Goal: Task Accomplishment & Management: Manage account settings

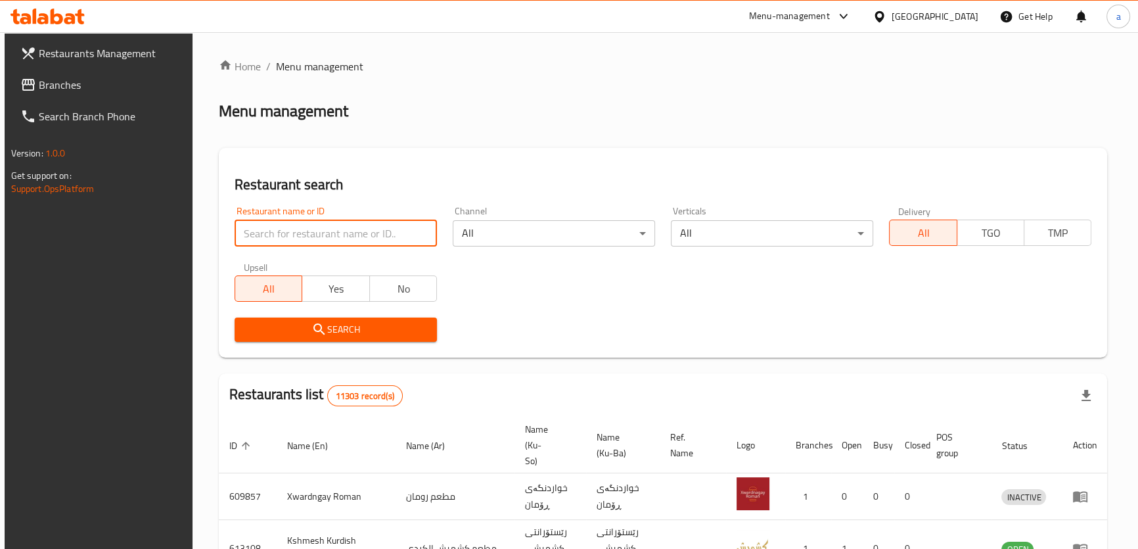
click at [401, 241] on input "search" at bounding box center [336, 233] width 202 height 26
paste input "774784"
type input "774784"
click button "Search" at bounding box center [336, 329] width 202 height 24
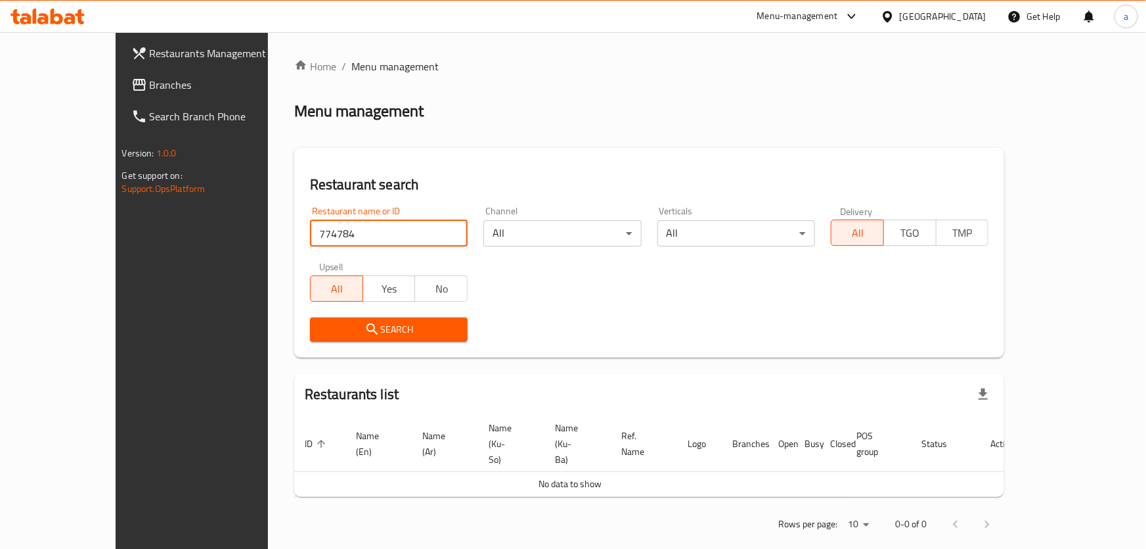
click at [363, 325] on span "Search" at bounding box center [389, 329] width 137 height 16
click at [357, 326] on span "Search" at bounding box center [389, 329] width 137 height 16
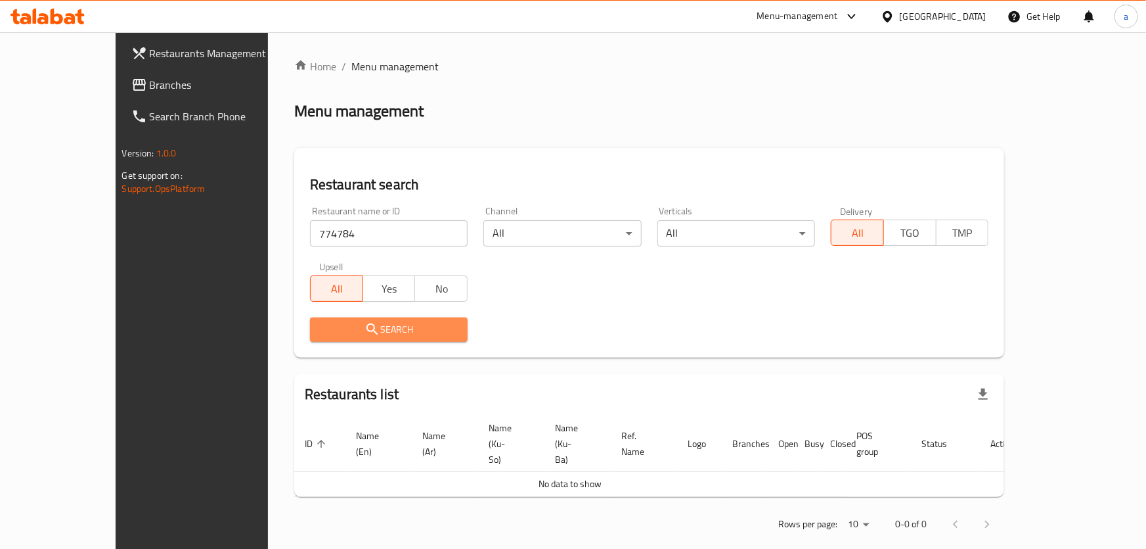
click at [357, 327] on span "Search" at bounding box center [389, 329] width 137 height 16
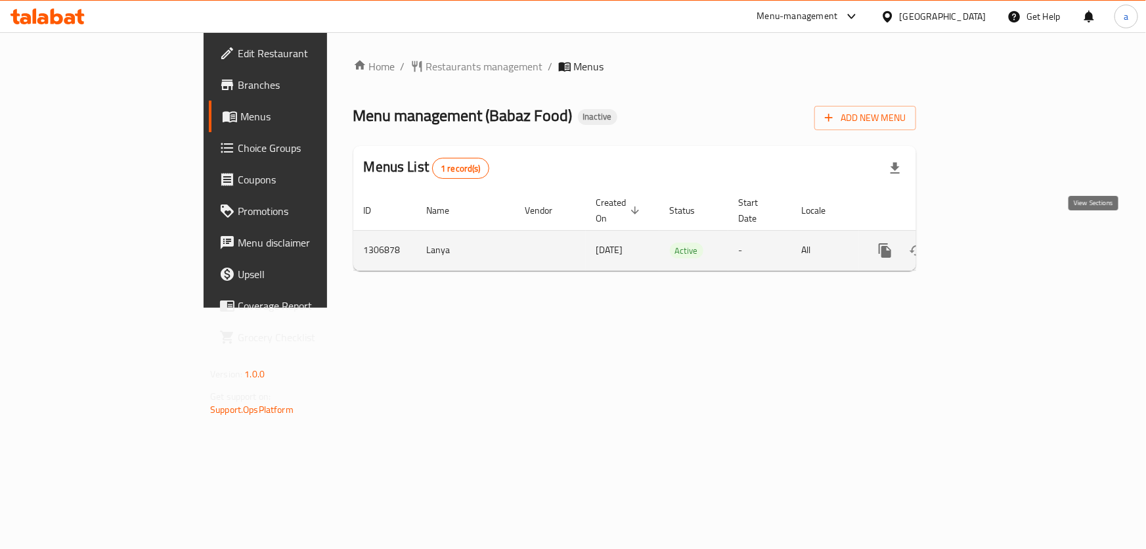
click at [986, 244] on icon "enhanced table" at bounding box center [980, 250] width 12 height 12
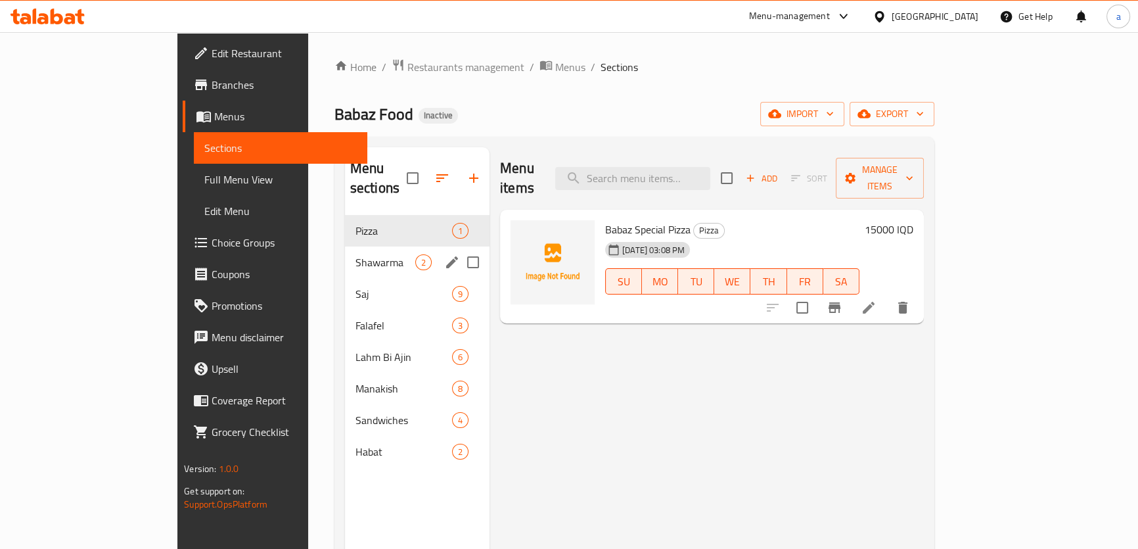
click at [355, 254] on span "Shawarma" at bounding box center [385, 262] width 60 height 16
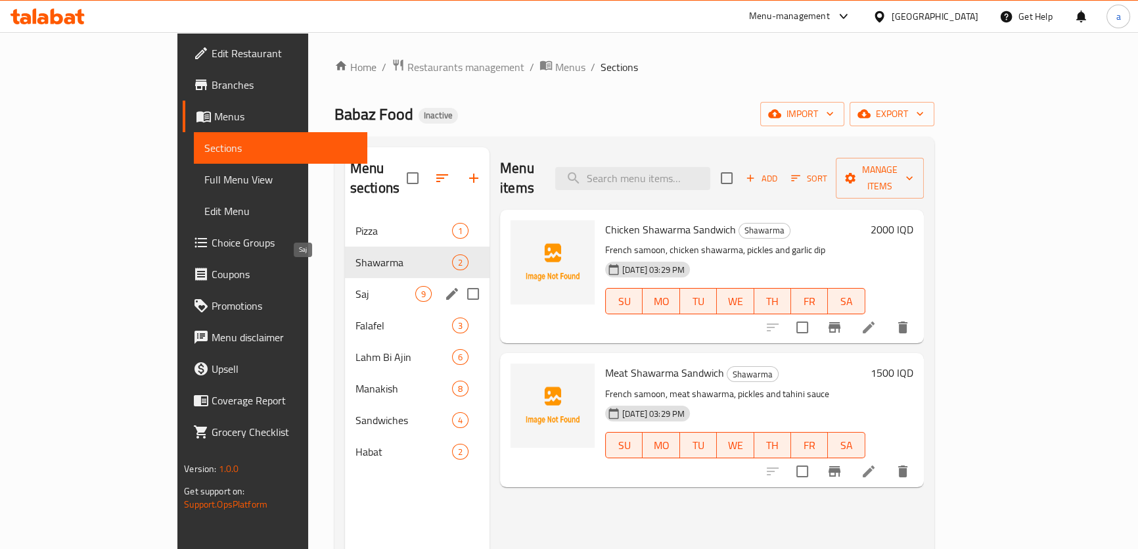
click at [355, 286] on span "Saj" at bounding box center [385, 294] width 60 height 16
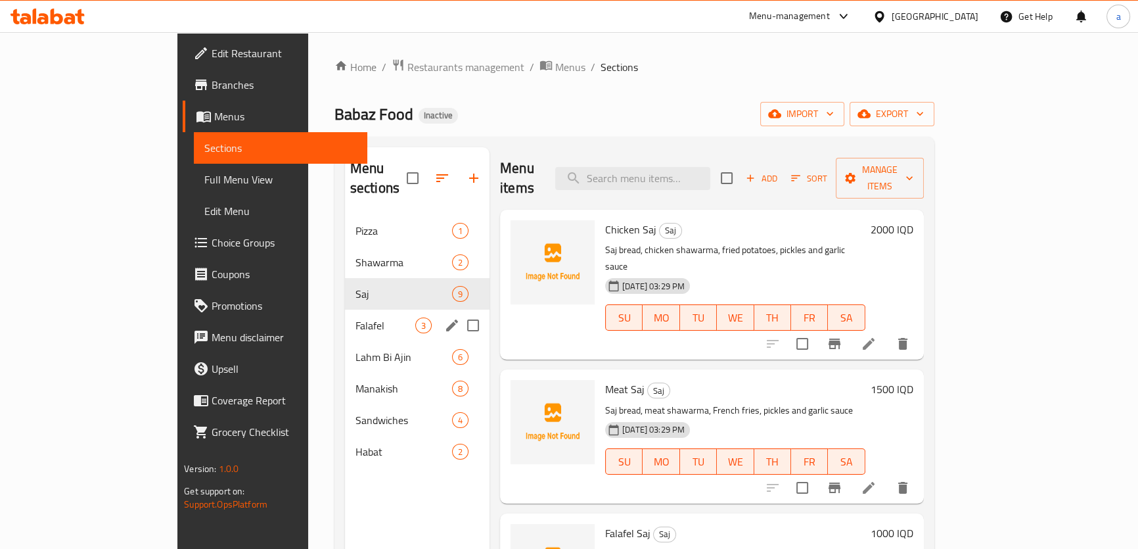
drag, startPoint x: 308, startPoint y: 292, endPoint x: 309, endPoint y: 311, distance: 18.4
click at [345, 309] on div "Falafel 3" at bounding box center [417, 325] width 145 height 32
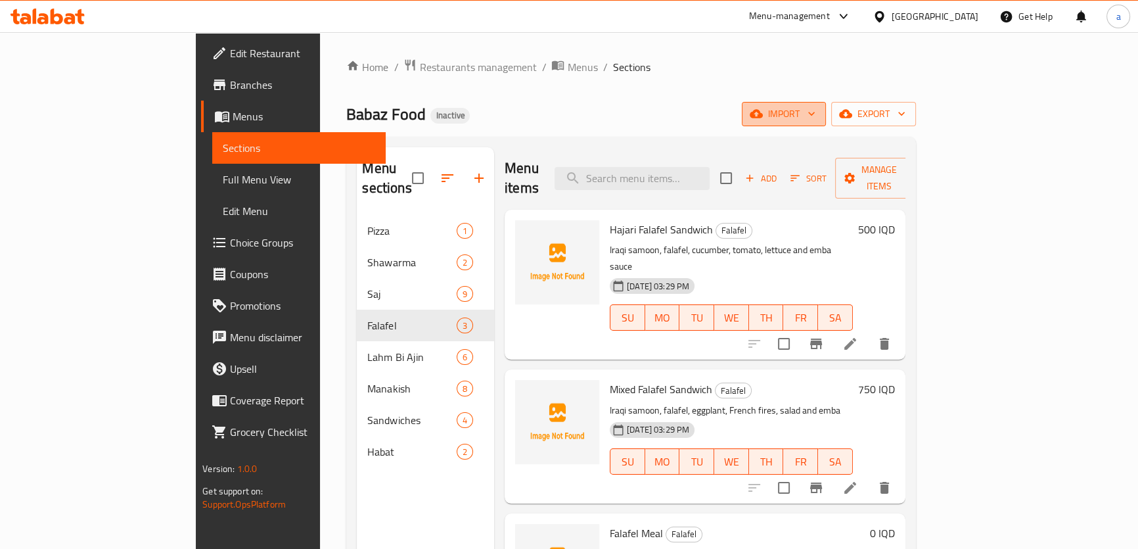
click at [815, 120] on span "import" at bounding box center [783, 114] width 63 height 16
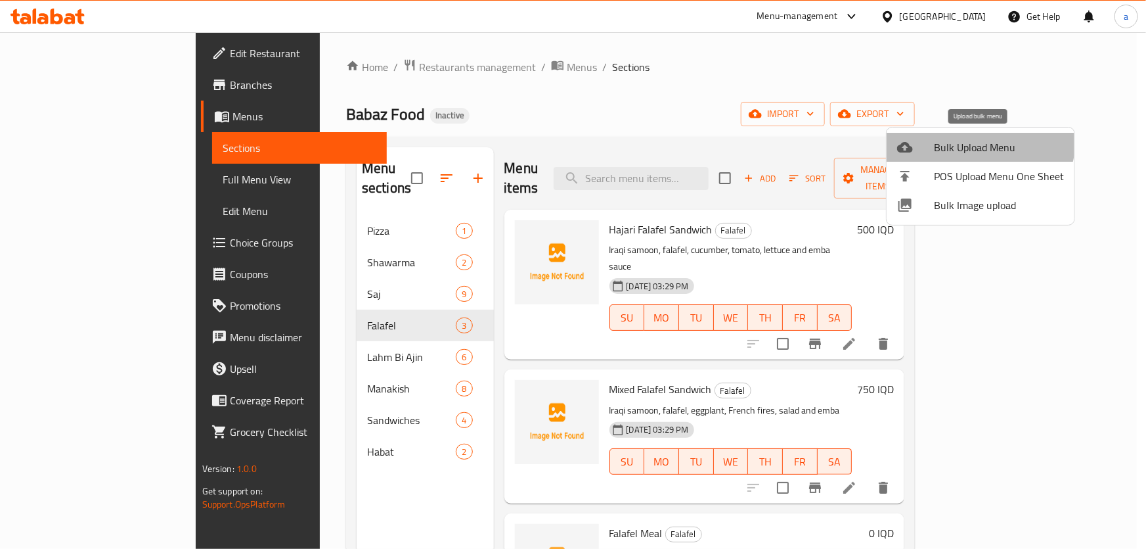
click at [961, 135] on li "Bulk Upload Menu" at bounding box center [981, 147] width 188 height 29
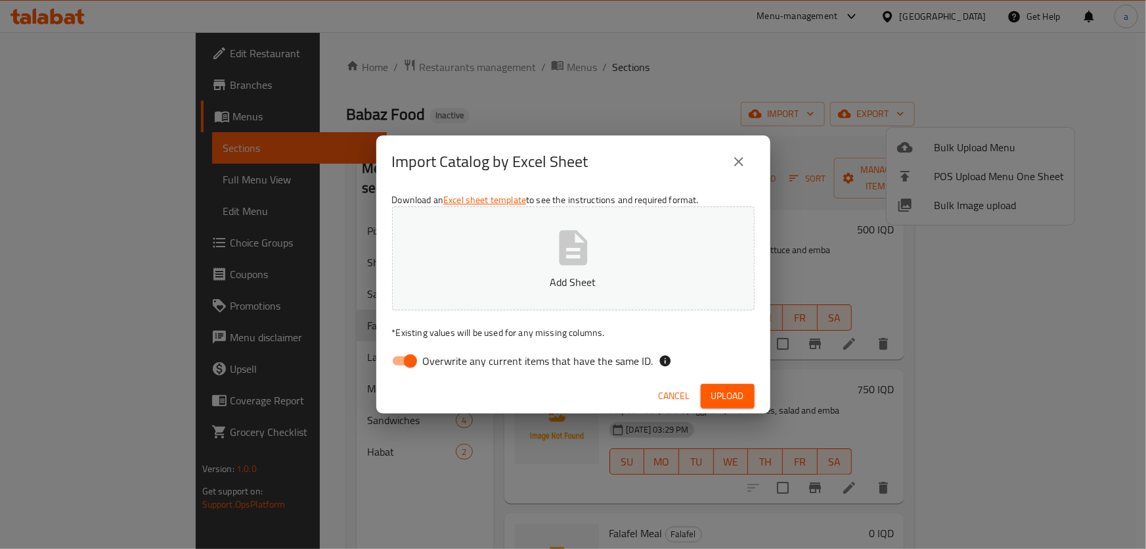
click at [403, 362] on input "Overwrite any current items that have the same ID." at bounding box center [410, 360] width 75 height 25
checkbox input "false"
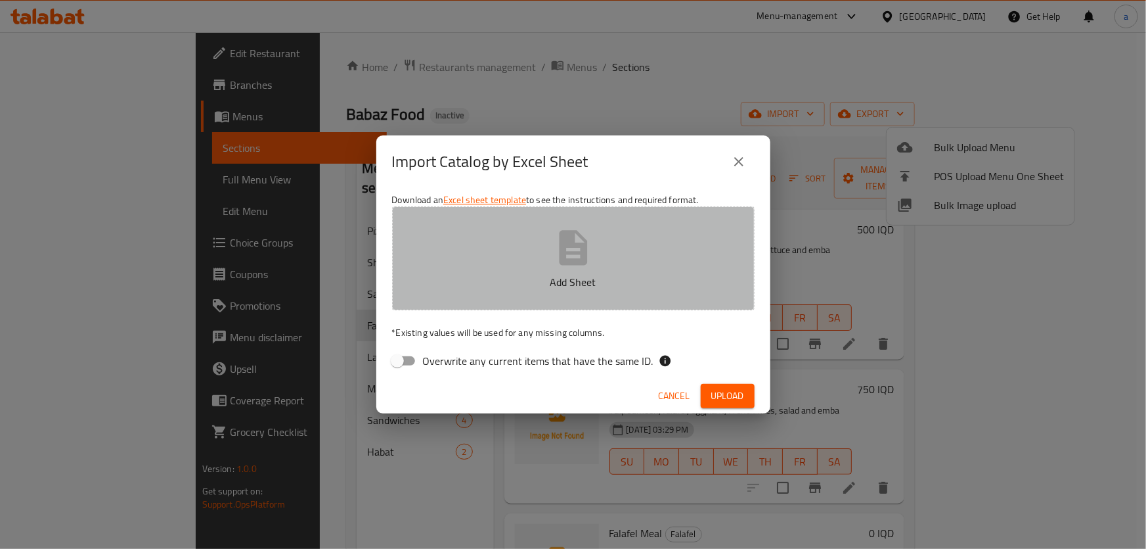
click at [501, 246] on button "Add Sheet" at bounding box center [573, 258] width 363 height 104
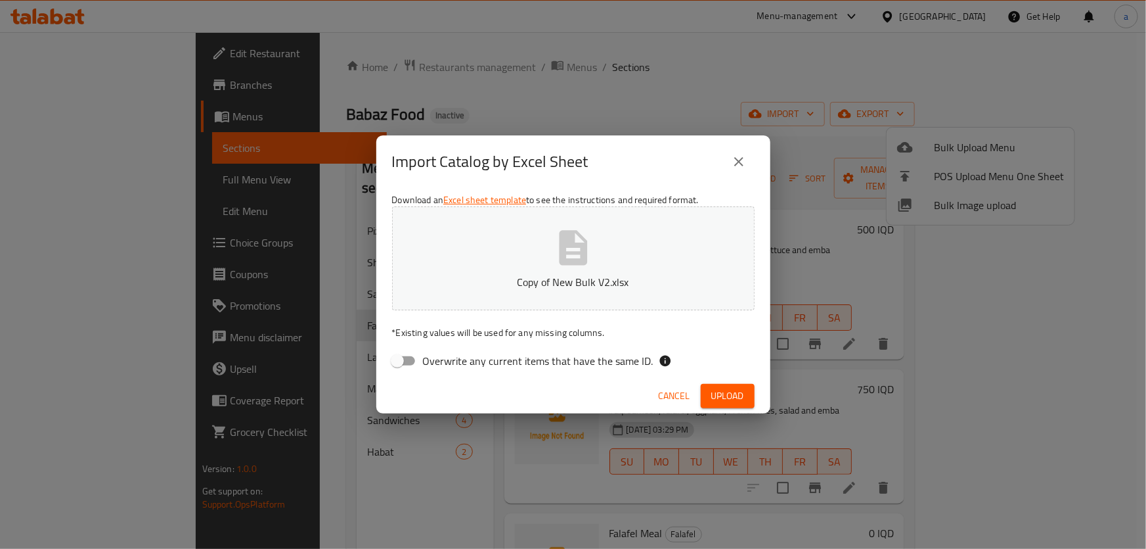
click at [716, 386] on button "Upload" at bounding box center [728, 396] width 54 height 24
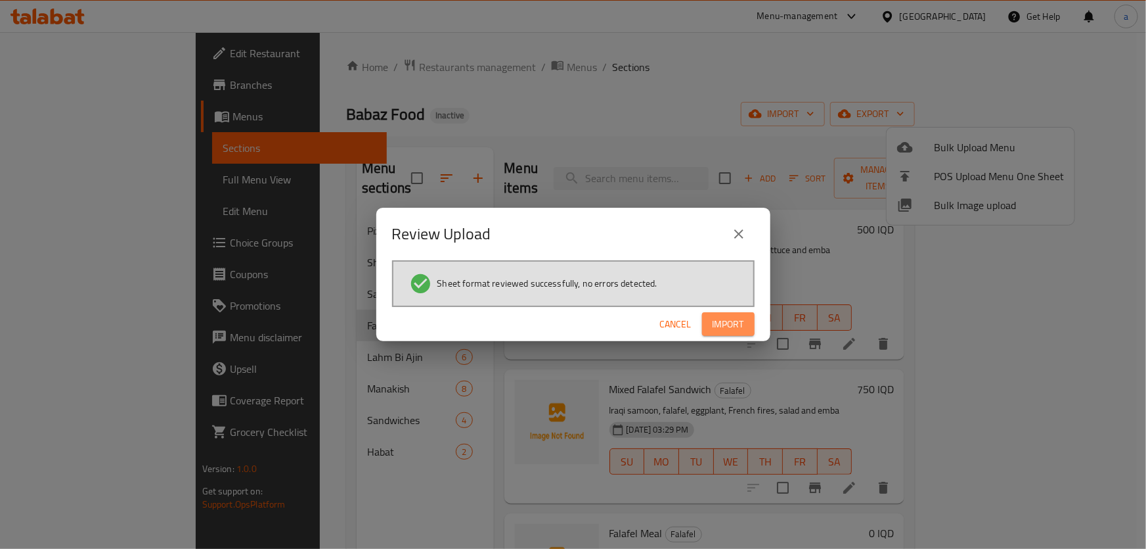
click at [726, 327] on span "Import" at bounding box center [729, 324] width 32 height 16
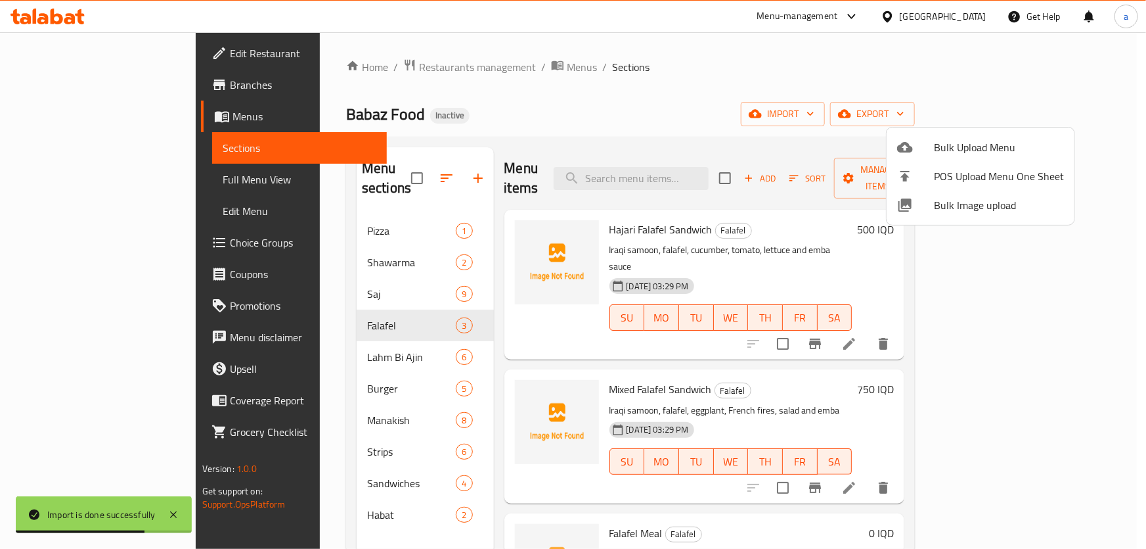
click at [295, 426] on div at bounding box center [573, 274] width 1146 height 549
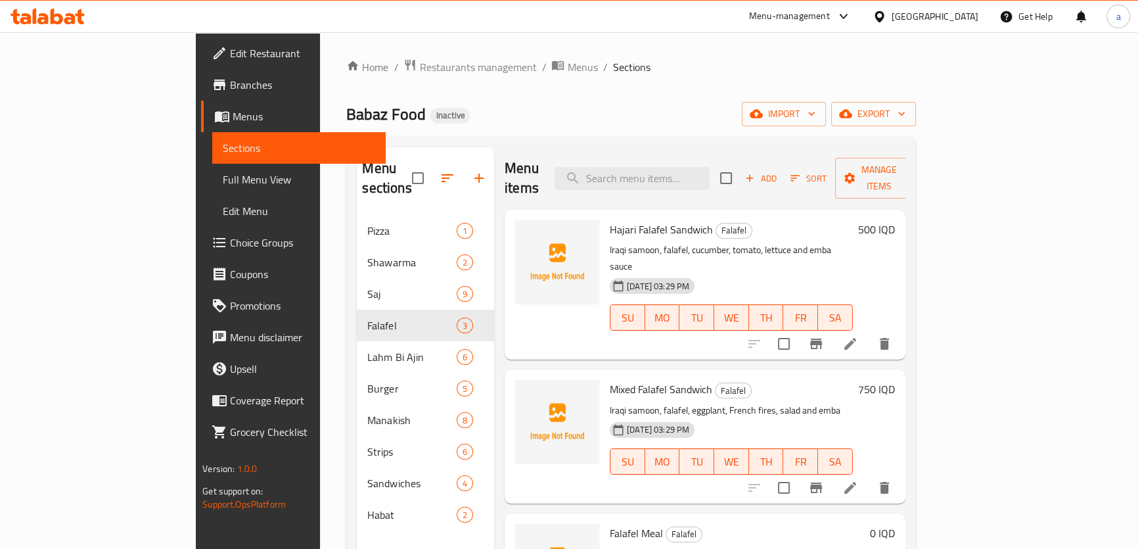
click at [223, 213] on span "Edit Menu" at bounding box center [299, 211] width 152 height 16
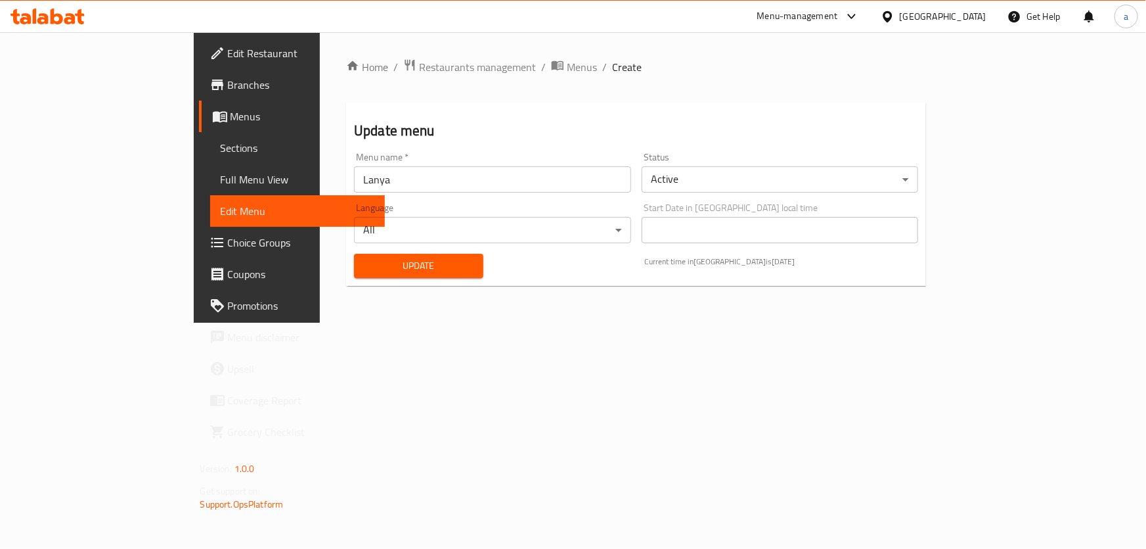
click at [221, 177] on span "Full Menu View" at bounding box center [298, 179] width 154 height 16
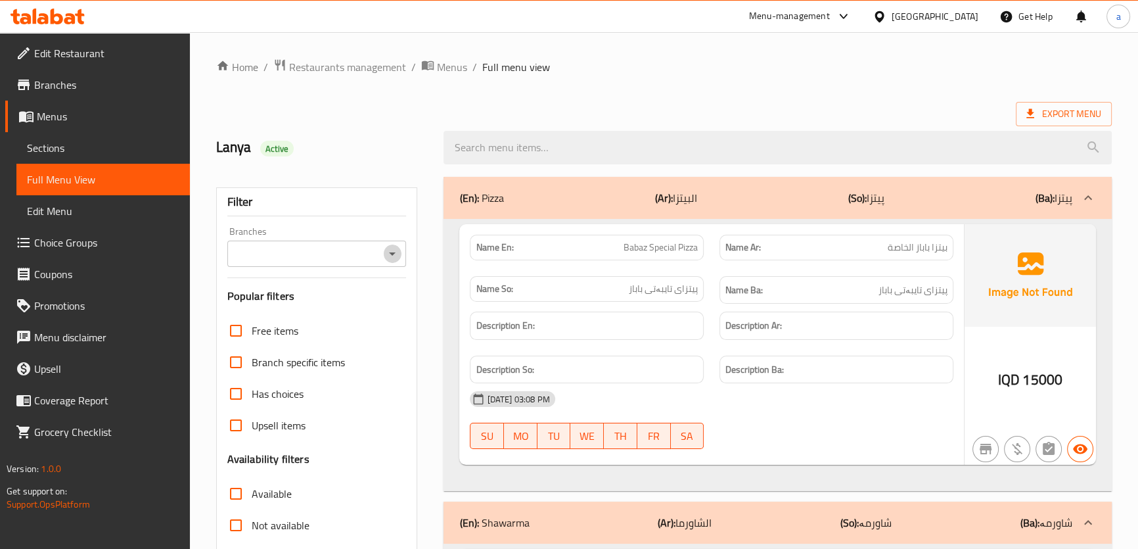
click at [397, 258] on icon "Open" at bounding box center [392, 254] width 16 height 16
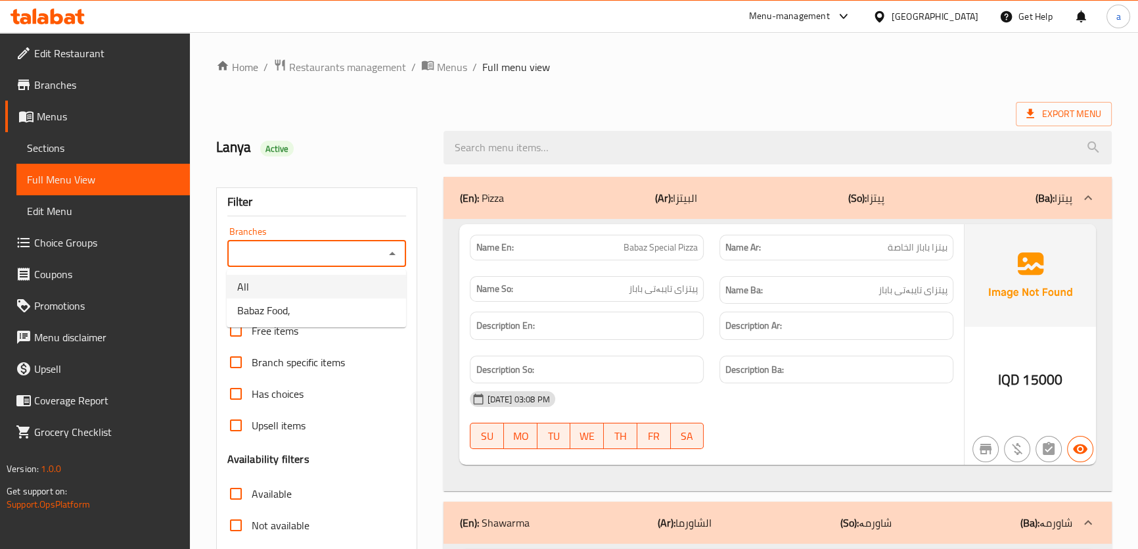
click at [373, 299] on li "Babaz Food," at bounding box center [316, 310] width 179 height 24
type input "Babaz Food,"
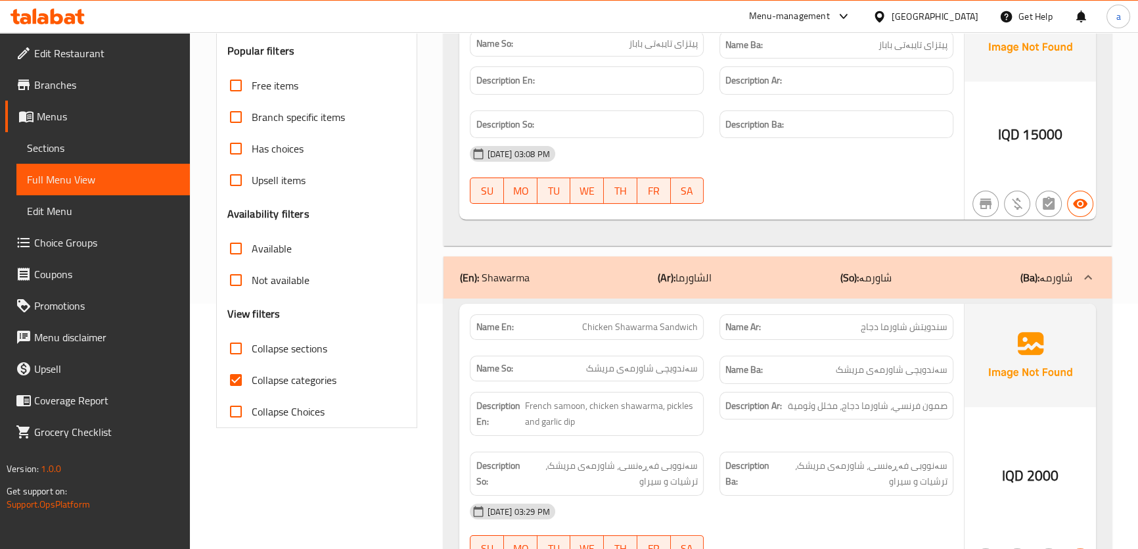
scroll to position [298, 0]
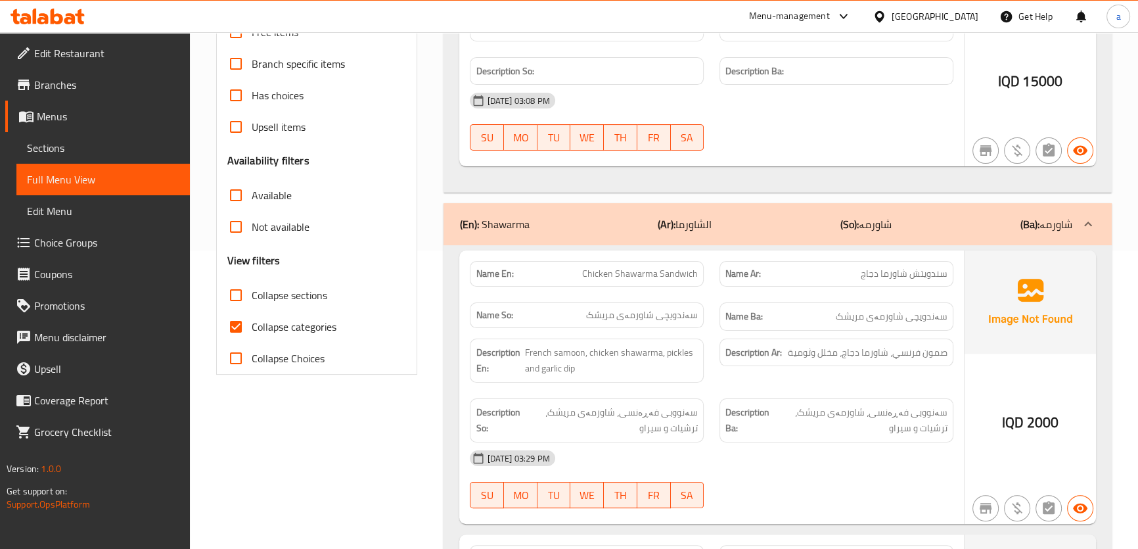
click at [265, 326] on span "Collapse categories" at bounding box center [294, 327] width 85 height 16
click at [252, 326] on input "Collapse categories" at bounding box center [236, 327] width 32 height 32
checkbox input "false"
click at [252, 295] on span "Collapse sections" at bounding box center [290, 295] width 76 height 16
click at [252, 295] on input "Collapse sections" at bounding box center [236, 295] width 32 height 32
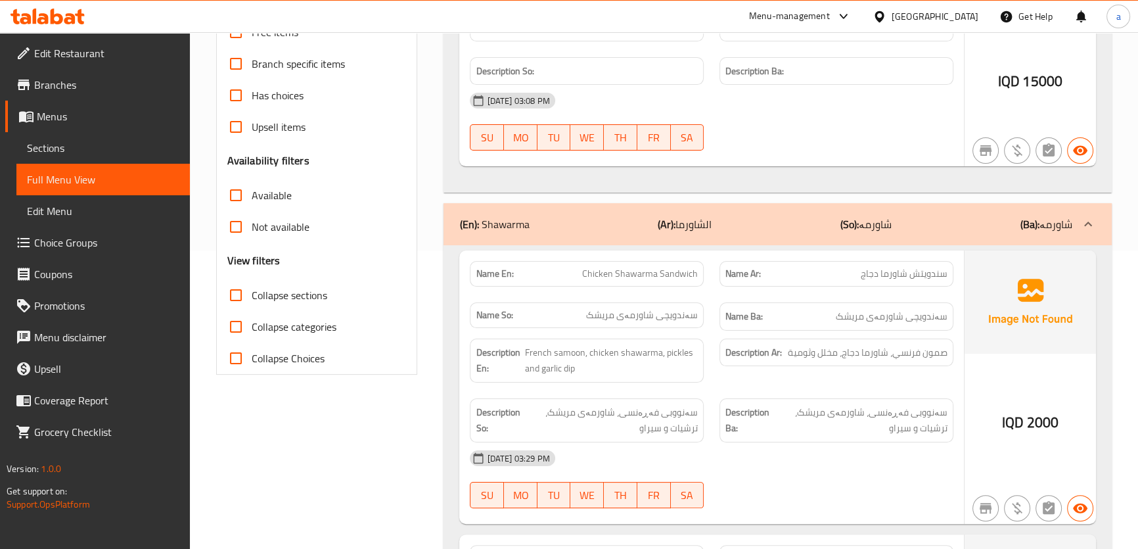
checkbox input "true"
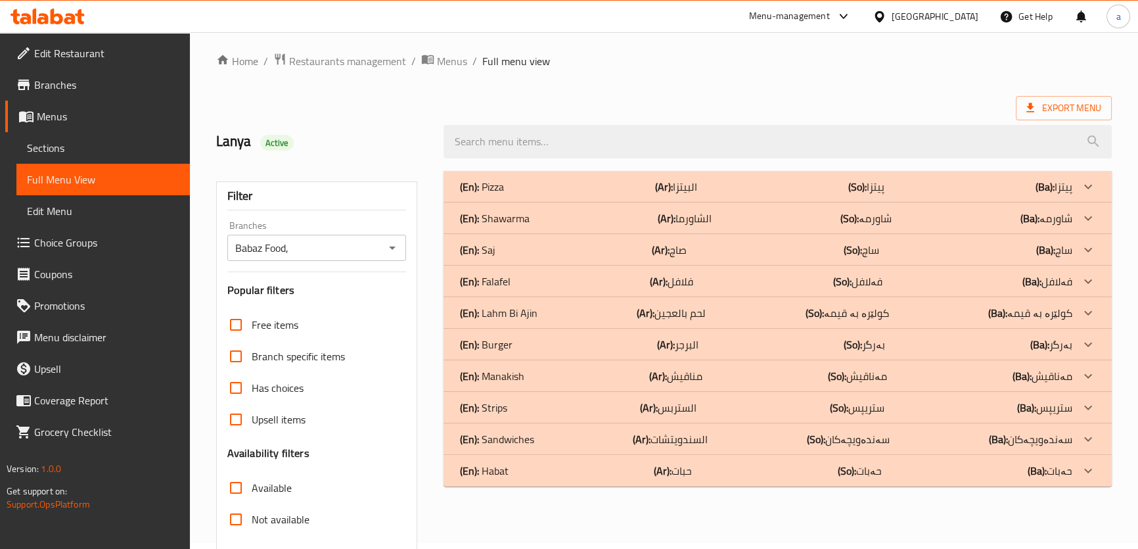
scroll to position [0, 0]
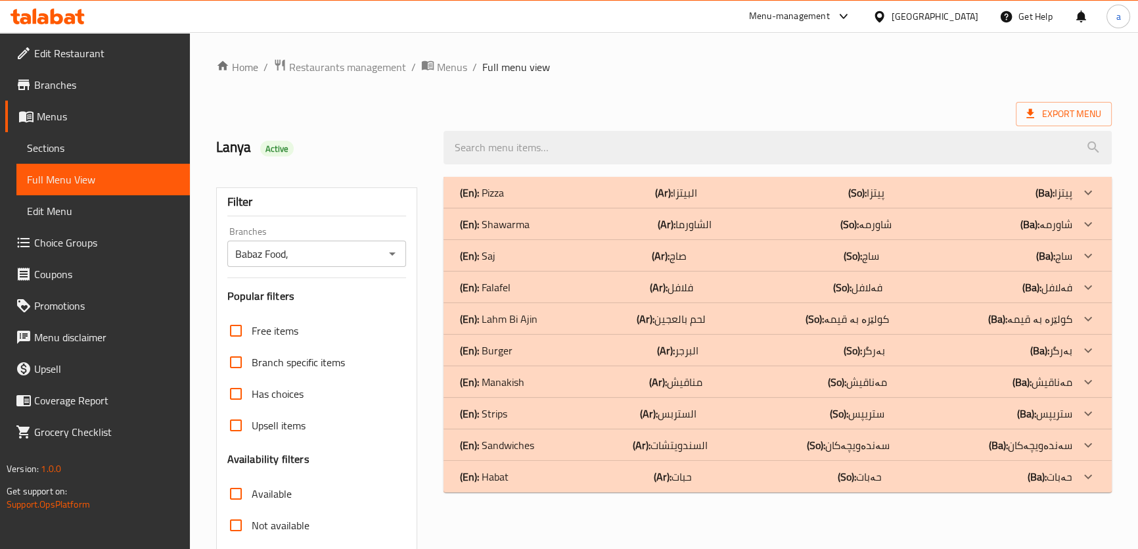
click at [1071, 200] on p "(Ba): ستریپس" at bounding box center [1053, 193] width 37 height 16
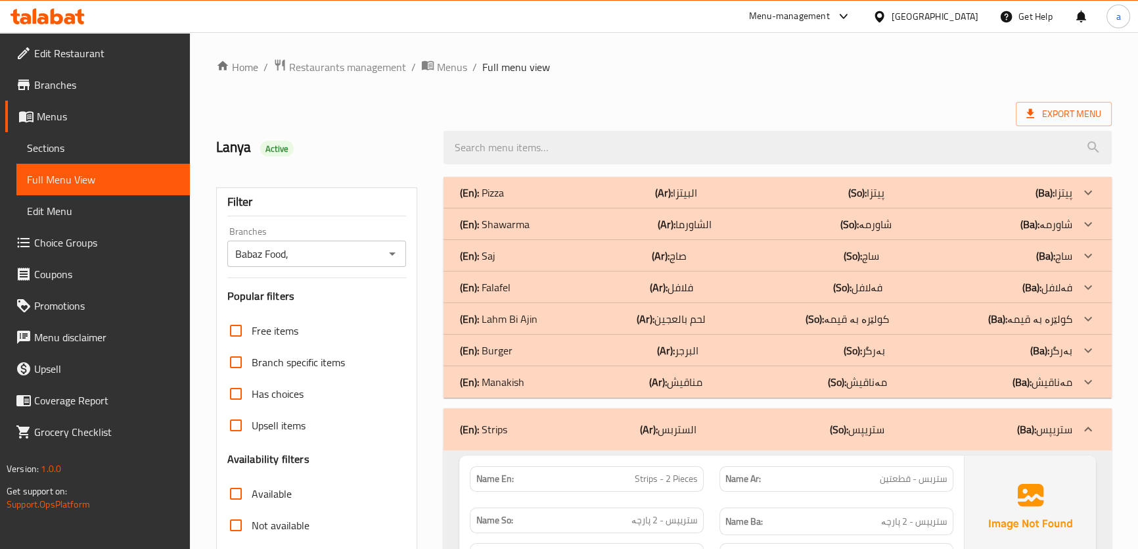
click at [1068, 200] on p "(Ba): بەرگر" at bounding box center [1053, 193] width 37 height 16
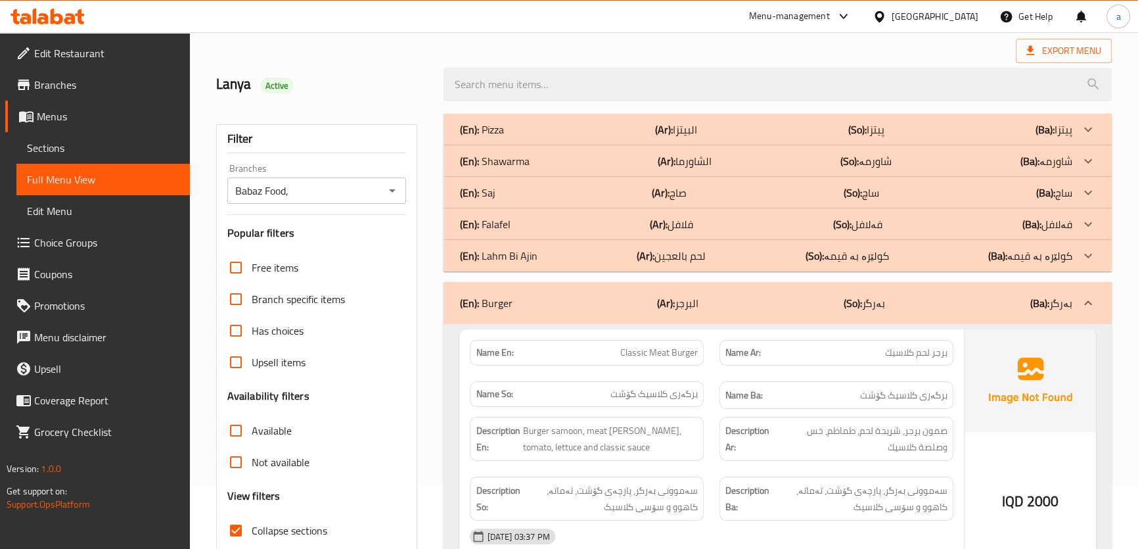
scroll to position [198, 0]
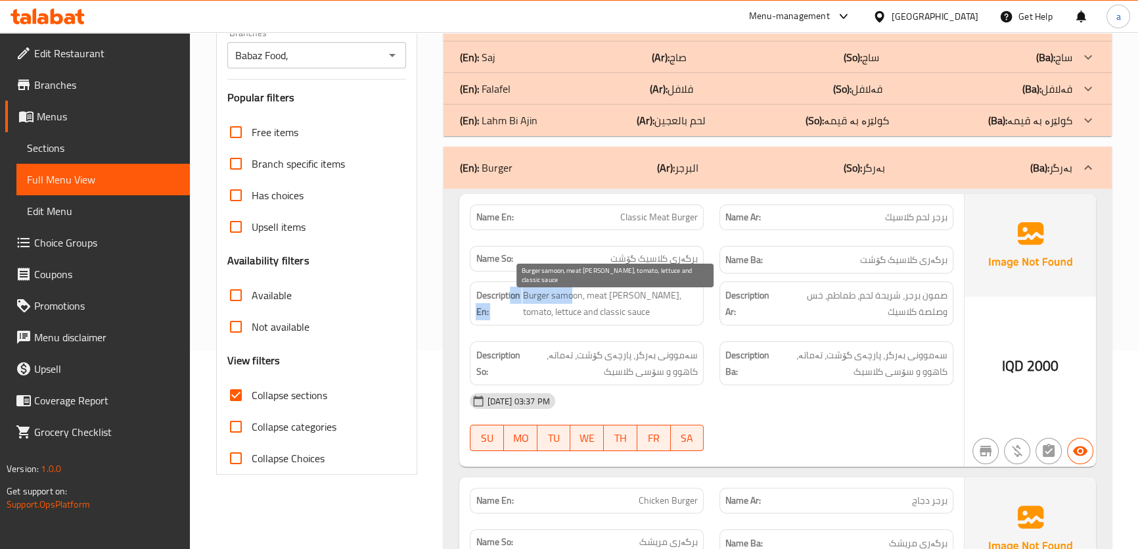
drag, startPoint x: 570, startPoint y: 294, endPoint x: 524, endPoint y: 290, distance: 46.2
click at [516, 288] on h6 "Description En: Burger samoon, meat [PERSON_NAME], tomato, lettuce and classic …" at bounding box center [587, 303] width 222 height 32
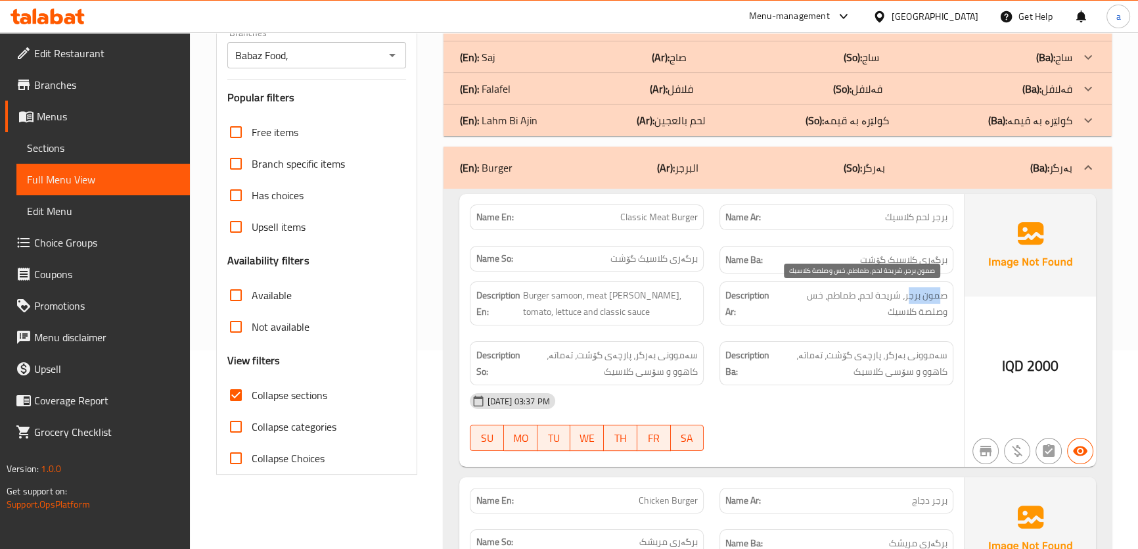
drag, startPoint x: 911, startPoint y: 297, endPoint x: 940, endPoint y: 292, distance: 29.9
click at [943, 292] on span "صمون برجر، شریحة لحم، طماطم، خس وصلصة كلاسیك" at bounding box center [861, 303] width 171 height 32
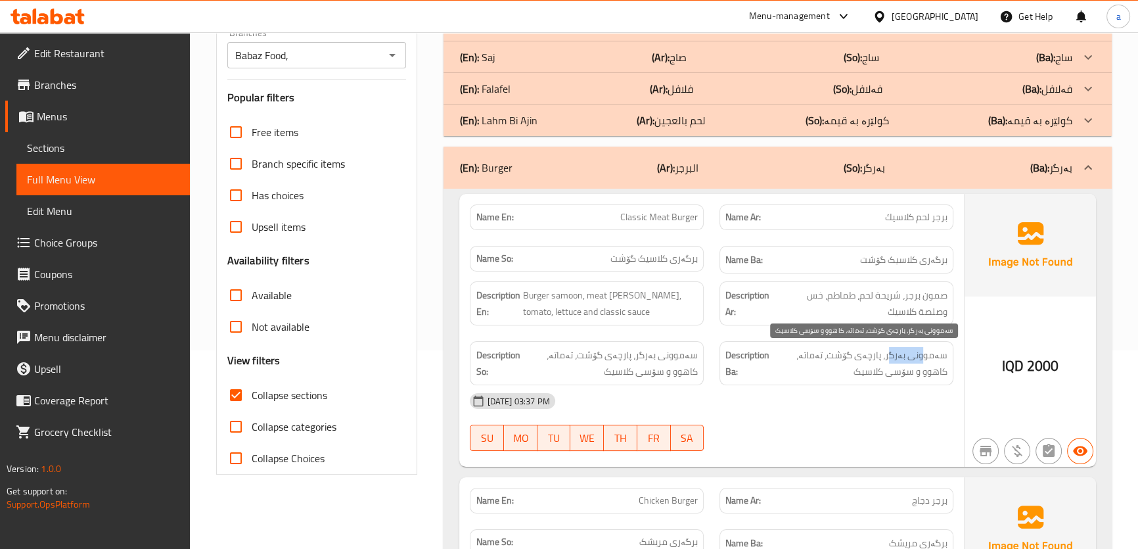
drag, startPoint x: 894, startPoint y: 355, endPoint x: 919, endPoint y: 357, distance: 25.7
click at [920, 356] on span "سەموونی بەرگر، پارچەی گۆشت، تەماتە، کاهوو و سۆسی کلاسیک" at bounding box center [859, 363] width 175 height 32
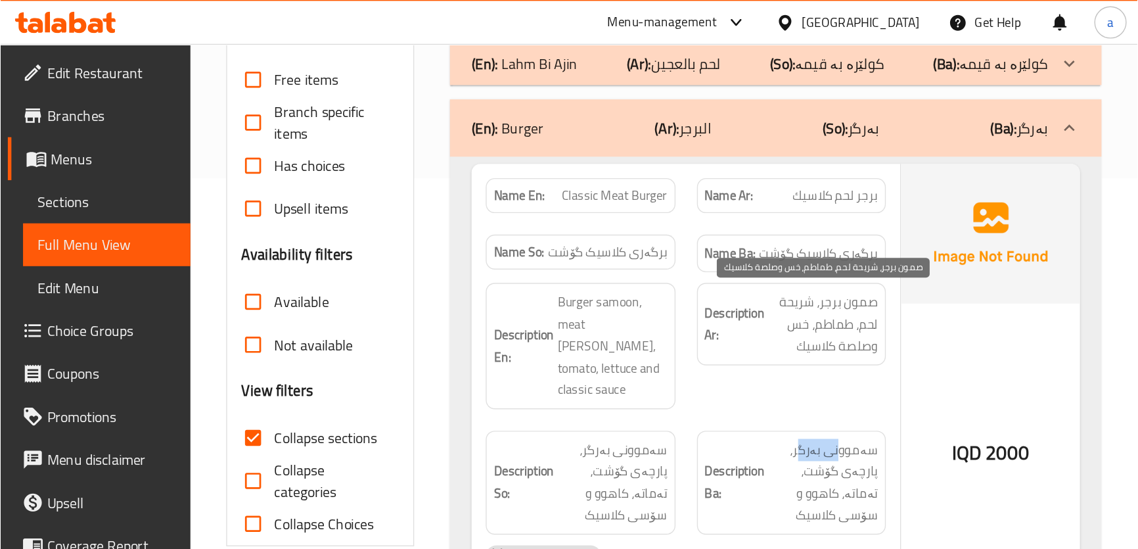
scroll to position [271, 0]
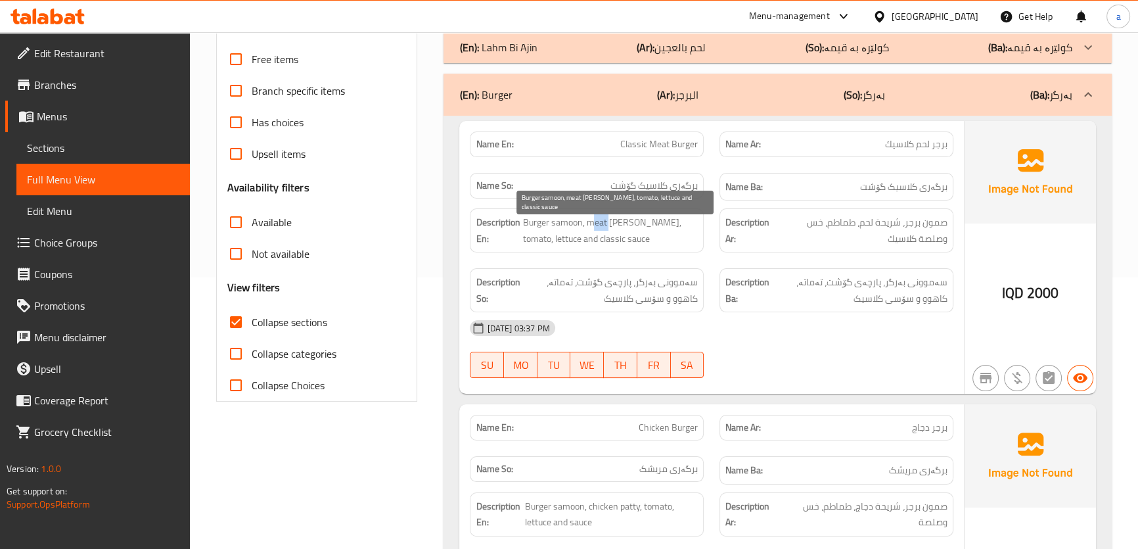
drag, startPoint x: 591, startPoint y: 222, endPoint x: 613, endPoint y: 222, distance: 22.3
click at [615, 222] on span "Burger samoon, meat [PERSON_NAME], tomato, lettuce and classic sauce" at bounding box center [609, 230] width 175 height 32
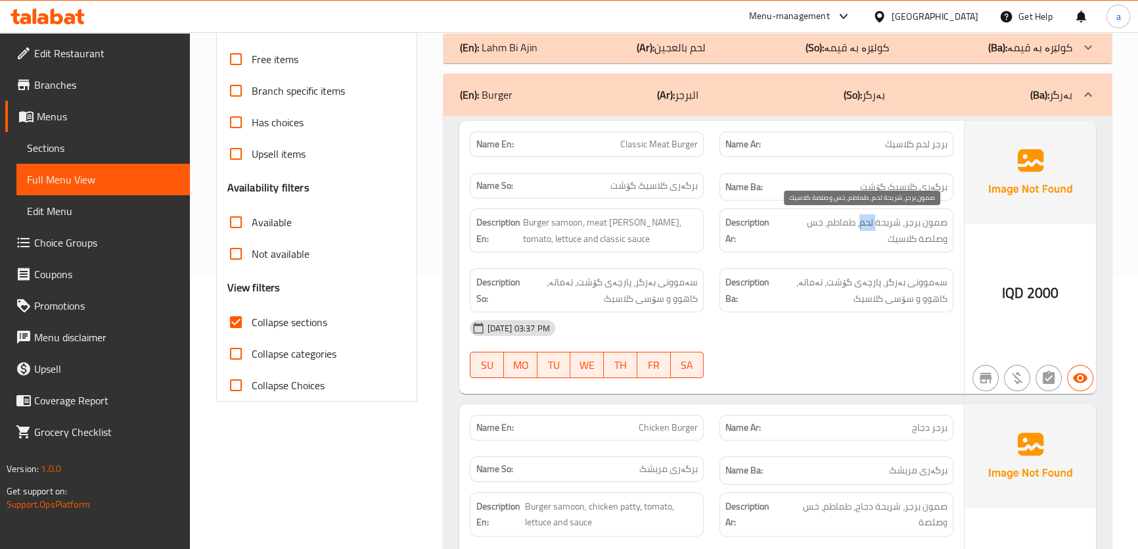
drag, startPoint x: 862, startPoint y: 223, endPoint x: 878, endPoint y: 223, distance: 15.8
click at [878, 223] on span "صمون برجر، شریحة لحم، طماطم، خس وصلصة كلاسیك" at bounding box center [861, 230] width 171 height 32
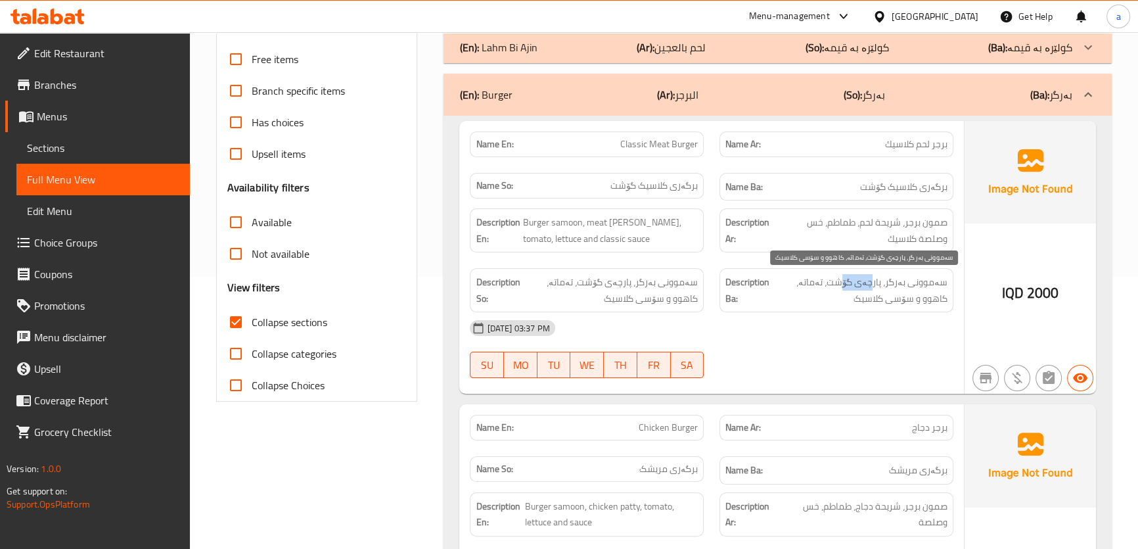
drag, startPoint x: 854, startPoint y: 282, endPoint x: 871, endPoint y: 282, distance: 16.4
click at [872, 282] on span "سەموونی بەرگر، پارچەی گۆشت، تەماتە، کاهوو و سۆسی کلاسیک" at bounding box center [859, 290] width 175 height 32
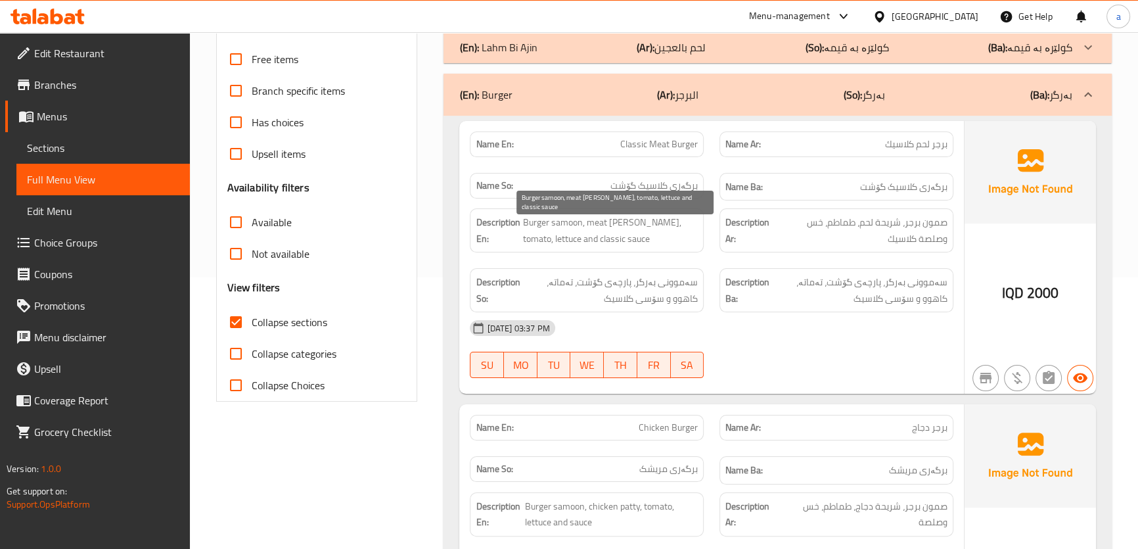
drag, startPoint x: 641, startPoint y: 223, endPoint x: 666, endPoint y: 223, distance: 24.3
click at [660, 223] on span "Burger samoon, meat [PERSON_NAME], tomato, lettuce and classic sauce" at bounding box center [609, 230] width 175 height 32
drag, startPoint x: 673, startPoint y: 221, endPoint x: 683, endPoint y: 221, distance: 9.2
click at [683, 221] on span "Burger samoon, meat [PERSON_NAME], tomato, lettuce and classic sauce" at bounding box center [609, 230] width 175 height 32
drag, startPoint x: 560, startPoint y: 237, endPoint x: 591, endPoint y: 245, distance: 31.2
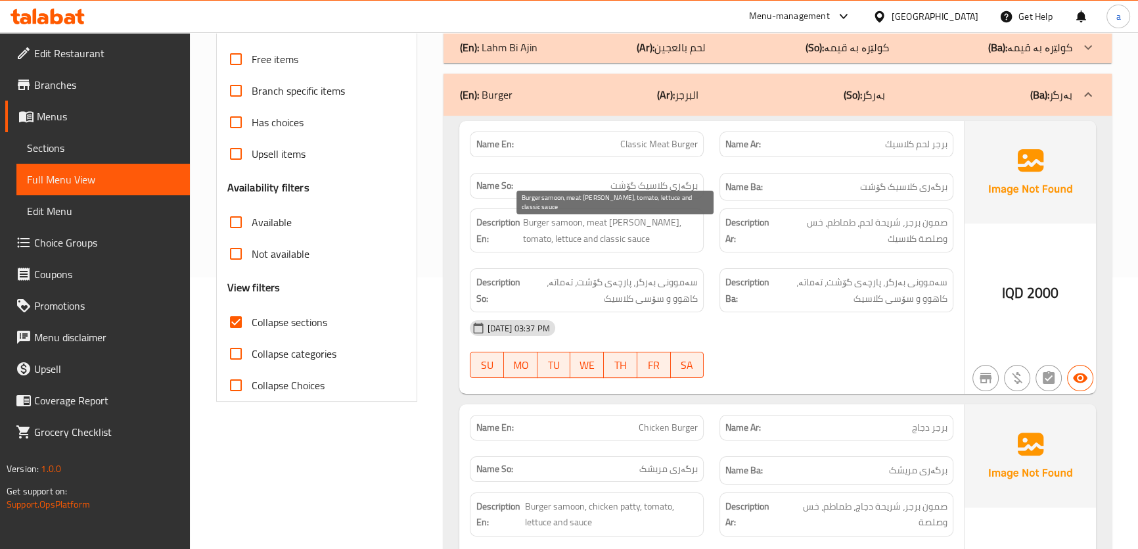
click at [563, 237] on span "Burger samoon, meat [PERSON_NAME], tomato, lettuce and classic sauce" at bounding box center [609, 230] width 175 height 32
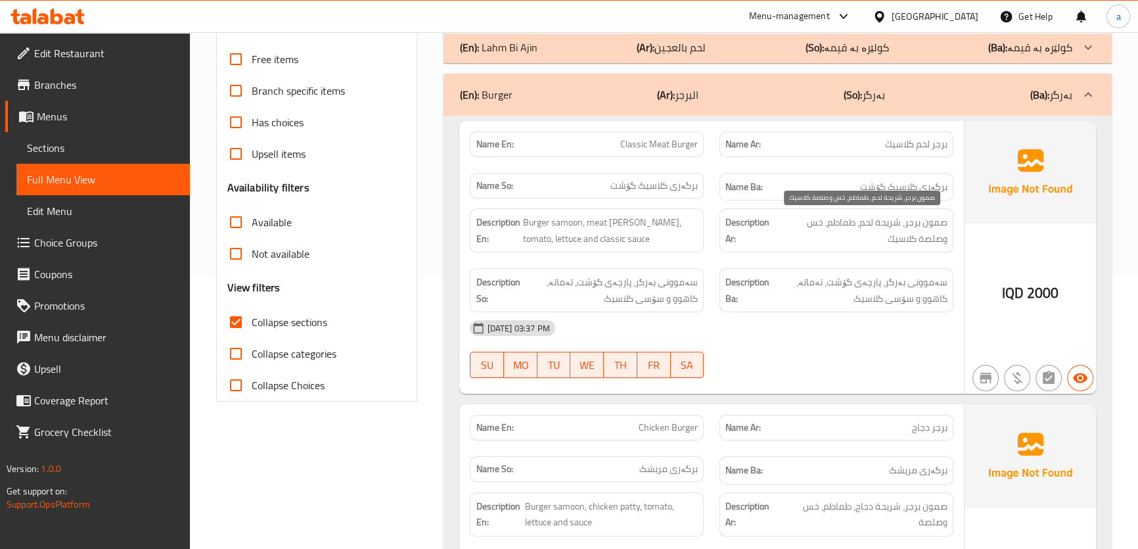
drag, startPoint x: 827, startPoint y: 223, endPoint x: 834, endPoint y: 222, distance: 7.3
click at [833, 222] on span "صمون برجر، شریحة لحم، طماطم، خس وصلصة كلاسیك" at bounding box center [861, 230] width 171 height 32
click at [821, 223] on span "صمون برجر، شریحة لحم، طماطم، خس وصلصة كلاسیك" at bounding box center [861, 230] width 171 height 32
drag, startPoint x: 778, startPoint y: 224, endPoint x: 784, endPoint y: 228, distance: 7.1
click at [781, 225] on span "صمون برجر، شریحة لحم، طماطم، خس وصلصة كلاسیك" at bounding box center [861, 230] width 171 height 32
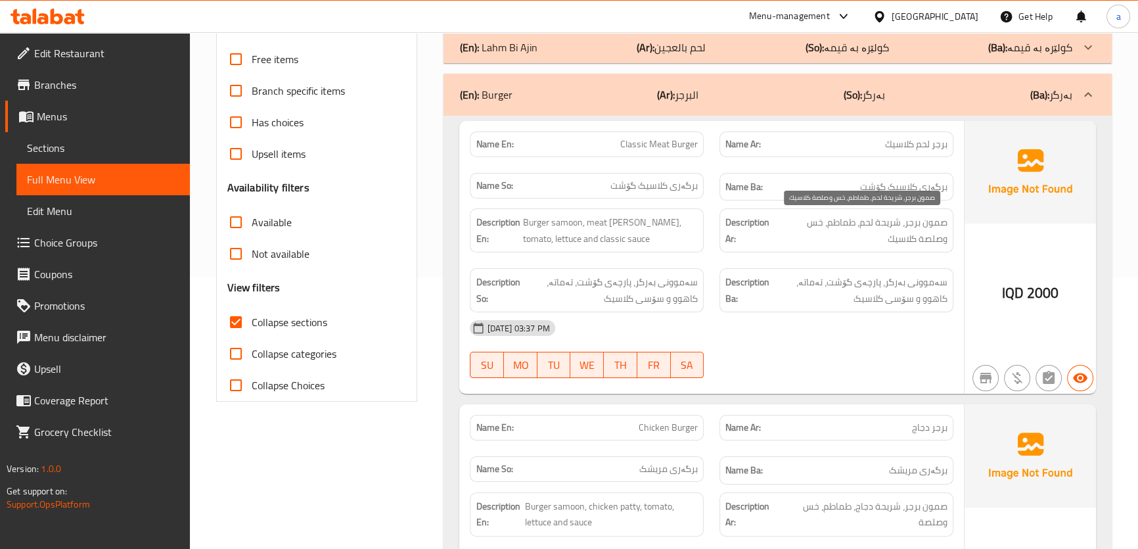
click at [936, 237] on span "صمون برجر، شریحة لحم، طماطم، خس وصلصة كلاسیك" at bounding box center [861, 230] width 171 height 32
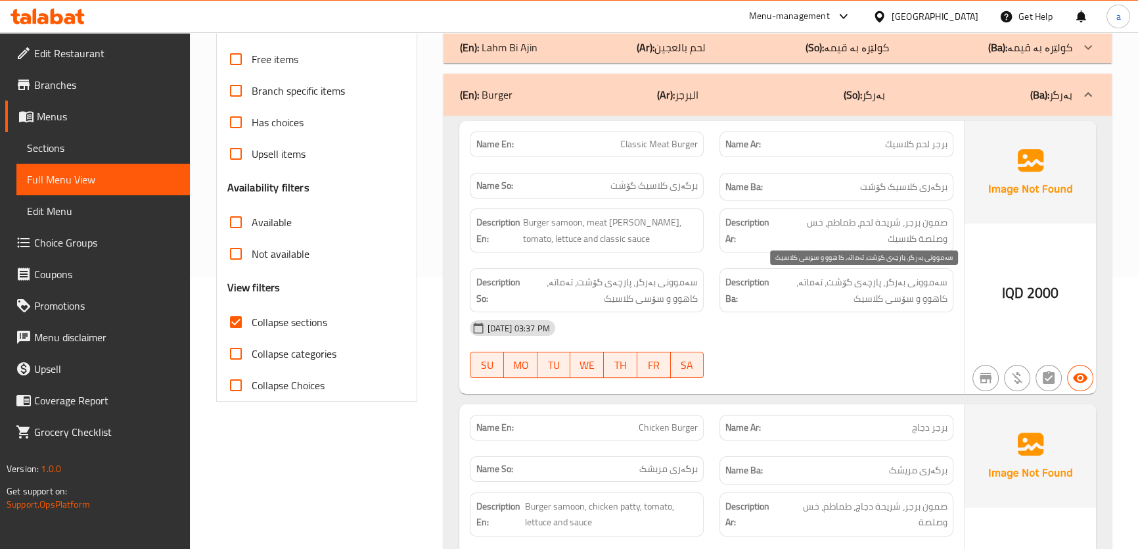
drag, startPoint x: 819, startPoint y: 281, endPoint x: 782, endPoint y: 283, distance: 36.8
click at [819, 281] on span "سەموونی بەرگر، پارچەی گۆشت، تەماتە، کاهوو و سۆسی کلاسیک" at bounding box center [859, 290] width 175 height 32
drag, startPoint x: 784, startPoint y: 285, endPoint x: 832, endPoint y: 295, distance: 49.0
click at [797, 288] on span "سەموونی بەرگر، پارچەی گۆشت، تەماتە، کاهوو و سۆسی کلاسیک" at bounding box center [859, 290] width 175 height 32
click at [912, 302] on span "سەموونی بەرگر، پارچەی گۆشت، تەماتە، کاهوو و سۆسی کلاسیک" at bounding box center [859, 290] width 175 height 32
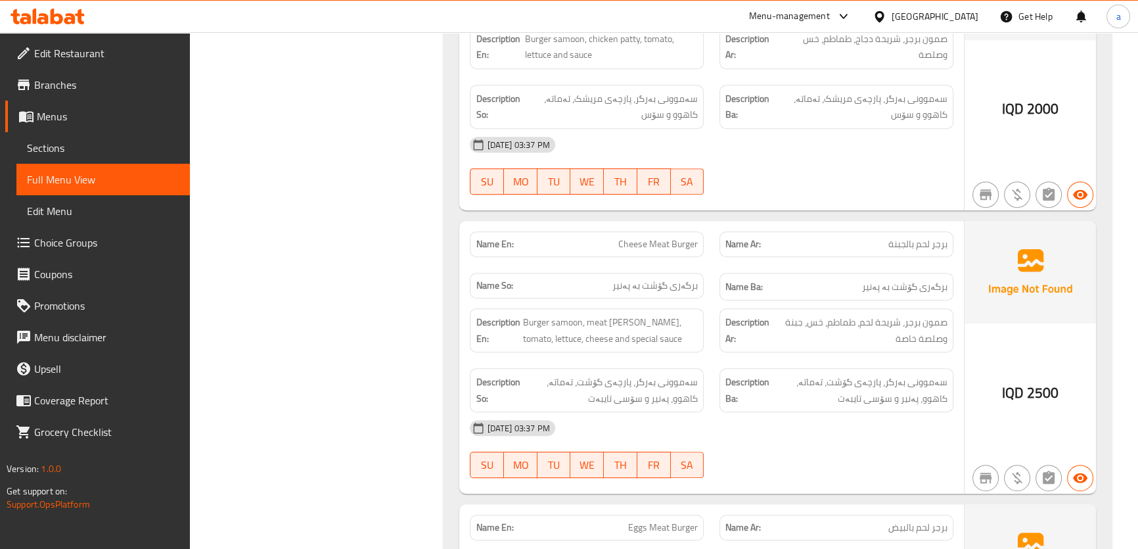
scroll to position [769, 0]
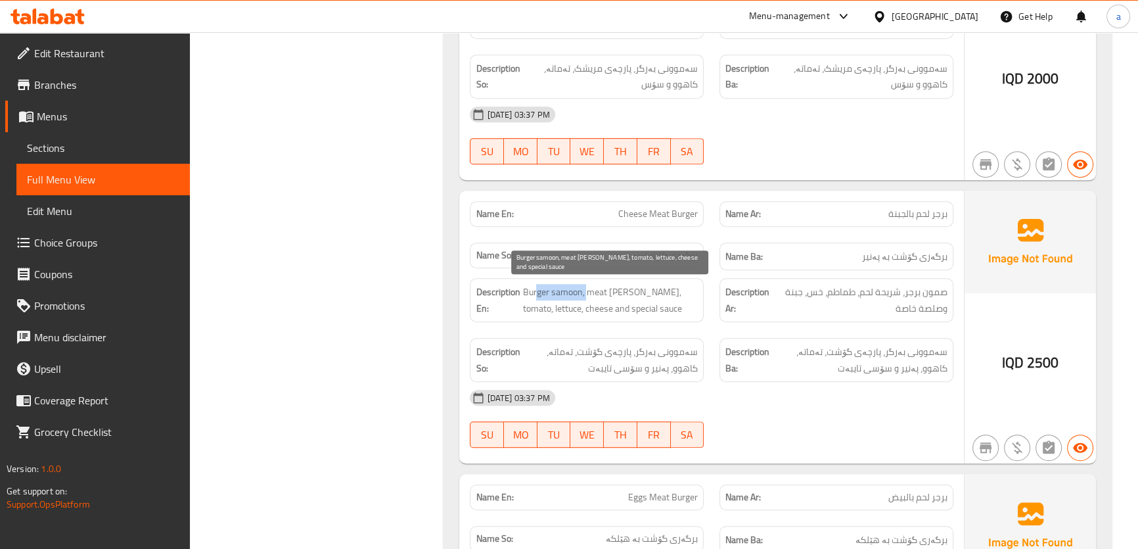
drag, startPoint x: 539, startPoint y: 292, endPoint x: 581, endPoint y: 294, distance: 42.1
click at [583, 294] on span "Burger samoon, meat [PERSON_NAME], tomato, lettuce, cheese and special sauce" at bounding box center [609, 300] width 175 height 32
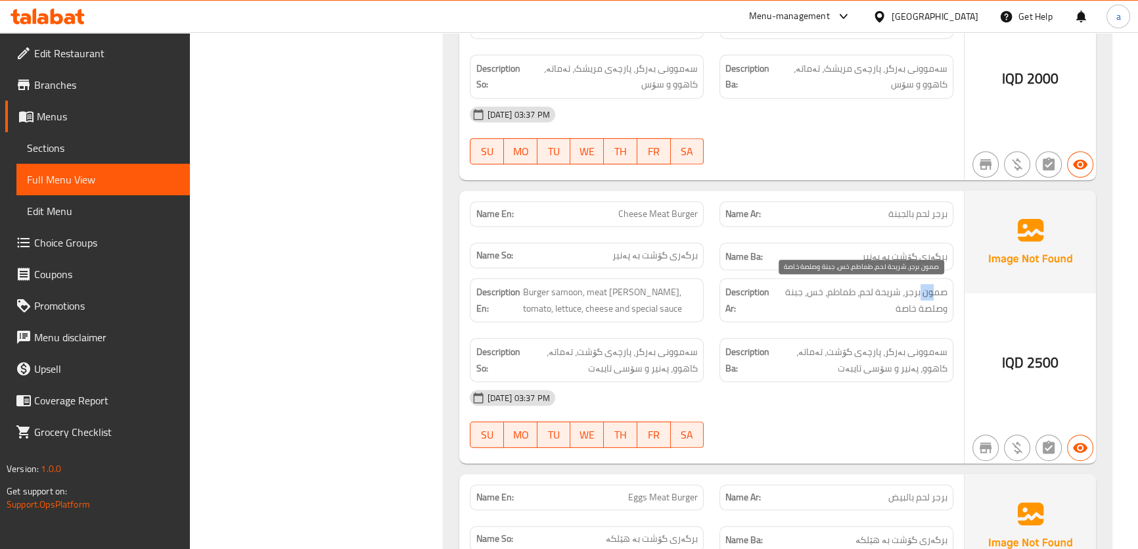
drag, startPoint x: 920, startPoint y: 288, endPoint x: 934, endPoint y: 288, distance: 14.5
click at [934, 288] on span "صمون برجر، شریحة لحم، طماطم، خس، جبنة وصلصة خاصة" at bounding box center [860, 300] width 174 height 32
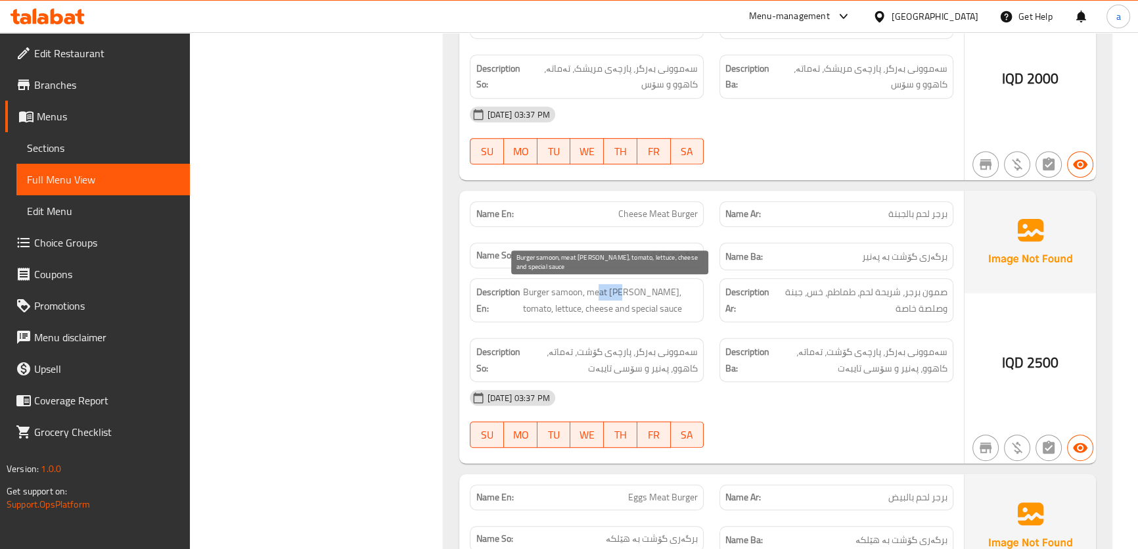
drag, startPoint x: 597, startPoint y: 293, endPoint x: 624, endPoint y: 292, distance: 26.9
click at [623, 292] on span "Burger samoon, meat [PERSON_NAME], tomato, lettuce, cheese and special sauce" at bounding box center [609, 300] width 175 height 32
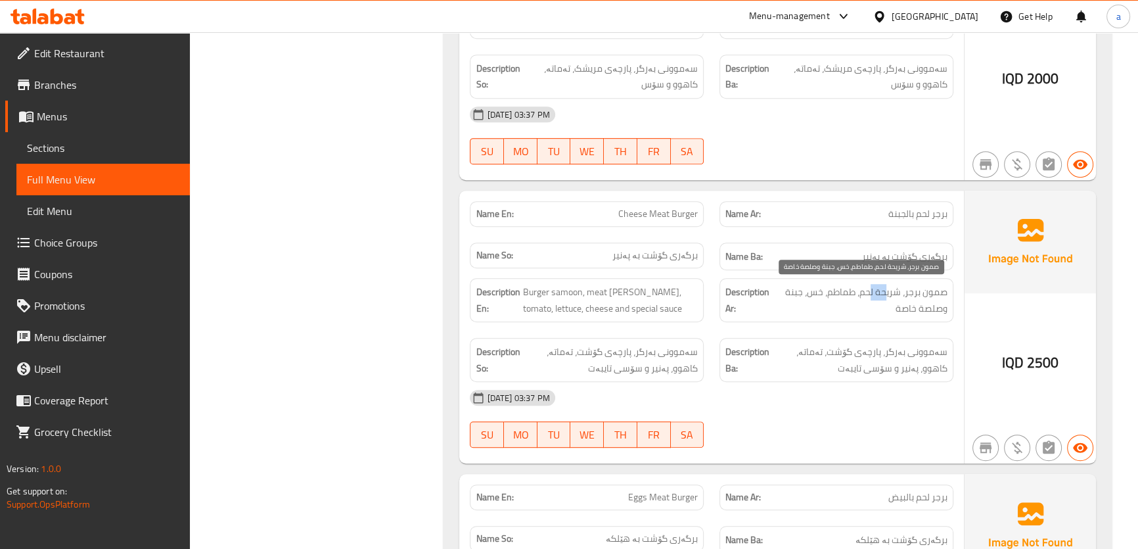
drag, startPoint x: 869, startPoint y: 290, endPoint x: 888, endPoint y: 292, distance: 19.8
click at [888, 292] on span "صمون برجر، شریحة لحم، طماطم، خس، جبنة وصلصة خاصة" at bounding box center [860, 300] width 174 height 32
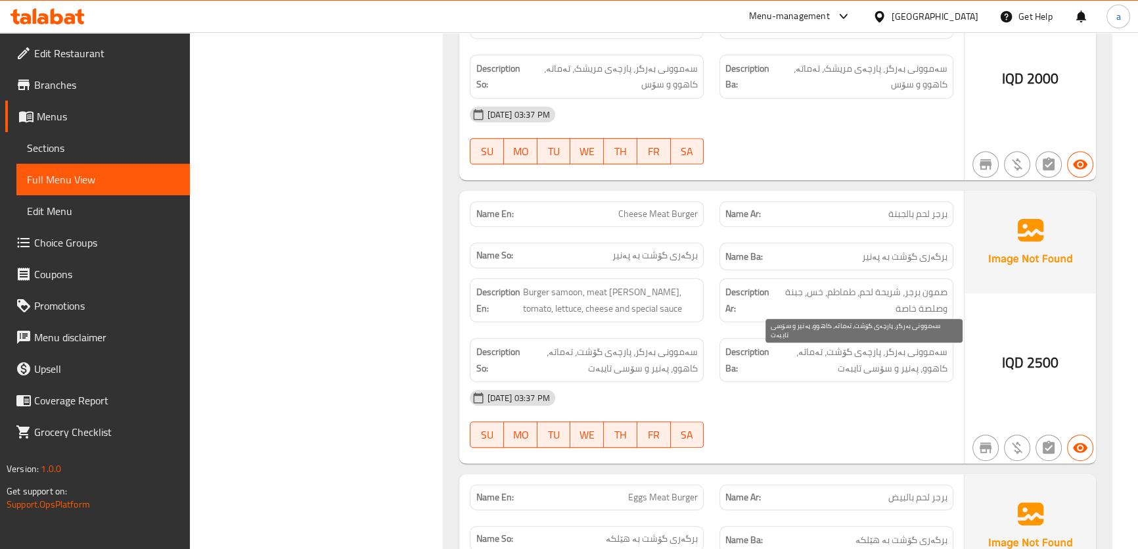
click at [865, 350] on span "سەموونی بەرگر، پارچەی گۆشت، تەماتە، کاهوو، پەنیر و سۆسی تایبەت" at bounding box center [859, 360] width 175 height 32
click at [854, 352] on span "سەموونی بەرگر، پارچەی گۆشت، تەماتە، کاهوو، پەنیر و سۆسی تایبەت" at bounding box center [859, 360] width 175 height 32
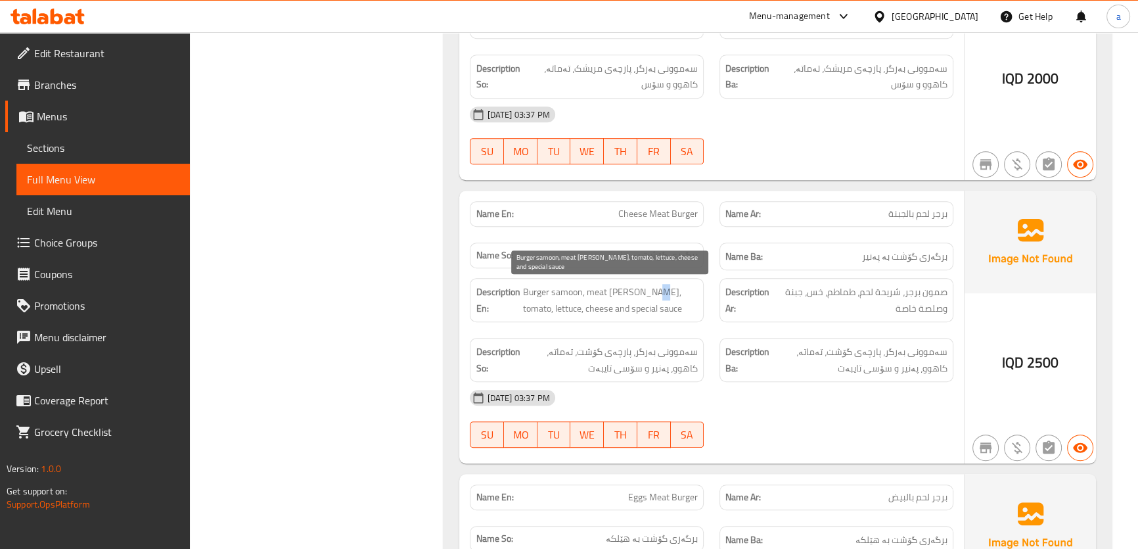
click at [654, 289] on span "Burger samoon, meat [PERSON_NAME], tomato, lettuce, cheese and special sauce" at bounding box center [609, 300] width 175 height 32
click at [683, 290] on span "Burger samoon, meat [PERSON_NAME], tomato, lettuce, cheese and special sauce" at bounding box center [609, 300] width 175 height 32
click at [531, 311] on span "Burger samoon, meat [PERSON_NAME], tomato, lettuce, cheese and special sauce" at bounding box center [609, 300] width 175 height 32
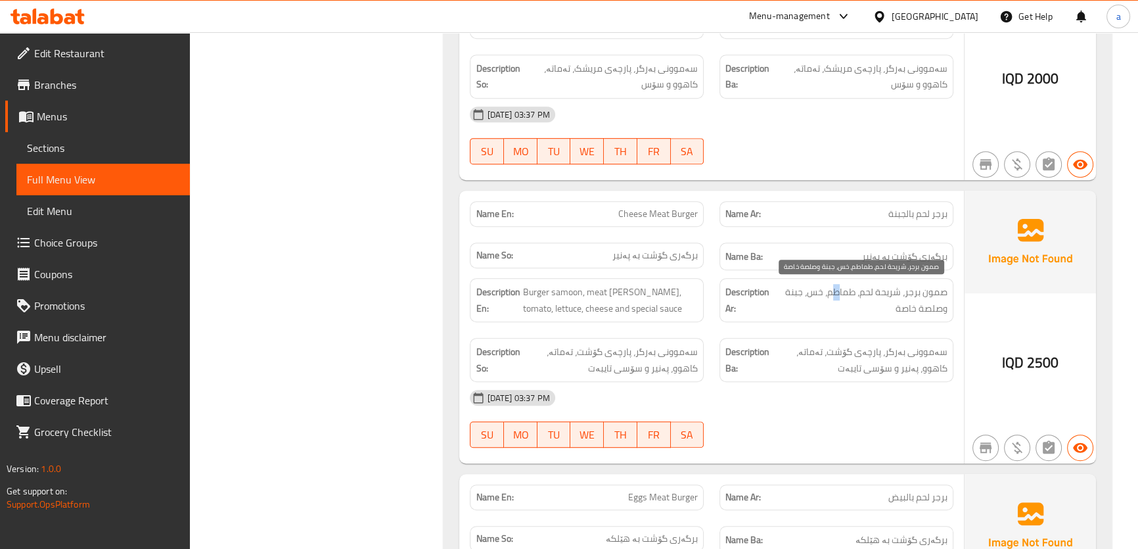
click at [846, 292] on span "صمون برجر، شریحة لحم، طماطم، خس، جبنة وصلصة خاصة" at bounding box center [860, 300] width 174 height 32
click at [821, 290] on span "صمون برجر، شریحة لحم، طماطم، خس، جبنة وصلصة خاصة" at bounding box center [860, 300] width 174 height 32
drag, startPoint x: 792, startPoint y: 290, endPoint x: 821, endPoint y: 298, distance: 30.1
click at [806, 293] on span "صمون برجر، شریحة لحم، طماطم، خس، جبنة وصلصة خاصة" at bounding box center [860, 300] width 174 height 32
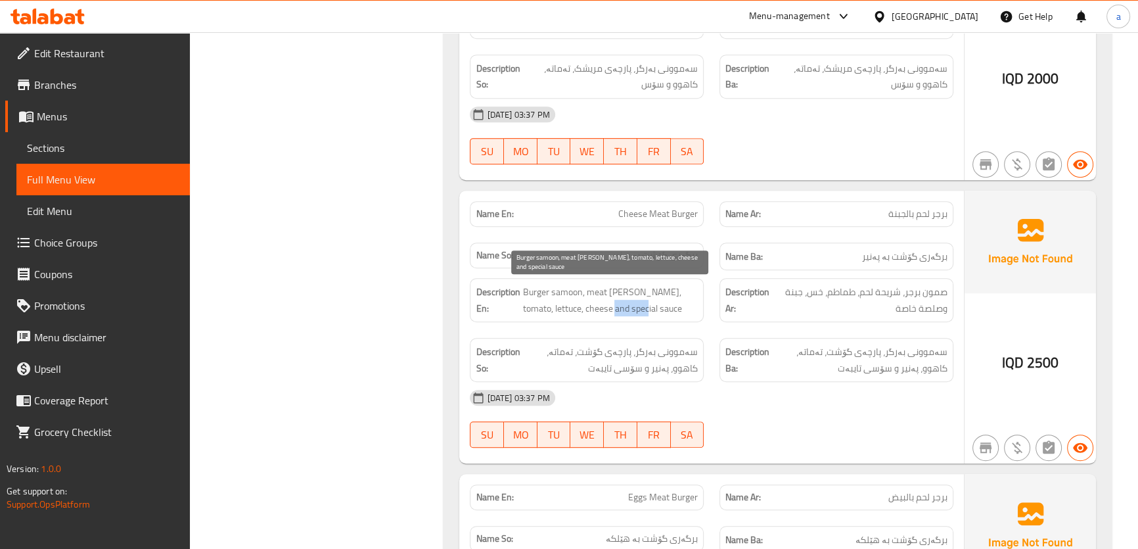
drag, startPoint x: 612, startPoint y: 302, endPoint x: 584, endPoint y: 303, distance: 28.3
click at [584, 302] on span "Burger samoon, meat [PERSON_NAME], tomato, lettuce, cheese and special sauce" at bounding box center [609, 300] width 175 height 32
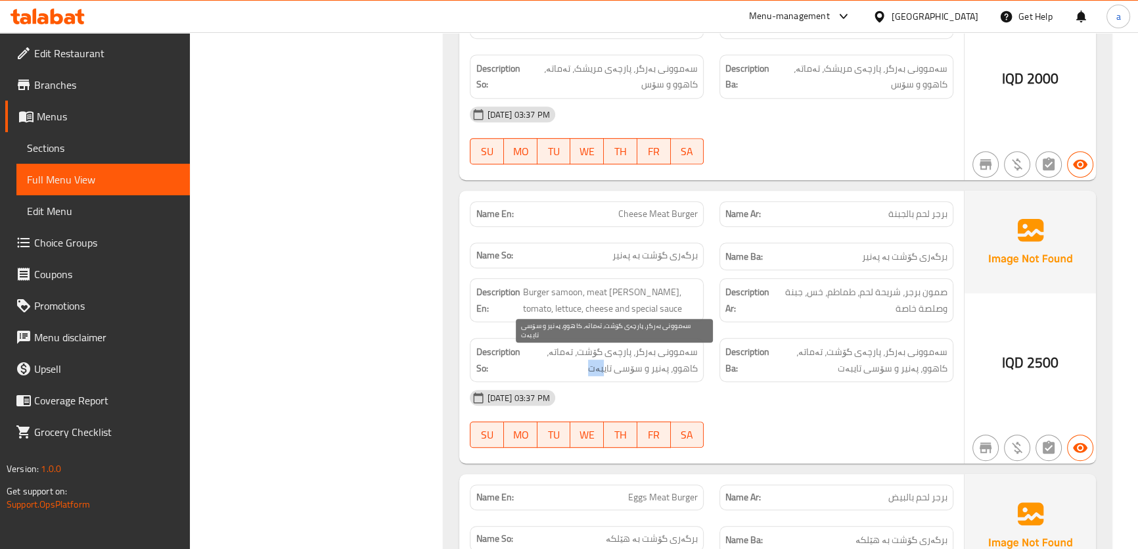
click at [635, 369] on span "سەموونی بەرگر، پارچەی گۆشت، تەماتە، کاهوو، پەنیر و سۆسی تایبەت" at bounding box center [609, 360] width 175 height 32
drag, startPoint x: 572, startPoint y: 352, endPoint x: 542, endPoint y: 349, distance: 29.7
click at [571, 352] on span "سەموونی بەرگر، پارچەی گۆشت، تەماتە، کاهوو، پەنیر و سۆسی تایبەت" at bounding box center [609, 360] width 175 height 32
click at [535, 354] on span "سەموونی بەرگر، پارچەی گۆشت، تەماتە، کاهوو، پەنیر و سۆسی تایبەت" at bounding box center [609, 360] width 175 height 32
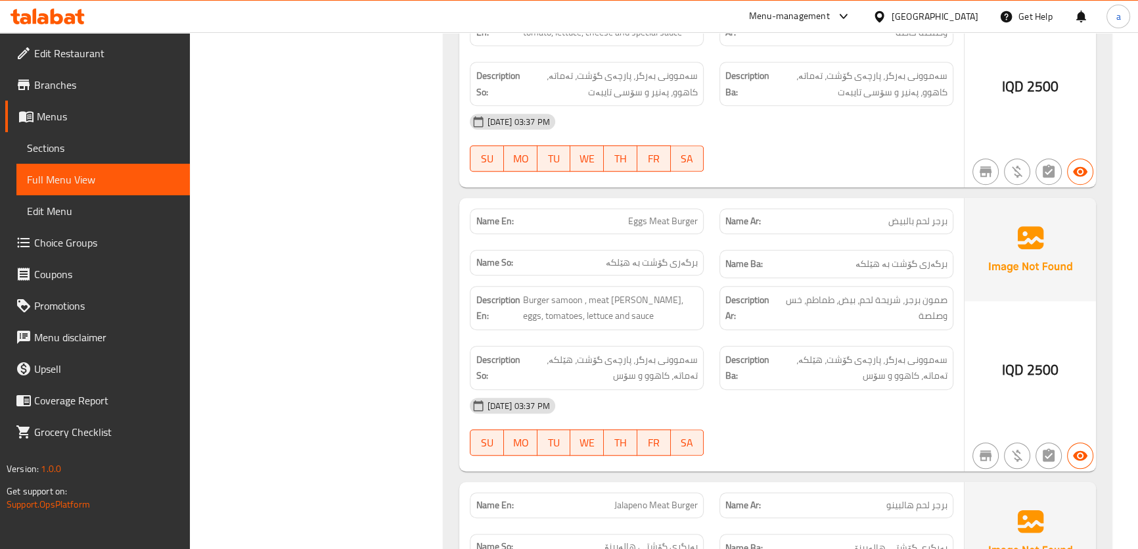
scroll to position [1068, 0]
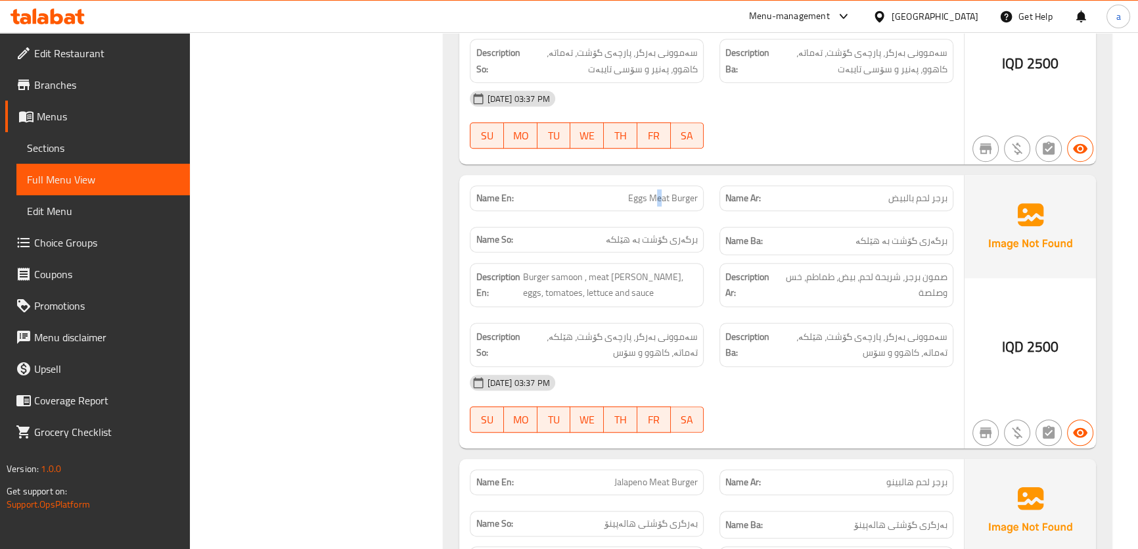
drag, startPoint x: 656, startPoint y: 196, endPoint x: 667, endPoint y: 196, distance: 10.5
click at [667, 196] on span "Eggs Meat Burger" at bounding box center [663, 198] width 70 height 14
drag, startPoint x: 896, startPoint y: 200, endPoint x: 913, endPoint y: 200, distance: 17.7
click at [913, 200] on span "برجر لحم بالبيض" at bounding box center [917, 198] width 59 height 14
drag, startPoint x: 878, startPoint y: 237, endPoint x: 889, endPoint y: 239, distance: 10.8
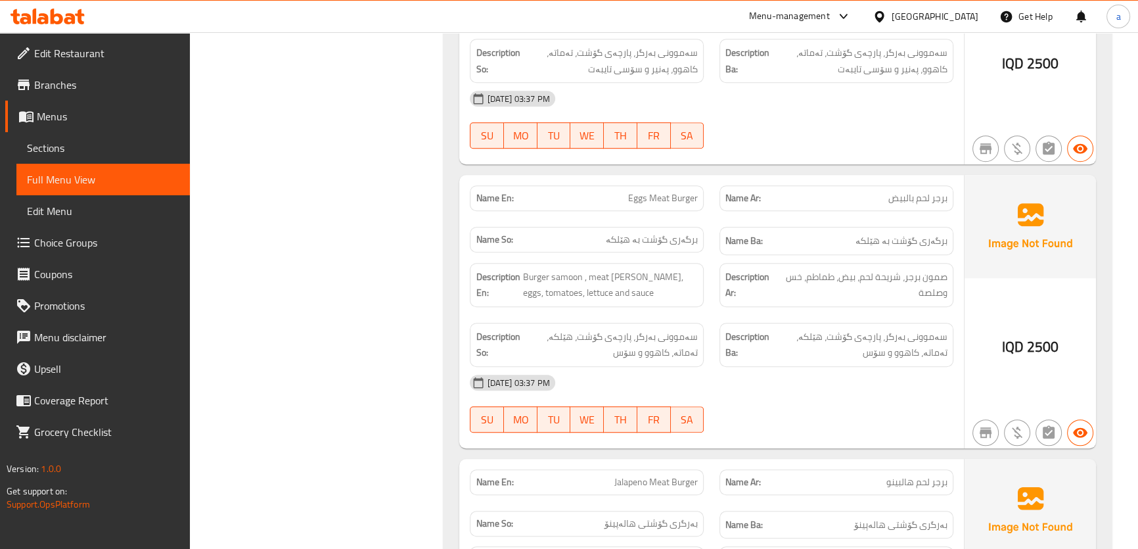
click at [888, 239] on span "برگەری گۆشت بە هێلکە" at bounding box center [901, 241] width 92 height 16
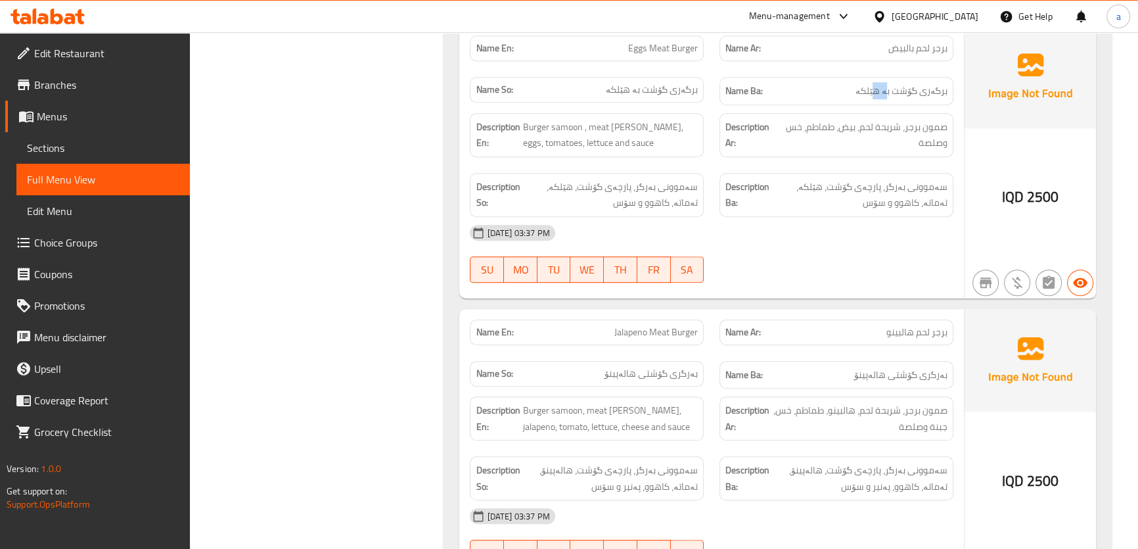
scroll to position [1267, 0]
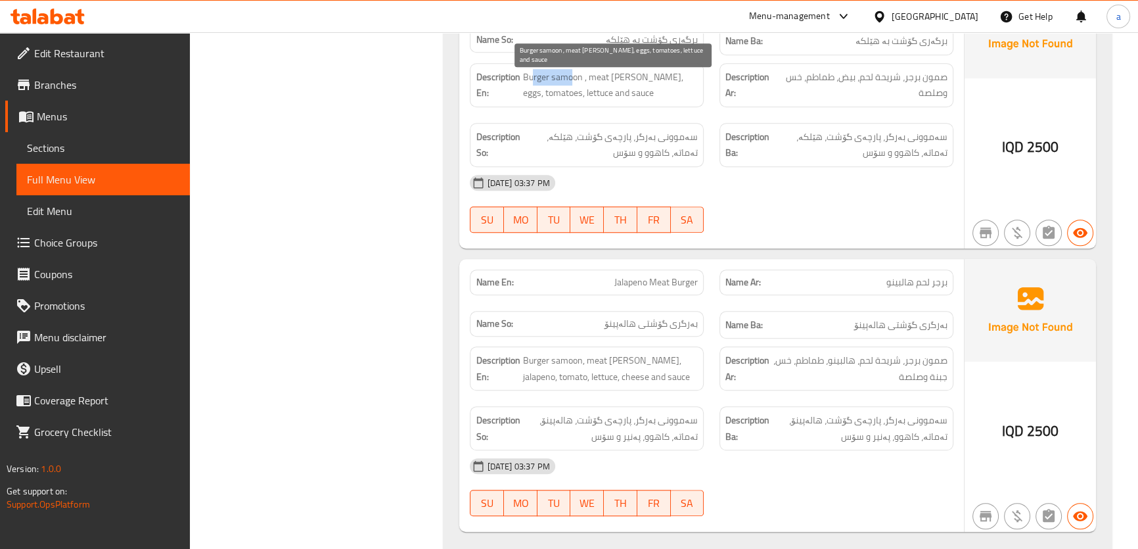
drag, startPoint x: 572, startPoint y: 78, endPoint x: 522, endPoint y: 72, distance: 49.6
click at [521, 72] on h6 "Description En: Burger samoon , meat [PERSON_NAME], eggs, tomatoes, lettuce and…" at bounding box center [587, 85] width 222 height 32
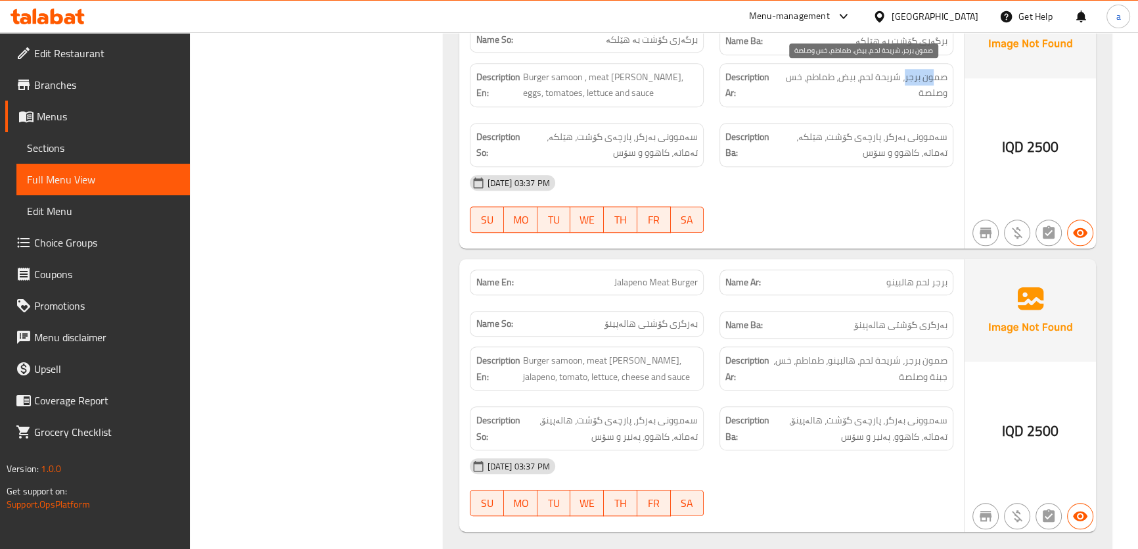
drag, startPoint x: 907, startPoint y: 76, endPoint x: 934, endPoint y: 78, distance: 27.6
click at [934, 76] on span "صمون برجر، شریحة لحم، بیض، طماطم، خس وصلصة" at bounding box center [863, 85] width 170 height 32
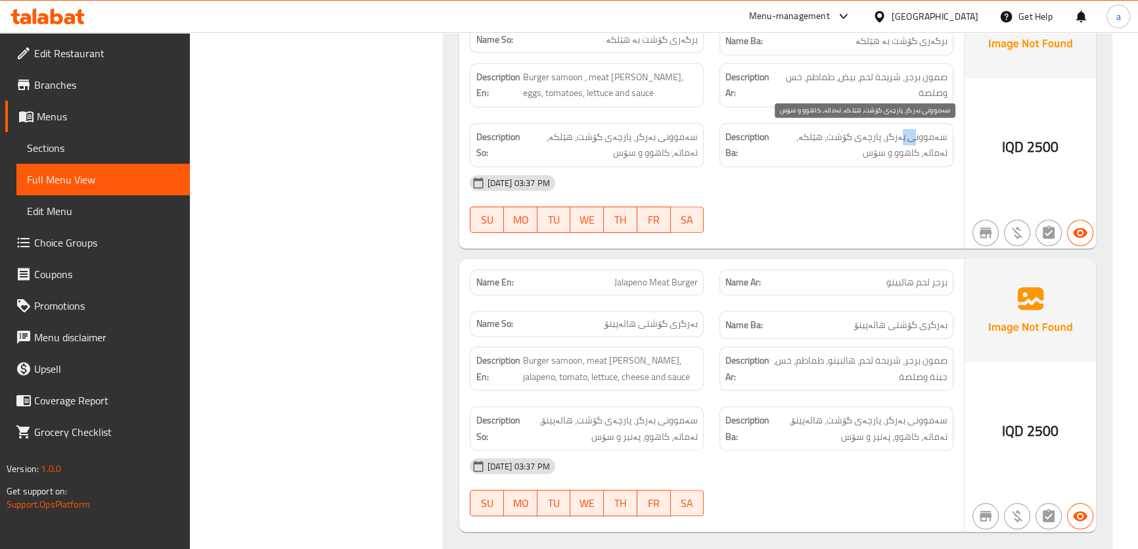
drag, startPoint x: 907, startPoint y: 135, endPoint x: 858, endPoint y: 108, distance: 56.2
click at [917, 135] on span "سەموونی بەرگر، پارچەی گۆشت، هێلکە، تەماتە، کاهوو و سۆس" at bounding box center [859, 145] width 175 height 32
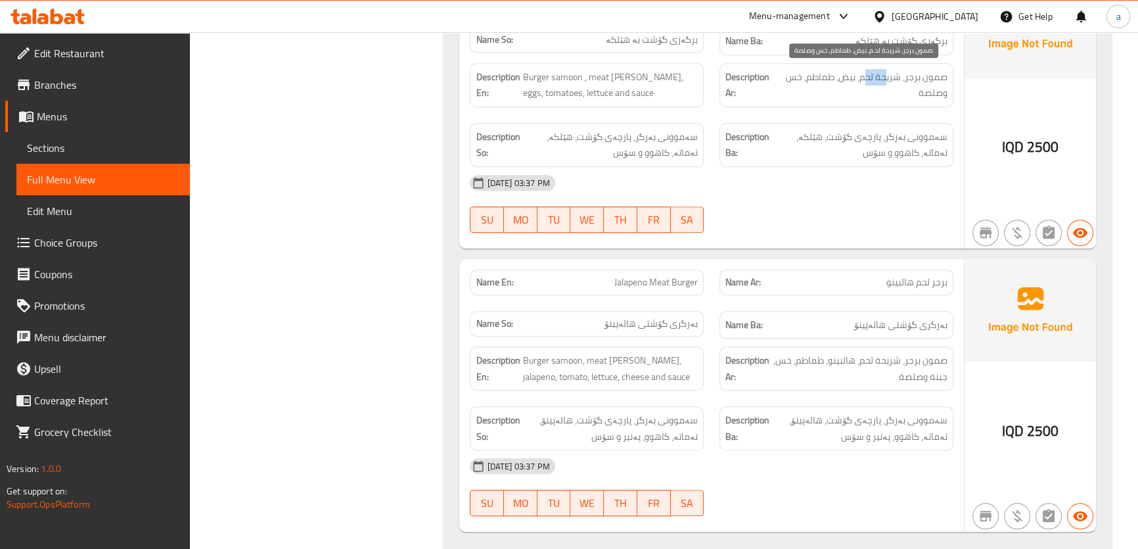
drag, startPoint x: 867, startPoint y: 74, endPoint x: 885, endPoint y: 81, distance: 20.0
click at [885, 79] on span "صمون برجر، شریحة لحم، بیض، طماطم، خس وصلصة" at bounding box center [863, 85] width 170 height 32
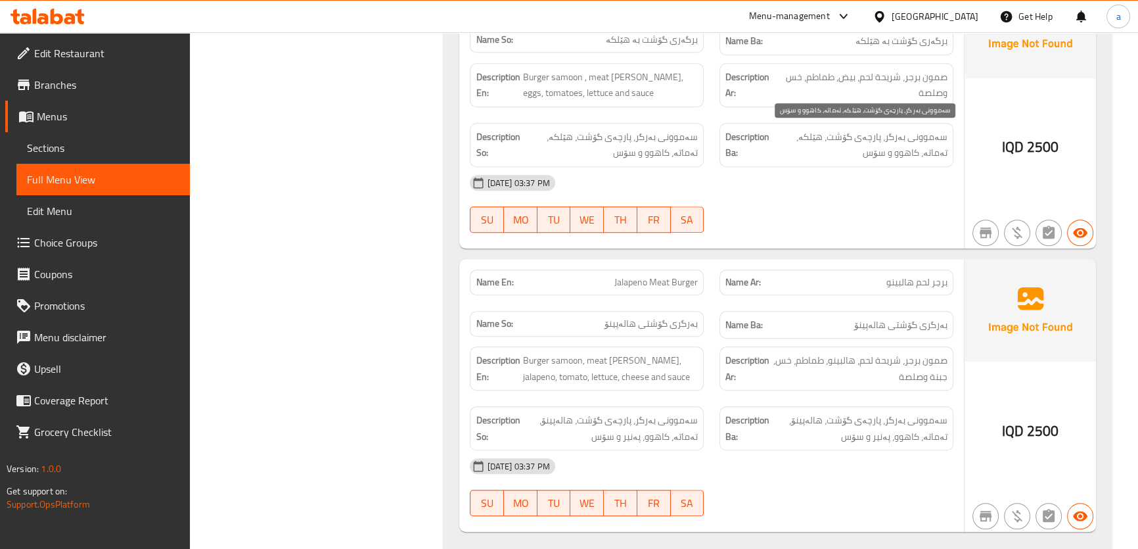
click at [865, 137] on span "سەموونی بەرگر، پارچەی گۆشت، هێلکە، تەماتە، کاهوو و سۆس" at bounding box center [859, 145] width 175 height 32
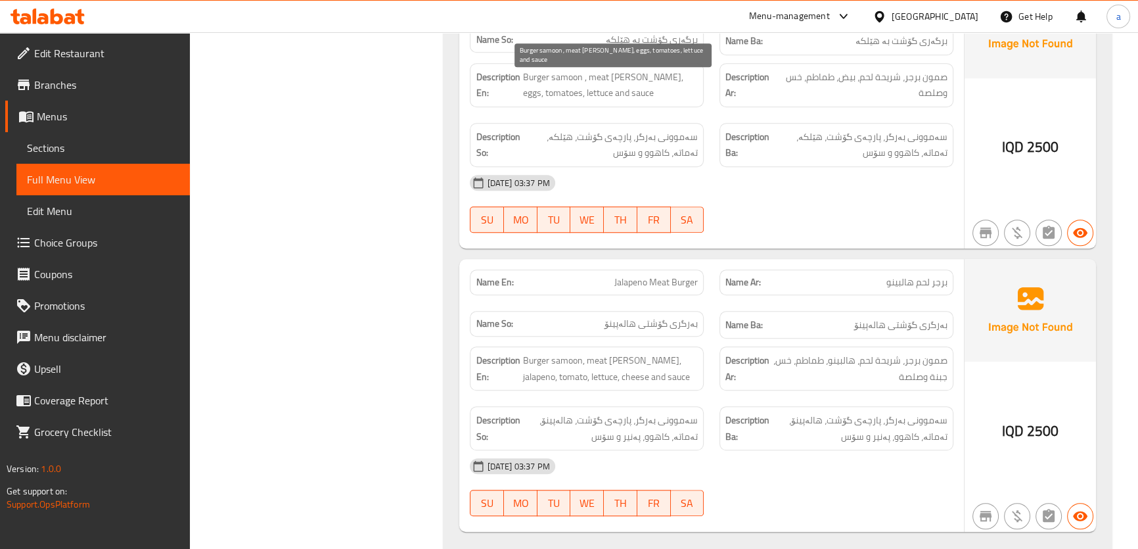
click at [617, 72] on span "Burger samoon , meat [PERSON_NAME], eggs, tomatoes, lettuce and sauce" at bounding box center [609, 85] width 175 height 32
click at [645, 76] on span "Burger samoon , meat [PERSON_NAME], eggs, tomatoes, lettuce and sauce" at bounding box center [609, 85] width 175 height 32
click at [684, 76] on span "Burger samoon , meat [PERSON_NAME], eggs, tomatoes, lettuce and sauce" at bounding box center [609, 85] width 175 height 32
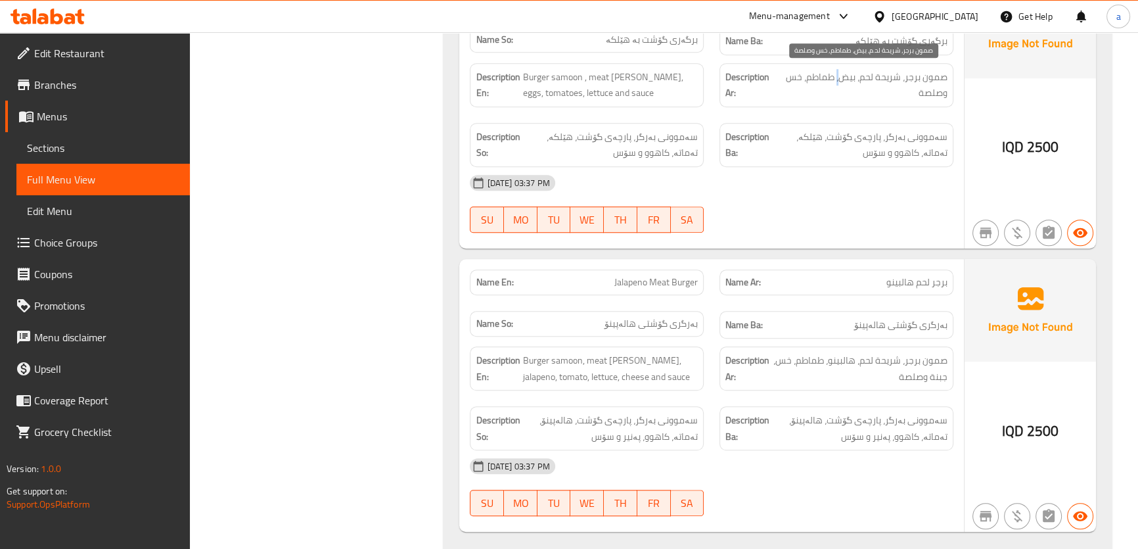
click at [843, 77] on span "صمون برجر، شریحة لحم، بیض، طماطم، خس وصلصة" at bounding box center [863, 85] width 170 height 32
click at [822, 76] on span "صمون برجر، شریحة لحم، بیض، طماطم، خس وصلصة" at bounding box center [863, 85] width 170 height 32
drag, startPoint x: 790, startPoint y: 72, endPoint x: 850, endPoint y: 83, distance: 60.3
click at [815, 77] on span "صمون برجر، شریحة لحم، بیض، طماطم، خس وصلصة" at bounding box center [863, 85] width 170 height 32
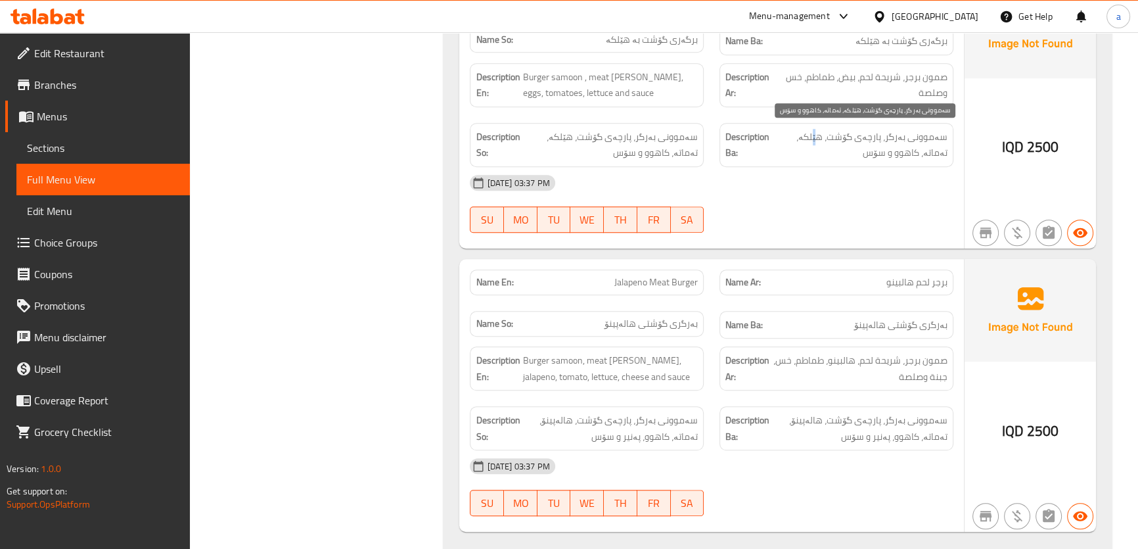
click at [826, 133] on span "سەموونی بەرگر، پارچەی گۆشت، هێلکە، تەماتە، کاهوو و سۆس" at bounding box center [859, 145] width 175 height 32
drag, startPoint x: 801, startPoint y: 132, endPoint x: 824, endPoint y: 137, distance: 23.6
click at [819, 137] on span "سەموونی بەرگر، پارچەی گۆشت، هێلکە، تەماتە، کاهوو و سۆس" at bounding box center [859, 145] width 175 height 32
click at [922, 152] on span "سەموونی بەرگر، پارچەی گۆشت، هێلکە، تەماتە، کاهوو و سۆس" at bounding box center [859, 145] width 175 height 32
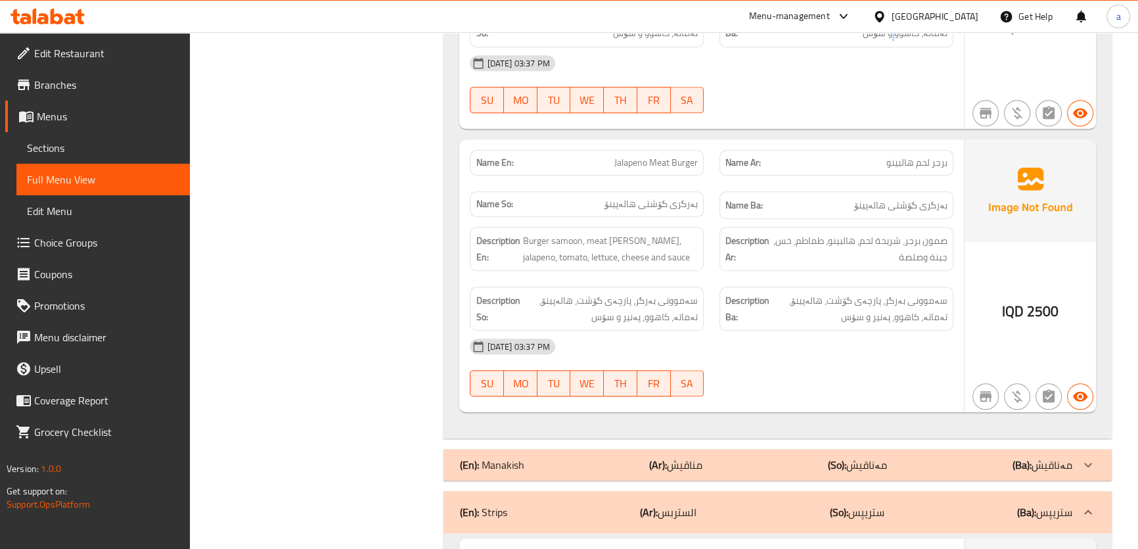
scroll to position [1466, 0]
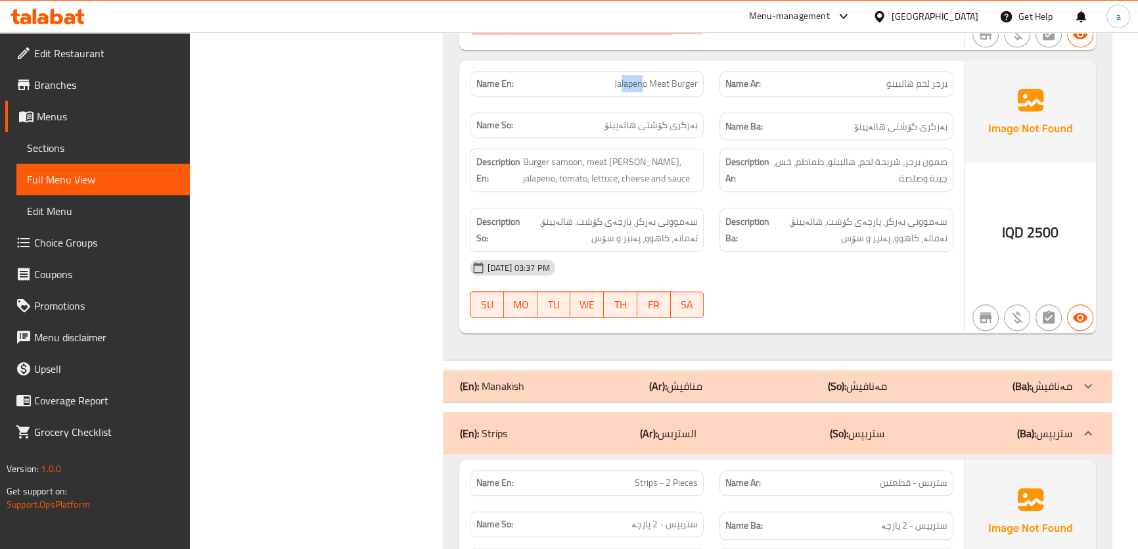
drag, startPoint x: 620, startPoint y: 82, endPoint x: 651, endPoint y: 85, distance: 31.6
click at [646, 82] on span "Jalapeno Meat Burger" at bounding box center [655, 84] width 83 height 14
drag, startPoint x: 899, startPoint y: 79, endPoint x: 913, endPoint y: 78, distance: 13.9
click at [913, 78] on p "Name Ar: برجر لحم هالبينو" at bounding box center [836, 84] width 222 height 14
drag, startPoint x: 652, startPoint y: 119, endPoint x: 678, endPoint y: 125, distance: 27.1
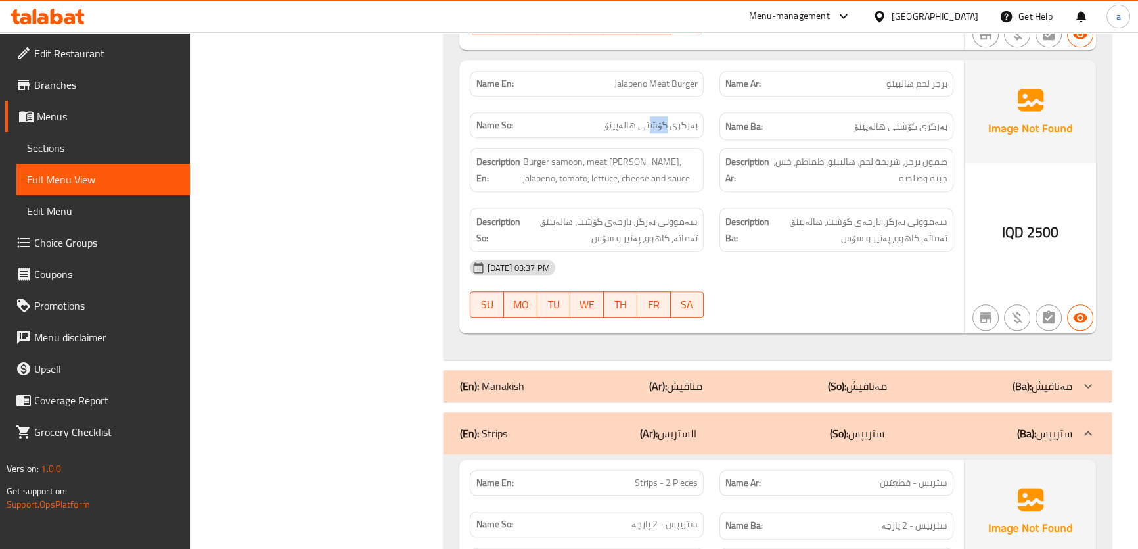
click at [673, 124] on span "بەرگری گۆشتی هالەپینۆ" at bounding box center [650, 125] width 93 height 14
drag, startPoint x: 888, startPoint y: 128, endPoint x: 896, endPoint y: 126, distance: 8.8
click at [896, 126] on span "بەرگری گۆشتی هالەپینۆ" at bounding box center [900, 126] width 93 height 16
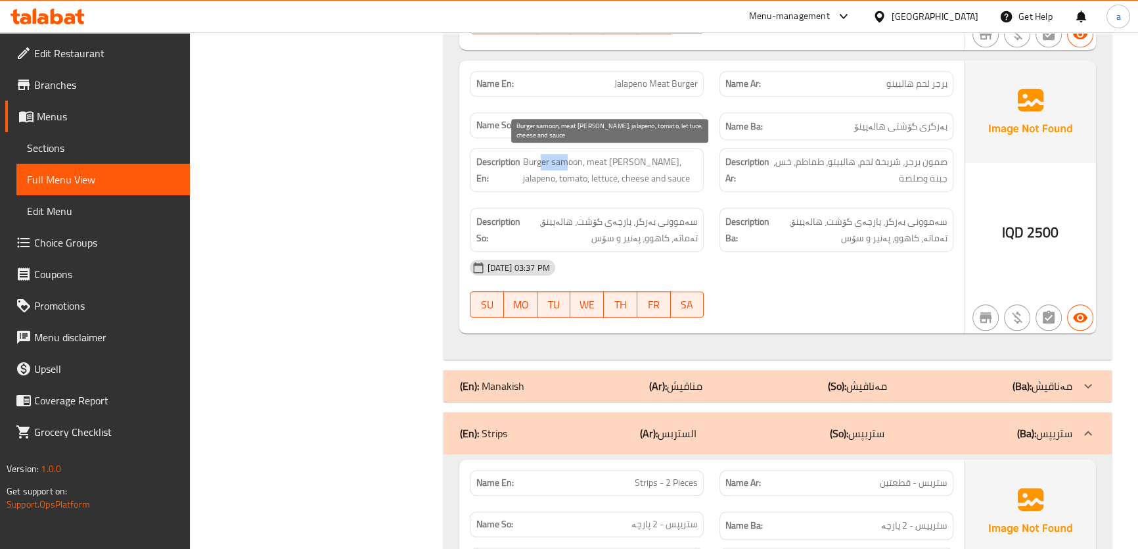
drag, startPoint x: 566, startPoint y: 158, endPoint x: 542, endPoint y: 156, distance: 24.5
click at [542, 156] on span "Burger samoon, meat [PERSON_NAME], jalapeno, tomato, lettuce, cheese and sauce" at bounding box center [609, 170] width 175 height 32
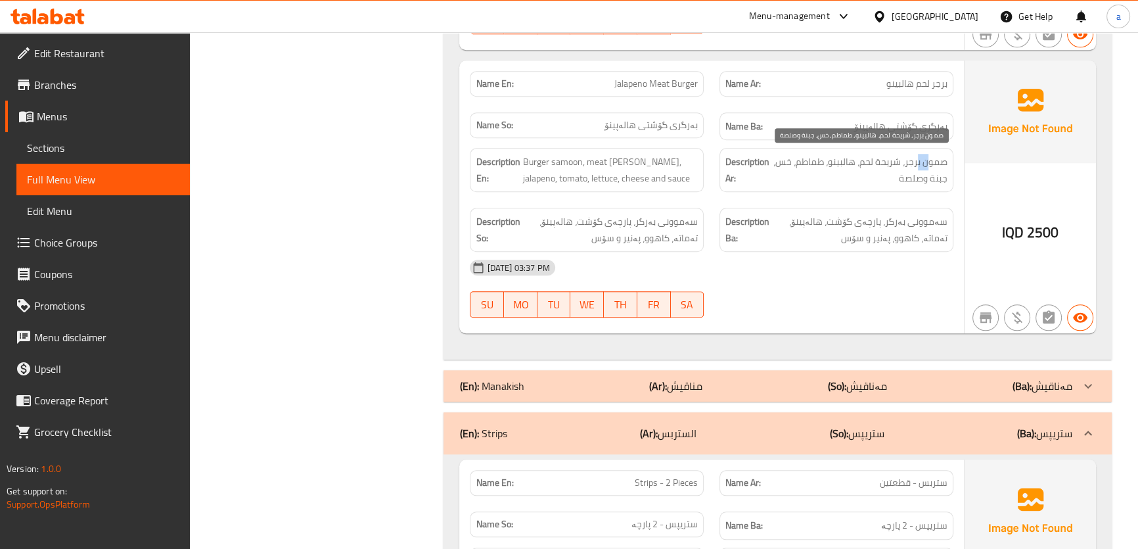
drag, startPoint x: 920, startPoint y: 164, endPoint x: 928, endPoint y: 163, distance: 7.3
click at [928, 163] on span "صمون برجر، شریحة لحم، هالبينو، طماطم، خس، جبنة وصلصة" at bounding box center [859, 170] width 175 height 32
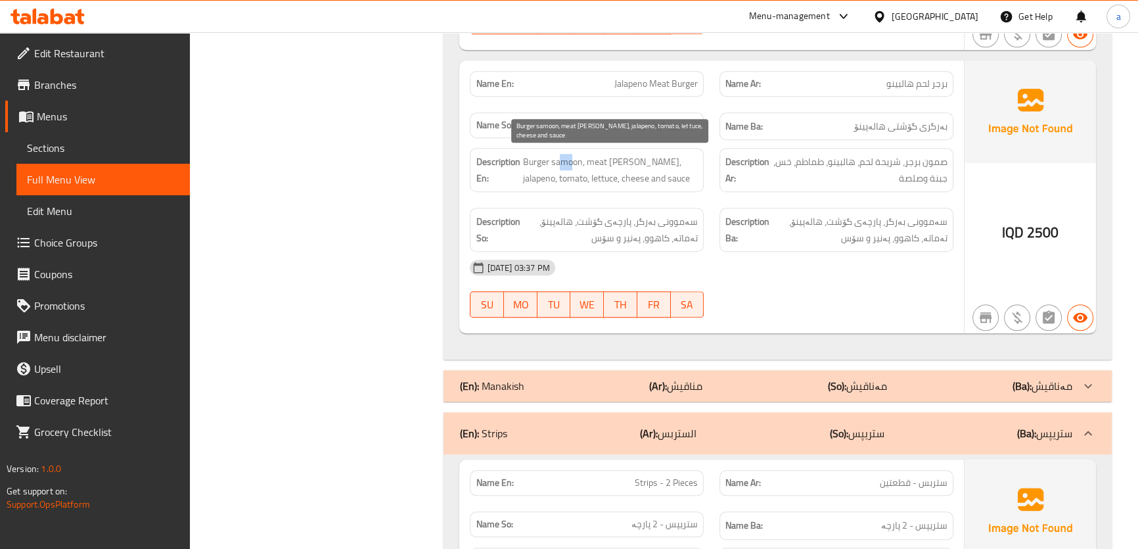
drag, startPoint x: 558, startPoint y: 156, endPoint x: 542, endPoint y: 155, distance: 16.4
click at [543, 155] on span "Burger samoon, meat [PERSON_NAME], jalapeno, tomato, lettuce, cheese and sauce" at bounding box center [609, 170] width 175 height 32
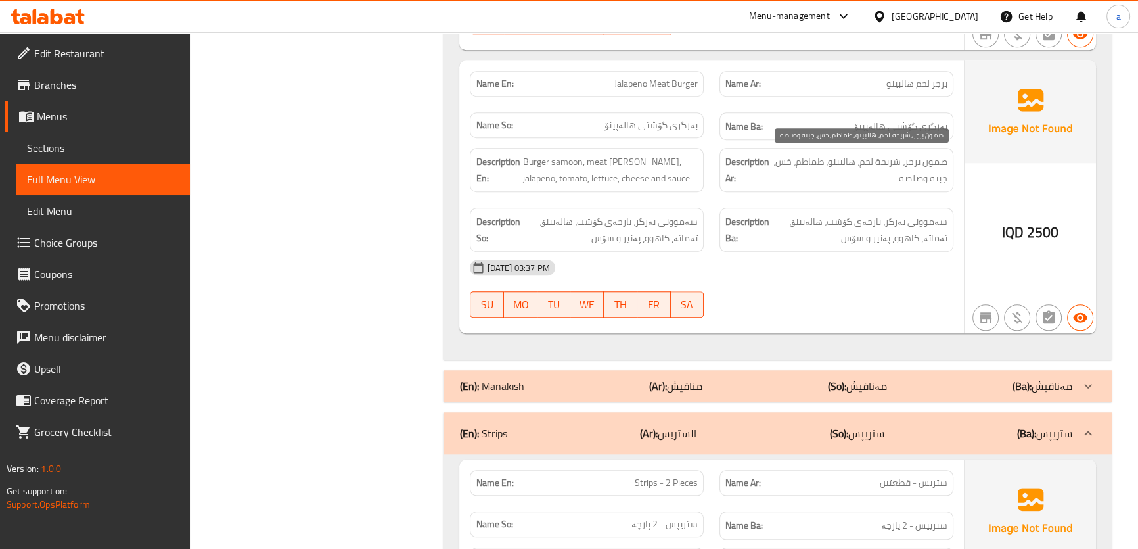
drag, startPoint x: 940, startPoint y: 155, endPoint x: 930, endPoint y: 179, distance: 25.4
click at [944, 155] on span "صمون برجر، شریحة لحم، هالبينو، طماطم، خس، جبنة وصلصة" at bounding box center [859, 170] width 175 height 32
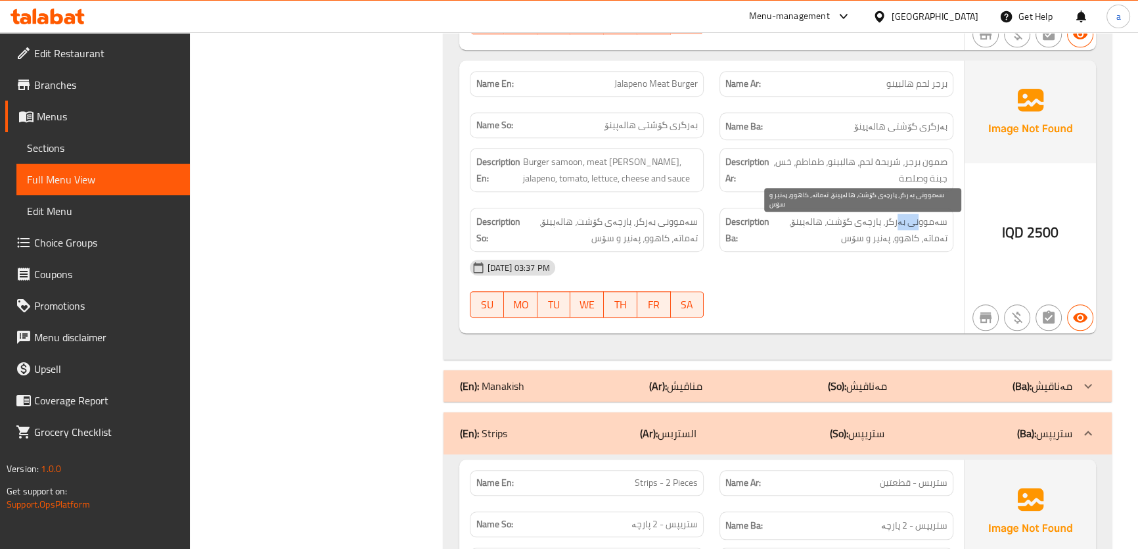
click at [922, 221] on span "سەموونی بەرگر، پارچەی گۆشت، هالەپینۆ، تەماتە، کاهوو، پەنیر و سۆس" at bounding box center [859, 230] width 175 height 32
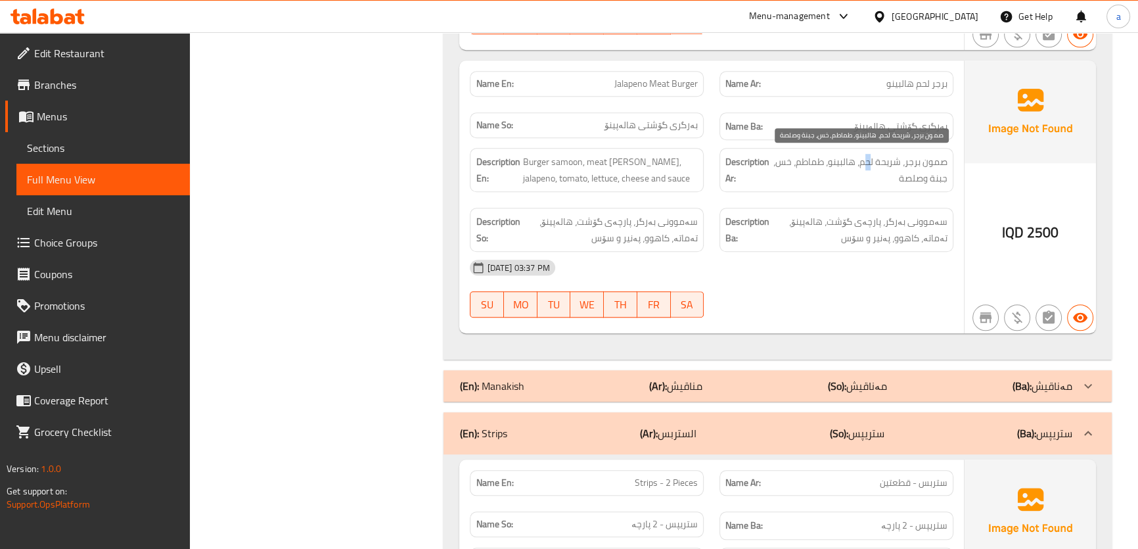
click at [890, 160] on span "صمون برجر، شریحة لحم، هالبينو، طماطم، خس، جبنة وصلصة" at bounding box center [859, 170] width 175 height 32
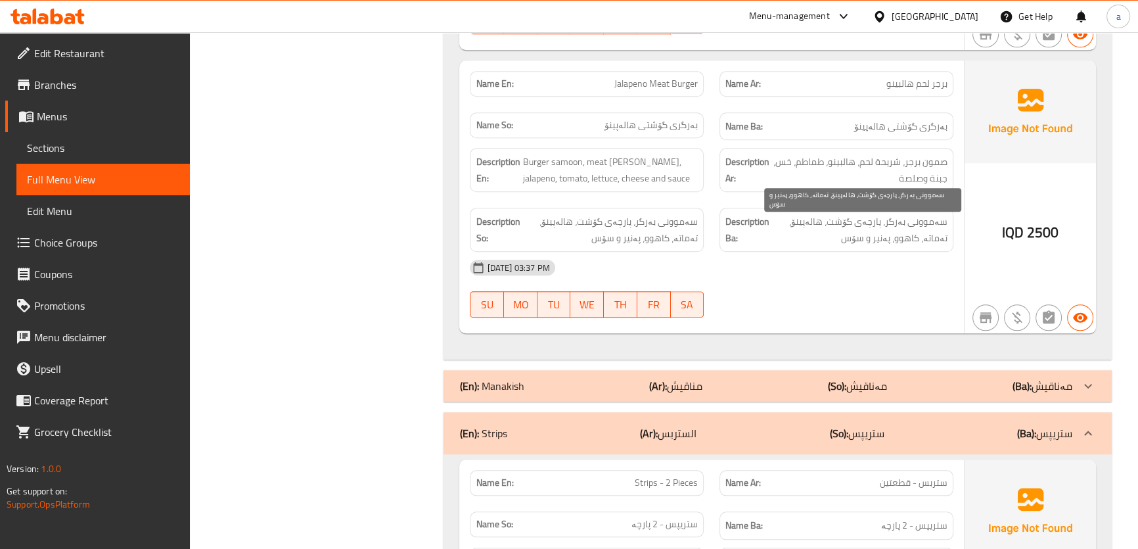
click at [867, 214] on span "سەموونی بەرگر، پارچەی گۆشت، هالەپینۆ، تەماتە، کاهوو، پەنیر و سۆس" at bounding box center [859, 230] width 175 height 32
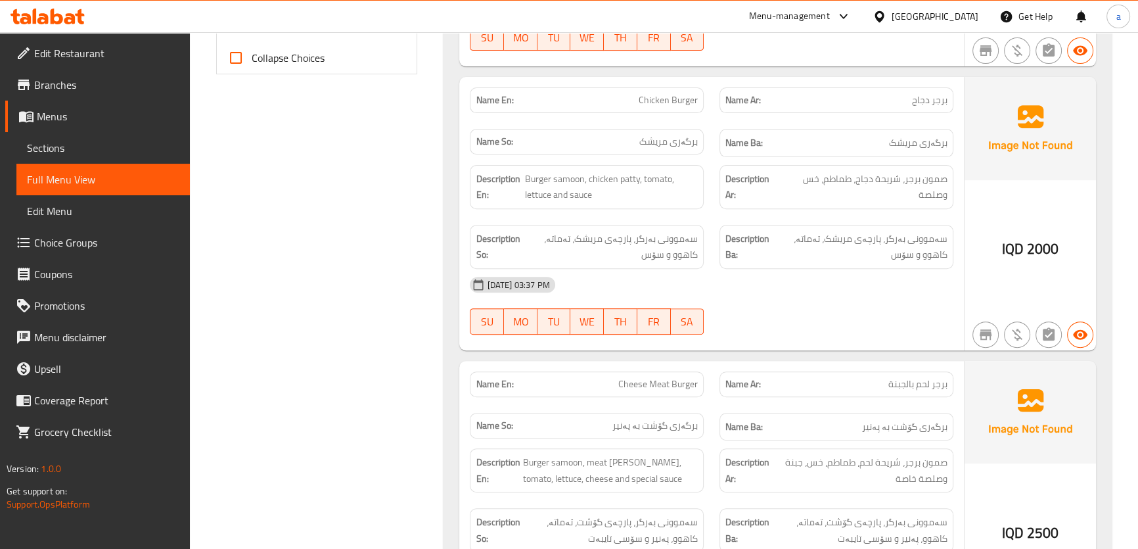
scroll to position [570, 0]
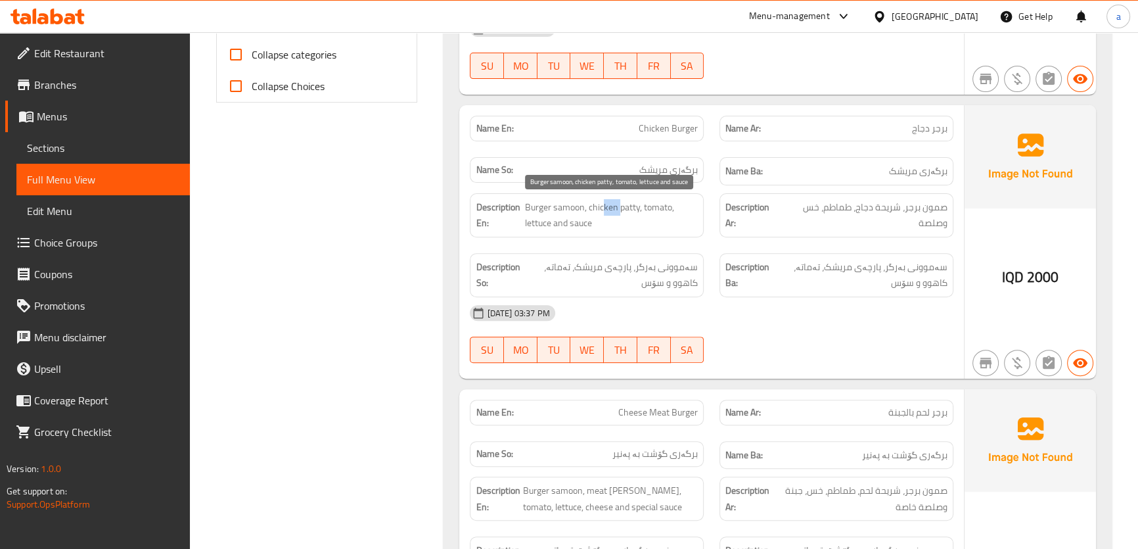
drag, startPoint x: 602, startPoint y: 209, endPoint x: 621, endPoint y: 209, distance: 18.4
click at [621, 209] on span "Burger samoon, chicken patty, tomato, lettuce and sauce" at bounding box center [611, 215] width 173 height 32
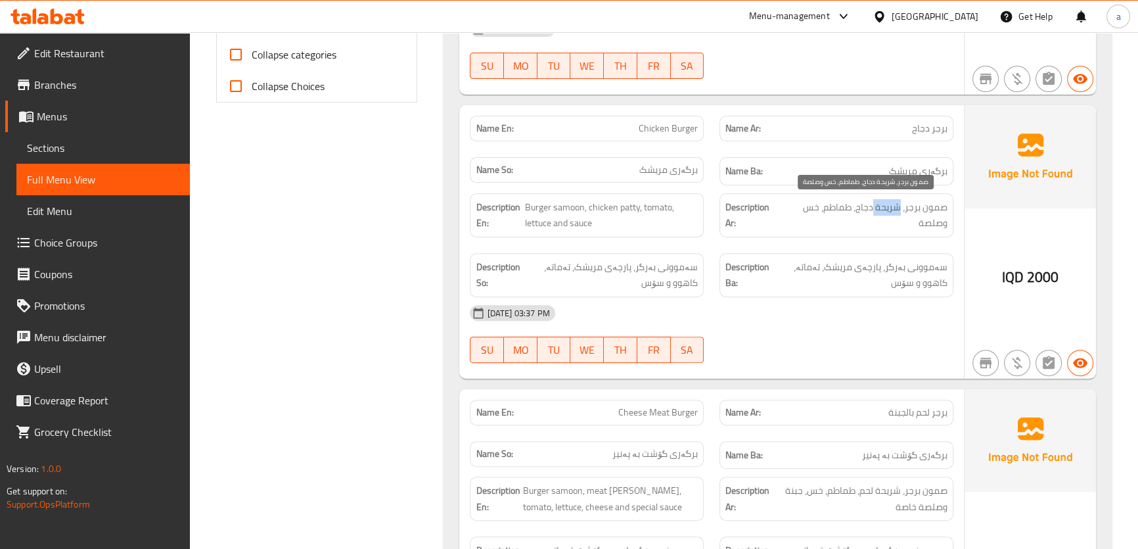
drag, startPoint x: 872, startPoint y: 211, endPoint x: 905, endPoint y: 211, distance: 32.9
click at [905, 211] on span "صمون برجر، شریحة دجاج، طماطم، خس وصلصة" at bounding box center [865, 215] width 166 height 32
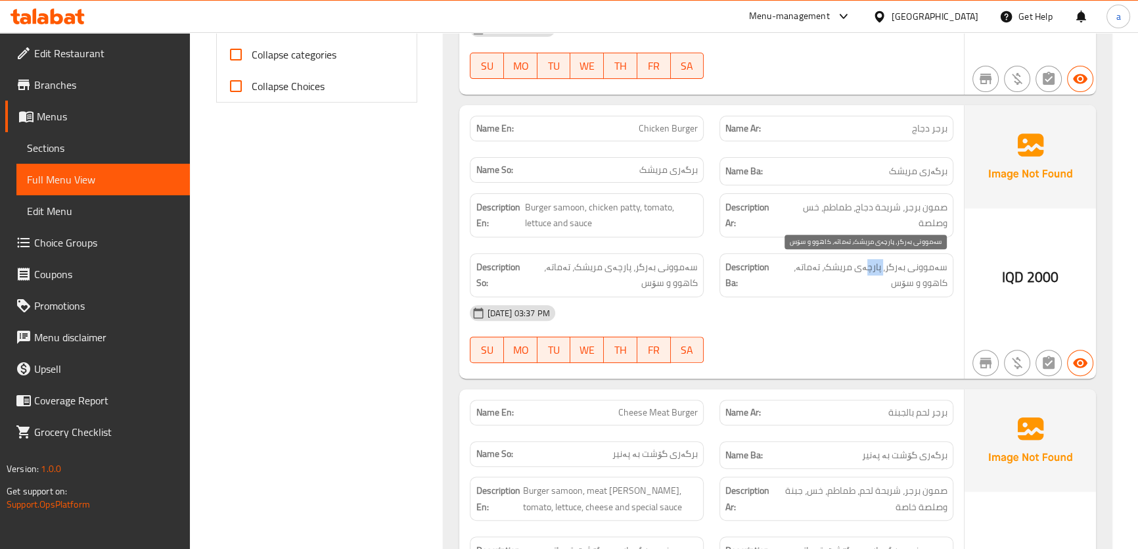
drag, startPoint x: 869, startPoint y: 261, endPoint x: 888, endPoint y: 261, distance: 18.4
click at [887, 261] on span "سەموونی بەرگر، پارچەی مریشک، تەماتە، کاهوو و سۆس" at bounding box center [861, 275] width 172 height 32
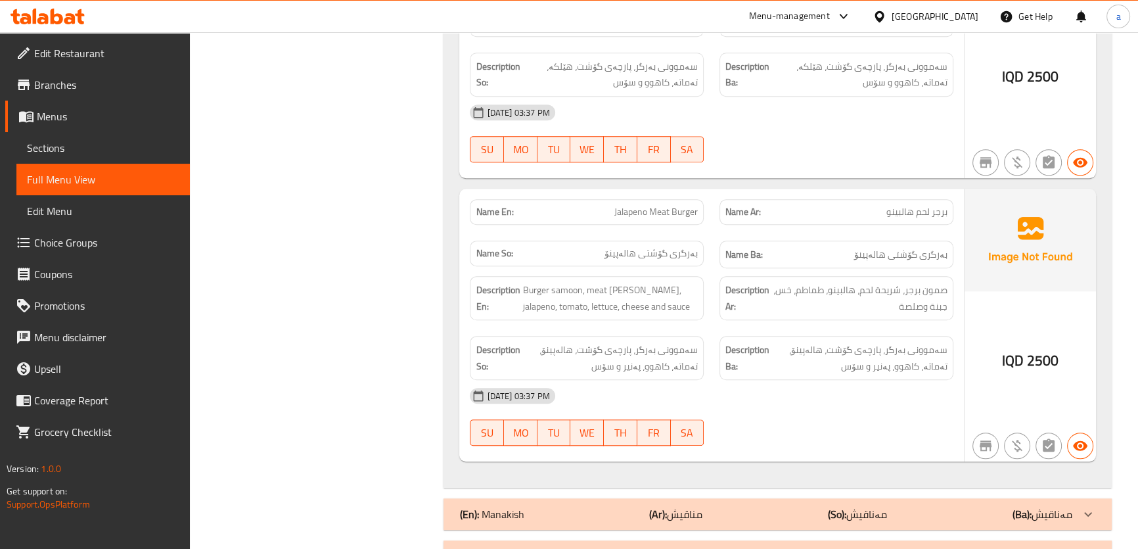
scroll to position [1367, 0]
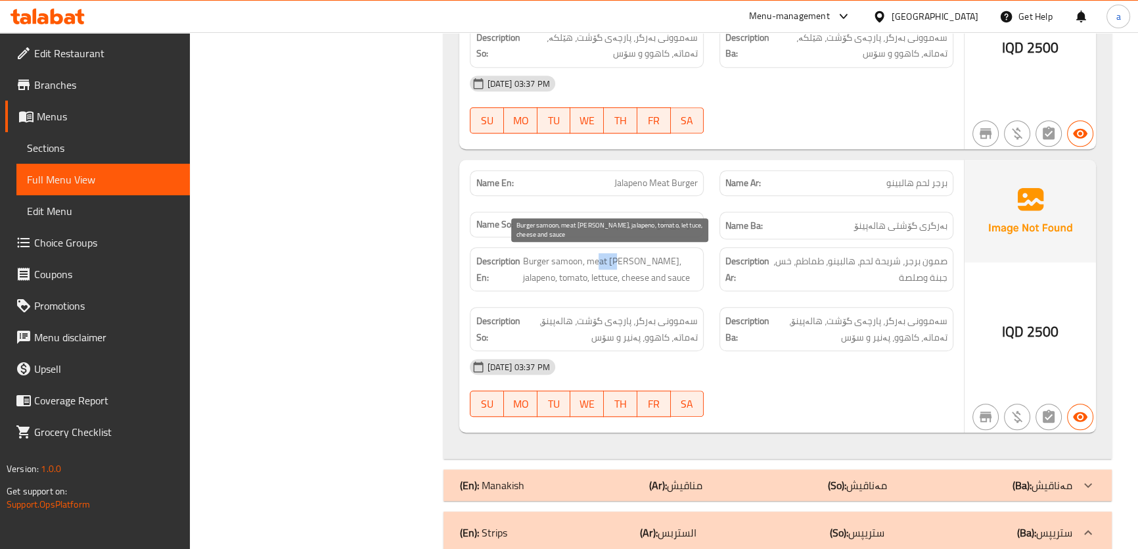
drag, startPoint x: 596, startPoint y: 261, endPoint x: 619, endPoint y: 266, distance: 23.5
click at [619, 266] on span "Burger samoon, meat [PERSON_NAME], jalapeno, tomato, lettuce, cheese and sauce" at bounding box center [609, 269] width 175 height 32
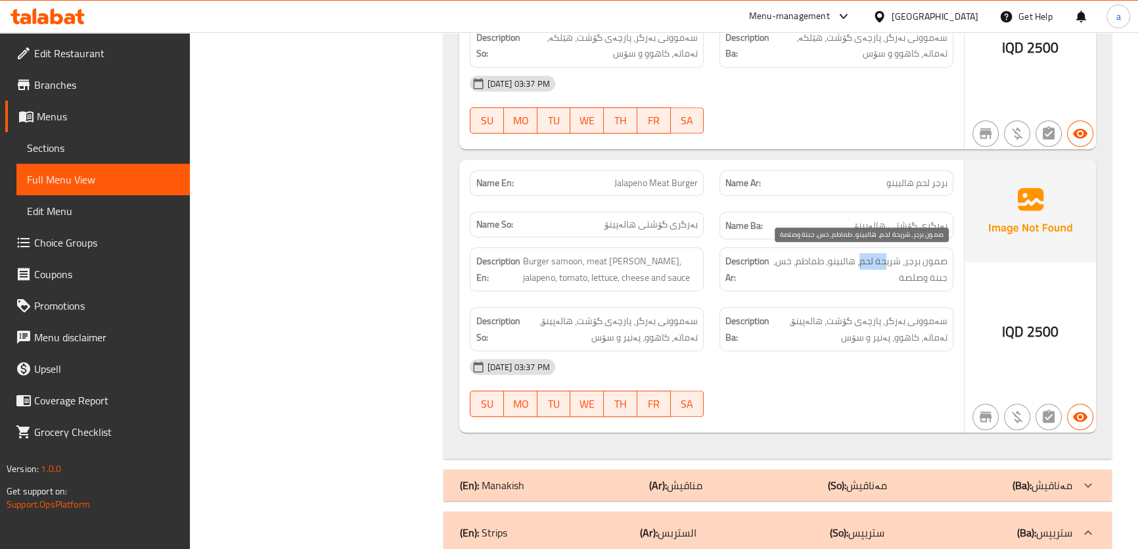
drag, startPoint x: 876, startPoint y: 260, endPoint x: 886, endPoint y: 260, distance: 10.5
click at [886, 260] on span "صمون برجر، شریحة لحم، هالبينو، طماطم، خس، جبنة وصلصة" at bounding box center [859, 269] width 175 height 32
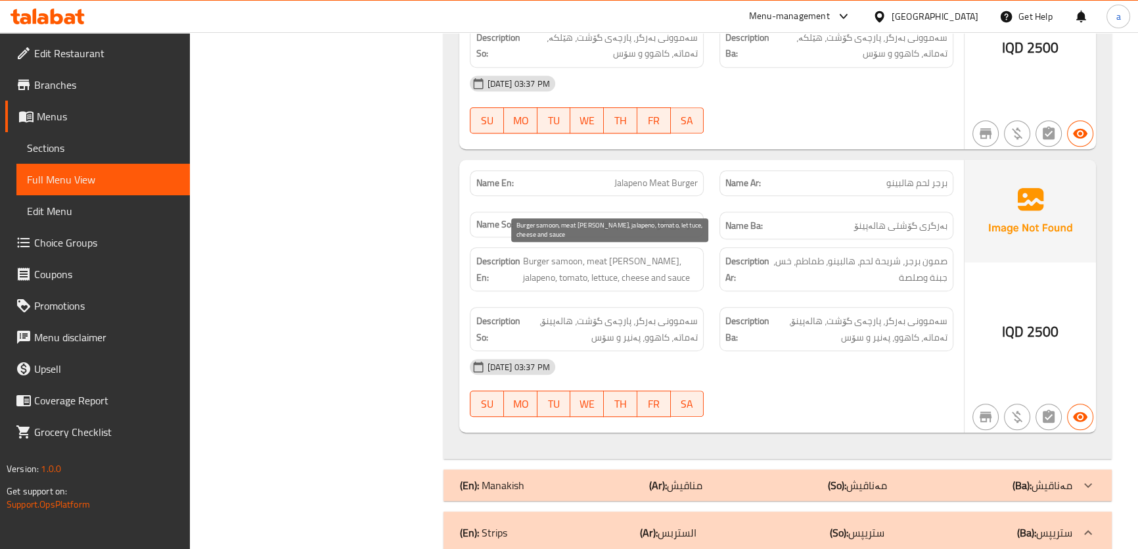
click at [646, 256] on span "Burger samoon, meat [PERSON_NAME], jalapeno, tomato, lettuce, cheese and sauce" at bounding box center [609, 269] width 175 height 32
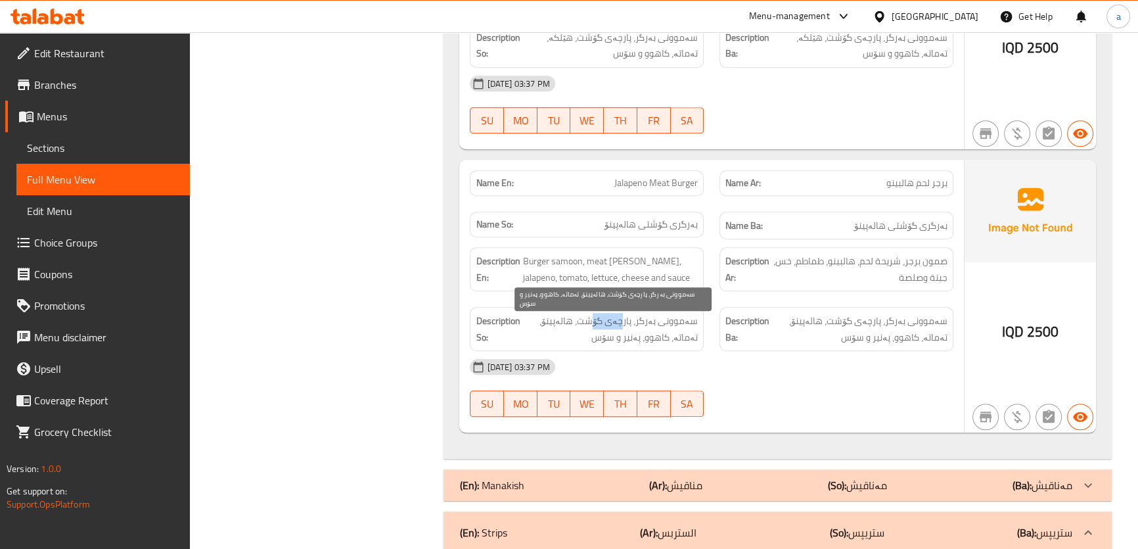
drag, startPoint x: 620, startPoint y: 321, endPoint x: 594, endPoint y: 321, distance: 26.3
click at [594, 321] on span "سەموونی بەرگر، پارچەی گۆشت، هالەپینۆ، تەماتە، کاهوو، پەنیر و سۆس" at bounding box center [609, 329] width 175 height 32
click at [568, 320] on span "سەموونی بەرگر، پارچەی گۆشت، هالەپینۆ، تەماتە، کاهوو، پەنیر و سۆس" at bounding box center [609, 329] width 175 height 32
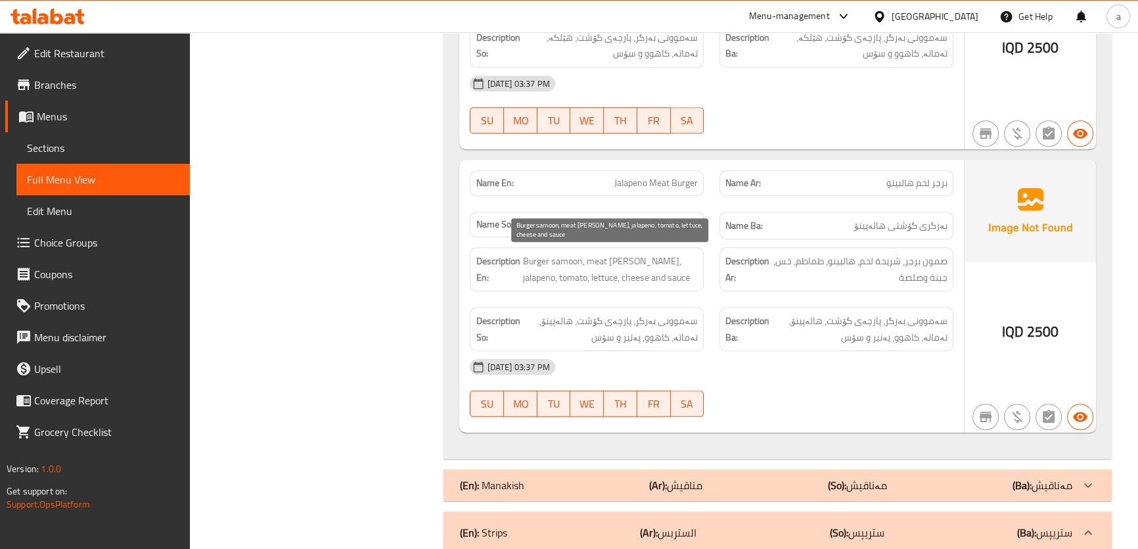
drag, startPoint x: 531, startPoint y: 279, endPoint x: 542, endPoint y: 278, distance: 11.2
click at [539, 278] on span "Burger samoon, meat [PERSON_NAME], jalapeno, tomato, lettuce, cheese and sauce" at bounding box center [609, 269] width 175 height 32
drag, startPoint x: 558, startPoint y: 274, endPoint x: 580, endPoint y: 275, distance: 21.7
click at [579, 274] on span "Burger samoon, meat [PERSON_NAME], jalapeno, tomato, lettuce, cheese and sauce" at bounding box center [609, 269] width 175 height 32
drag, startPoint x: 602, startPoint y: 275, endPoint x: 652, endPoint y: 274, distance: 49.9
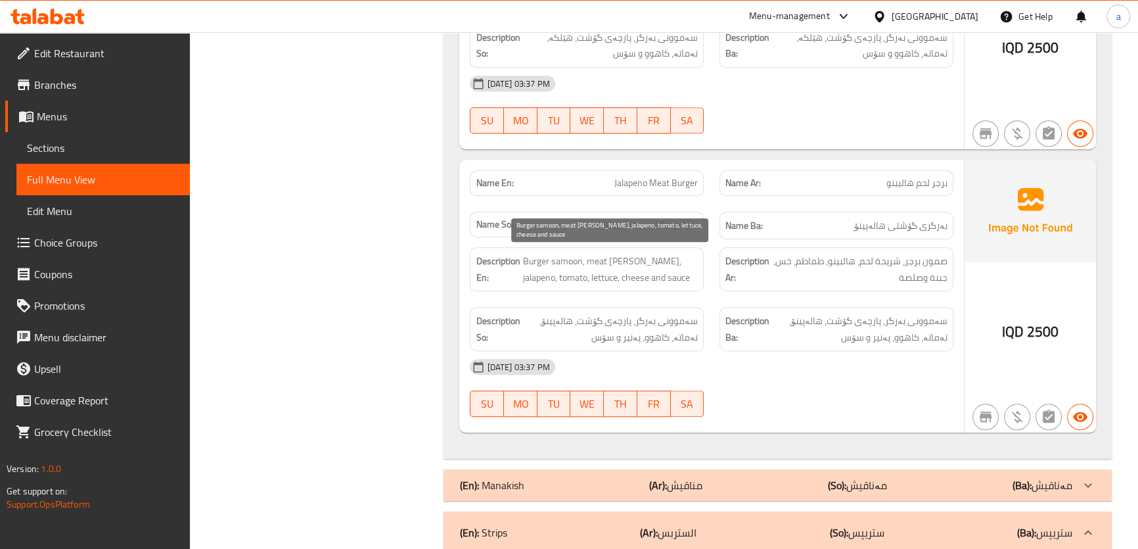
click at [611, 275] on span "Burger samoon, meat [PERSON_NAME], jalapeno, tomato, lettuce, cheese and sauce" at bounding box center [609, 269] width 175 height 32
click at [660, 273] on span "Burger samoon, meat [PERSON_NAME], jalapeno, tomato, lettuce, cheese and sauce" at bounding box center [609, 269] width 175 height 32
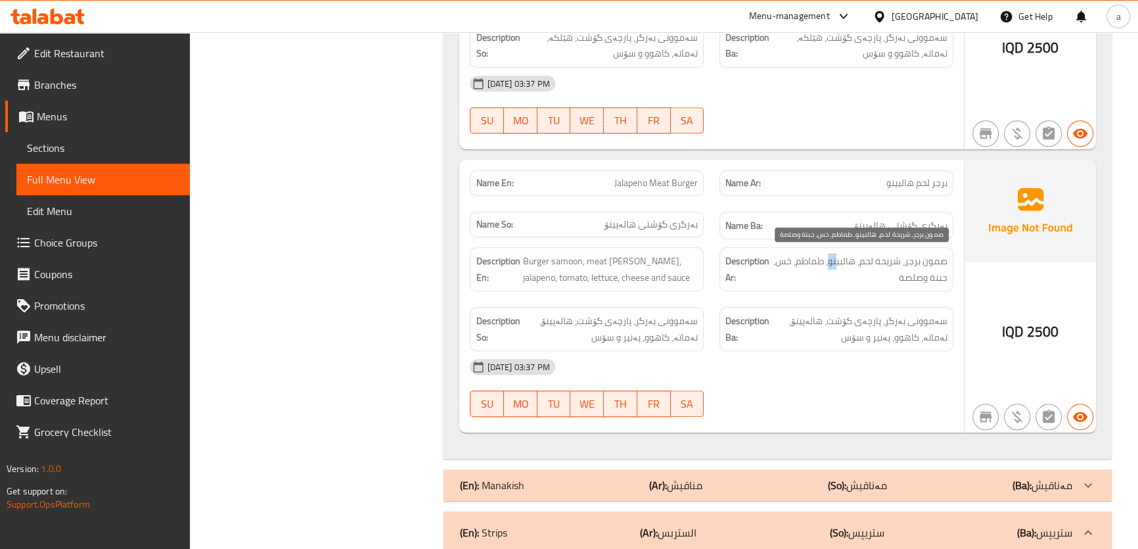
drag, startPoint x: 837, startPoint y: 258, endPoint x: 822, endPoint y: 258, distance: 15.1
click at [830, 258] on span "صمون برجر، شریحة لحم، هالبينو، طماطم، خس، جبنة وصلصة" at bounding box center [859, 269] width 175 height 32
drag, startPoint x: 813, startPoint y: 258, endPoint x: 782, endPoint y: 260, distance: 30.9
click at [812, 258] on span "صمون برجر، شریحة لحم، هالبينو، طماطم، خس، جبنة وصلصة" at bounding box center [859, 269] width 175 height 32
drag, startPoint x: 782, startPoint y: 260, endPoint x: 891, endPoint y: 269, distance: 109.5
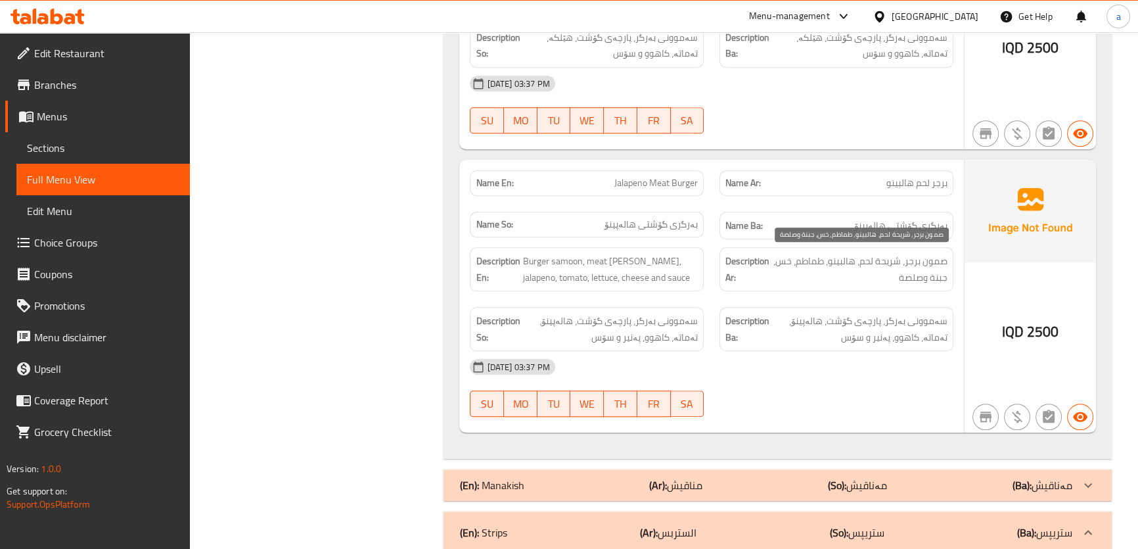
click at [784, 260] on span "صمون برجر، شریحة لحم، هالبينو، طماطم، خس، جبنة وصلصة" at bounding box center [859, 269] width 175 height 32
click at [907, 272] on span "صمون برجر، شریحة لحم، هالبينو، طماطم، خس، جبنة وصلصة" at bounding box center [859, 269] width 175 height 32
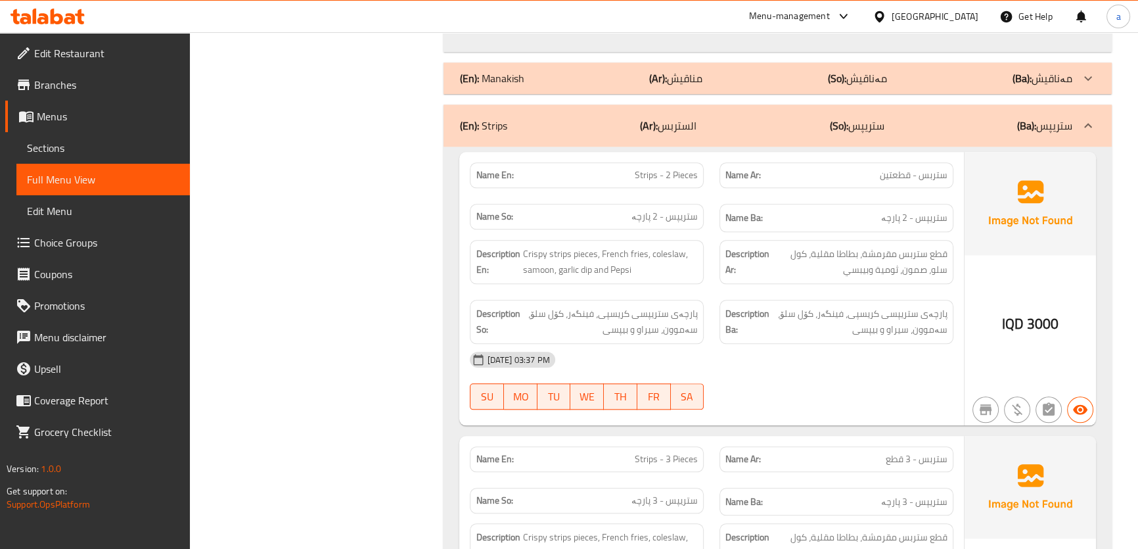
scroll to position [1782, 0]
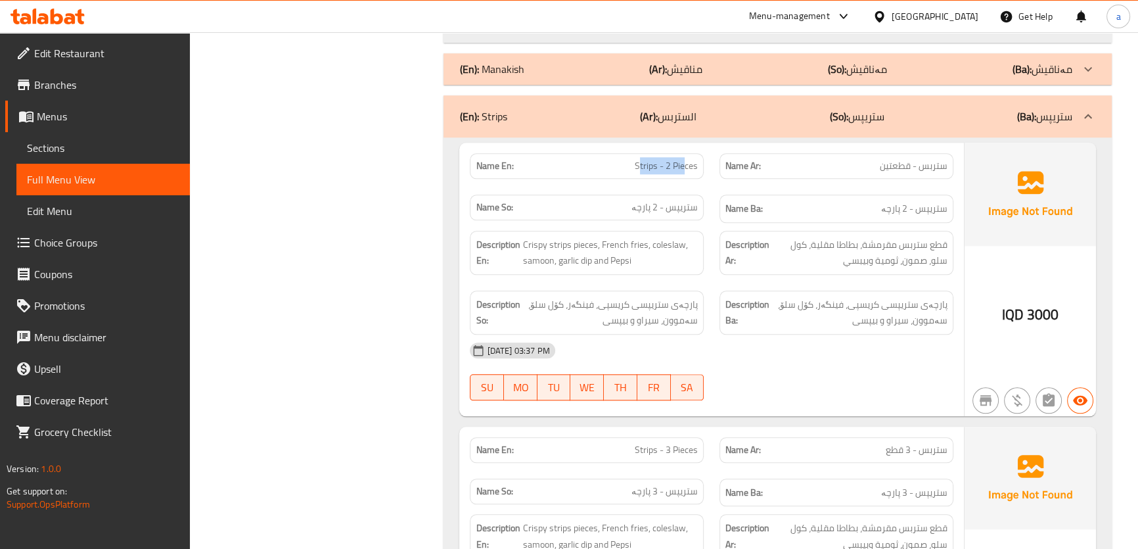
drag, startPoint x: 639, startPoint y: 162, endPoint x: 683, endPoint y: 165, distance: 44.8
drag, startPoint x: 871, startPoint y: 166, endPoint x: 933, endPoint y: 167, distance: 62.4
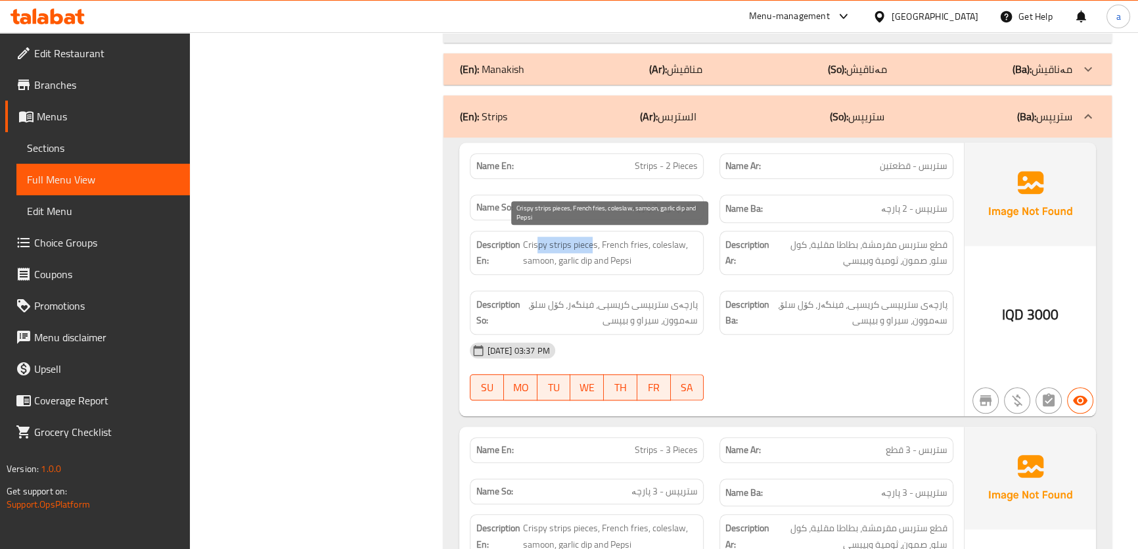
drag, startPoint x: 591, startPoint y: 237, endPoint x: 535, endPoint y: 243, distance: 55.6
click at [535, 243] on span "Crispy strips pieces, French fries, coleslaw, samoon, garlic dip and Pepsi" at bounding box center [609, 253] width 175 height 32
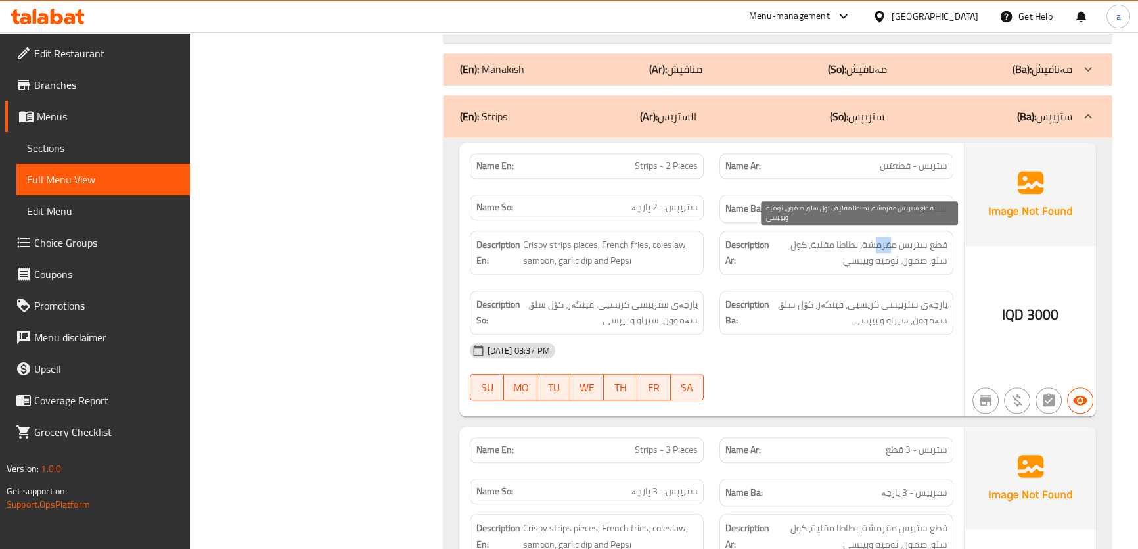
drag, startPoint x: 876, startPoint y: 244, endPoint x: 893, endPoint y: 243, distance: 16.4
click at [893, 243] on span "قطع ستربس مقرمشة، بطاطا مقلیة، كول سلو، صمون، ثومیة وبیبسي" at bounding box center [859, 253] width 175 height 32
click at [833, 241] on span "قطع ستربس مقرمشة، بطاطا مقلیة، كول سلو، صمون، ثومیة وبیبسي" at bounding box center [859, 253] width 175 height 32
click at [828, 240] on span "قطع ستربس مقرمشة، بطاطا مقلیة، كول سلو، صمون، ثومیة وبیبسي" at bounding box center [859, 253] width 175 height 32
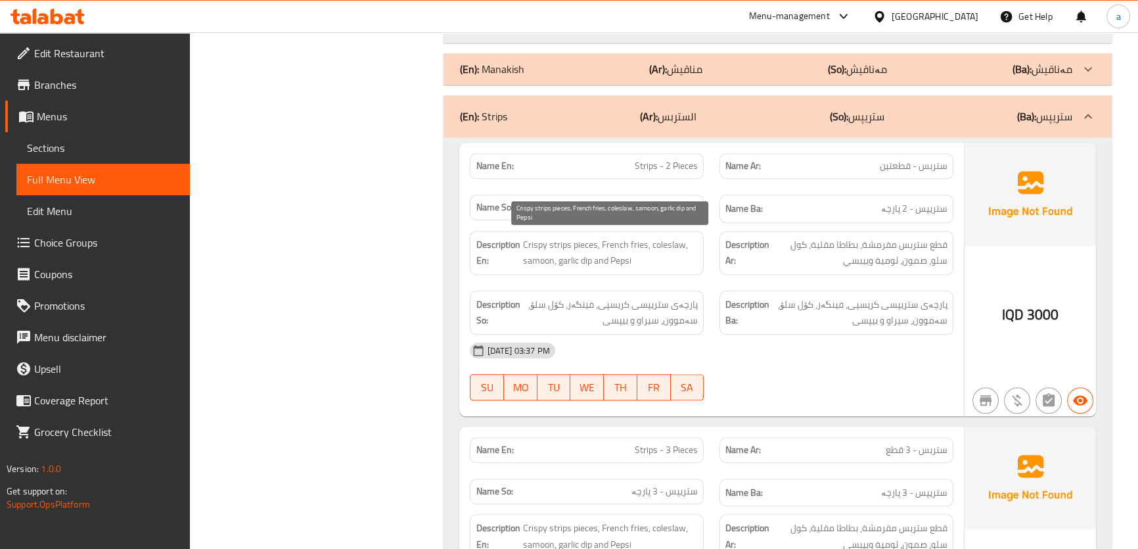
click at [631, 243] on span "Crispy strips pieces, French fries, coleslaw, samoon, garlic dip and Pepsi" at bounding box center [609, 253] width 175 height 32
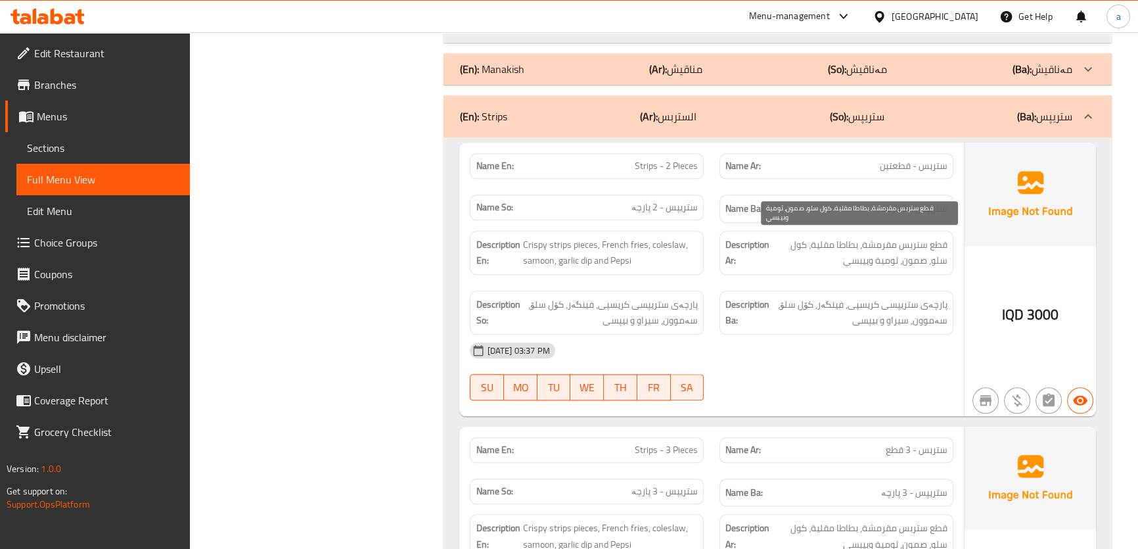
click at [791, 240] on span "قطع ستربس مقرمشة، بطاطا مقلیة، كول سلو، صمون، ثومیة وبیبسي" at bounding box center [859, 253] width 175 height 32
drag, startPoint x: 791, startPoint y: 240, endPoint x: 713, endPoint y: 240, distance: 78.2
click at [792, 240] on span "قطع ستربس مقرمشة، بطاطا مقلیة، كول سلو، صمون، ثومیة وبیبسي" at bounding box center [859, 253] width 175 height 32
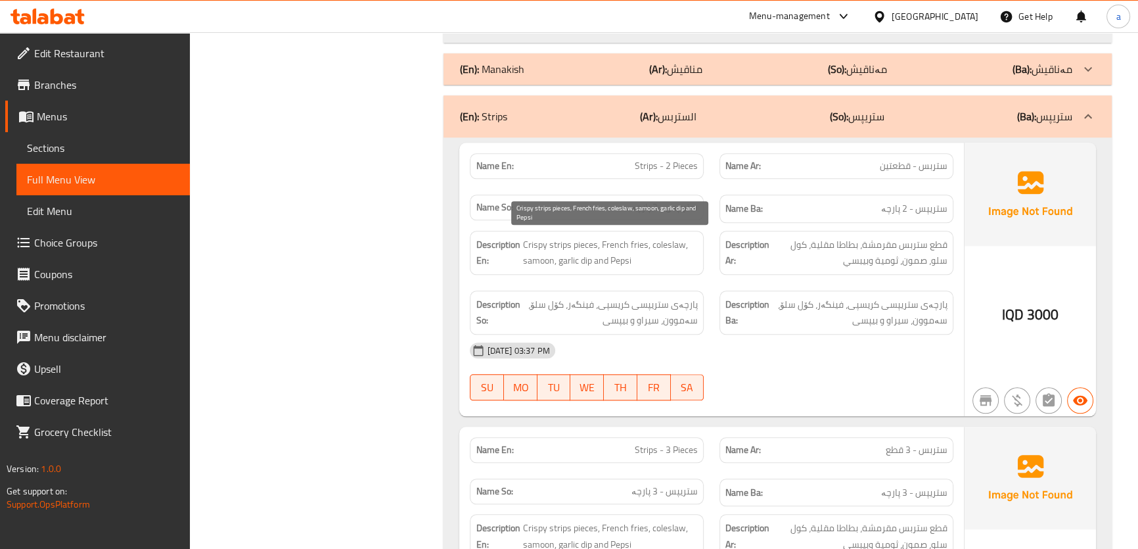
click at [677, 238] on span "Crispy strips pieces, French fries, coleslaw, samoon, garlic dip and Pepsi" at bounding box center [609, 253] width 175 height 32
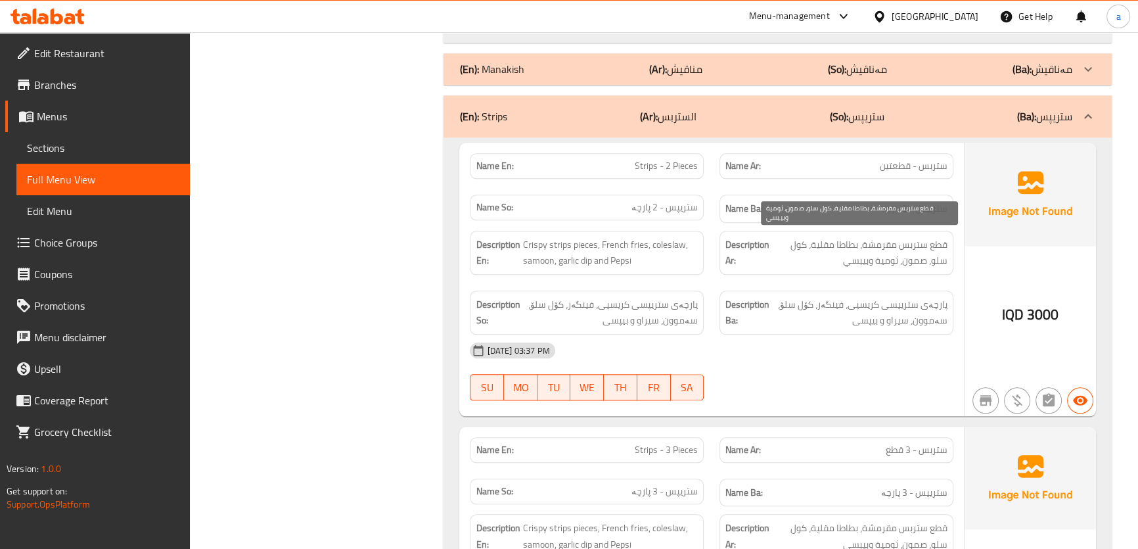
click at [914, 262] on span "قطع ستربس مقرمشة، بطاطا مقلیة، كول سلو، صمون، ثومیة وبیبسي" at bounding box center [859, 253] width 175 height 32
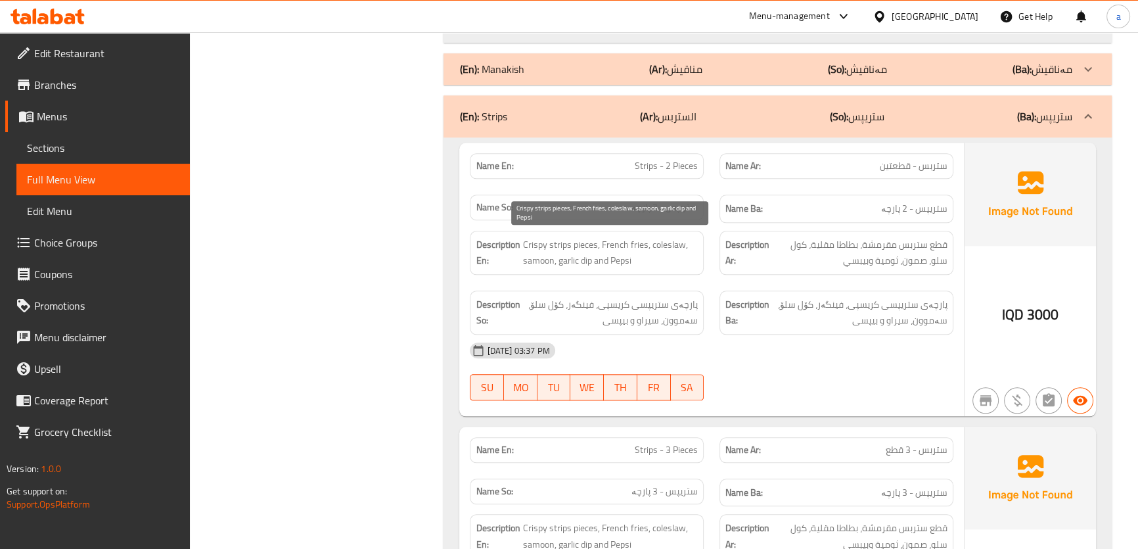
click at [539, 260] on span "Crispy strips pieces, French fries, coleslaw, samoon, garlic dip and Pepsi" at bounding box center [609, 253] width 175 height 32
click at [539, 261] on span "Crispy strips pieces, French fries, coleslaw, samoon, garlic dip and Pepsi" at bounding box center [609, 253] width 175 height 32
click at [578, 262] on span "Crispy strips pieces, French fries, coleslaw, samoon, garlic dip and Pepsi" at bounding box center [609, 253] width 175 height 32
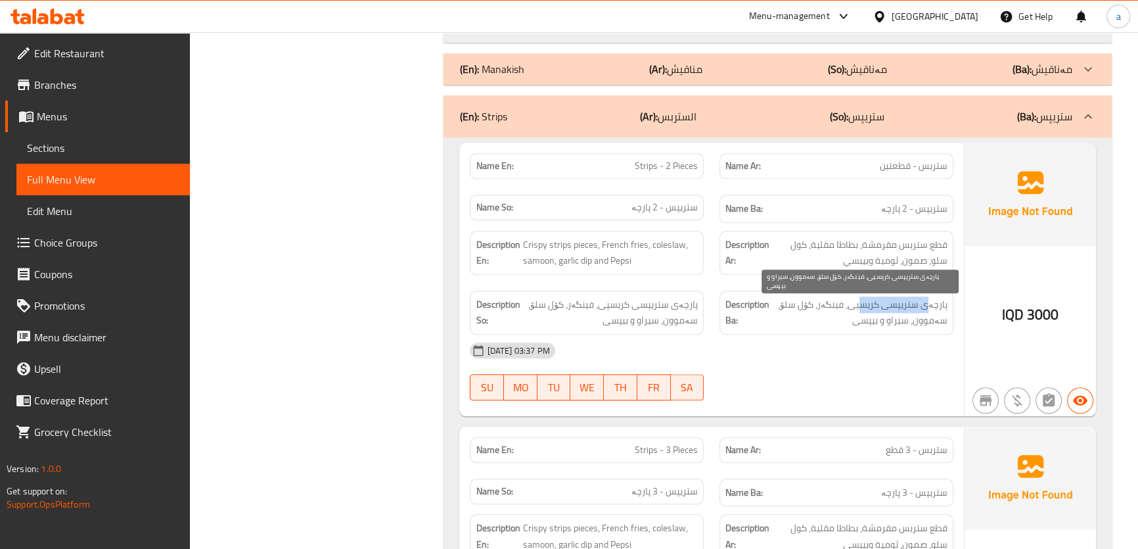
drag, startPoint x: 865, startPoint y: 301, endPoint x: 931, endPoint y: 304, distance: 65.8
click at [931, 304] on span "پارچەی ستریپسی کریسپی، فینگەر، کۆل سلۆ، سەموون، سیراو و بیپسی" at bounding box center [859, 312] width 175 height 32
click at [833, 300] on span "پارچەی ستریپسی کریسپی، فینگەر، کۆل سلۆ، سەموون، سیراو و بیپسی" at bounding box center [859, 312] width 175 height 32
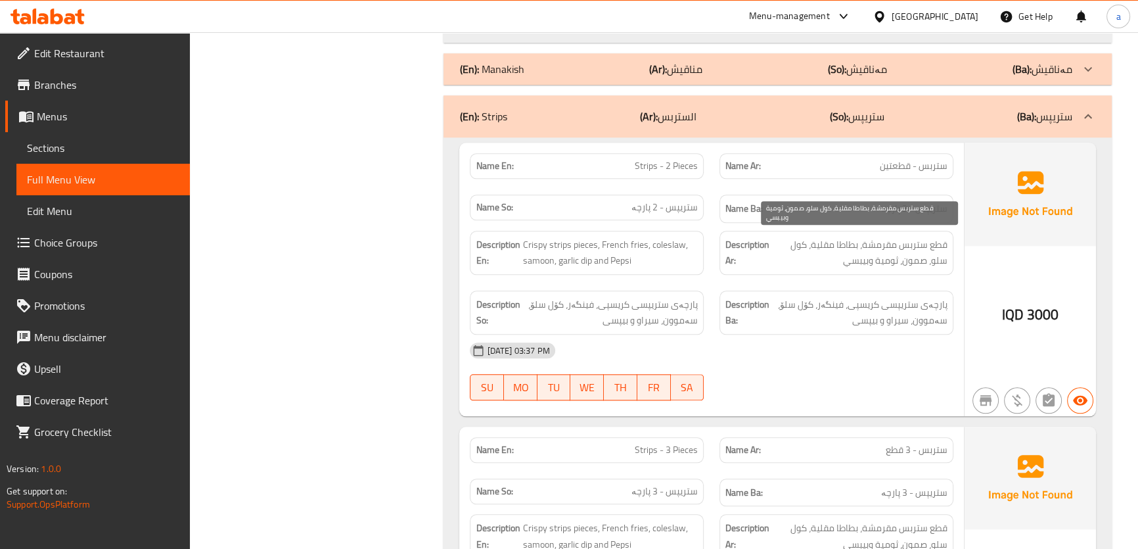
click at [834, 238] on span "قطع ستربس مقرمشة، بطاطا مقلیة، كول سلو، صمون، ثومیة وبیبسي" at bounding box center [859, 253] width 175 height 32
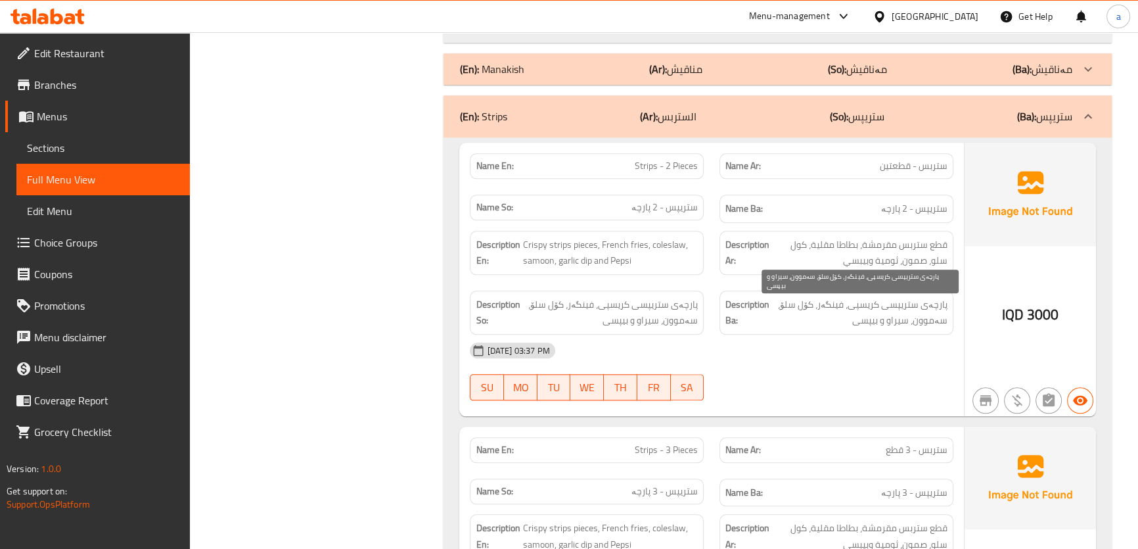
click at [803, 304] on span "پارچەی ستریپسی کریسپی، فینگەر، کۆل سلۆ، سەموون، سیراو و بیپسی" at bounding box center [859, 312] width 175 height 32
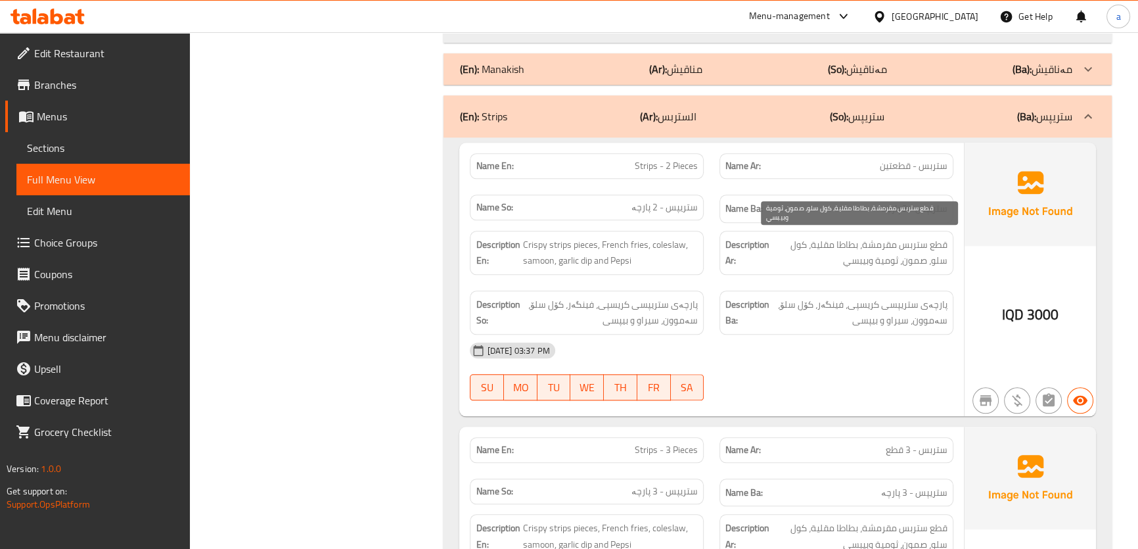
click at [802, 237] on span "قطع ستربس مقرمشة، بطاطا مقلیة، كول سلو، صمون، ثومیة وبیبسي" at bounding box center [859, 253] width 175 height 32
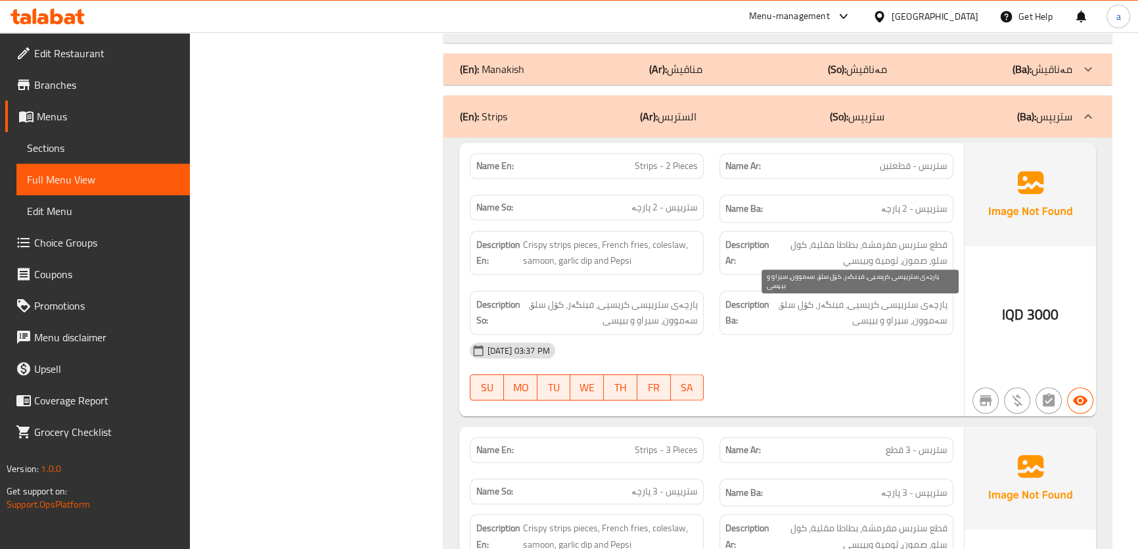
click at [921, 322] on span "پارچەی ستریپسی کریسپی، فینگەر، کۆل سلۆ، سەموون، سیراو و بیپسی" at bounding box center [859, 312] width 175 height 32
drag, startPoint x: 921, startPoint y: 322, endPoint x: 913, endPoint y: 276, distance: 46.7
click at [921, 319] on span "پارچەی ستریپسی کریسپی، فینگەر، کۆل سلۆ، سەموون، سیراو و بیپسی" at bounding box center [859, 312] width 175 height 32
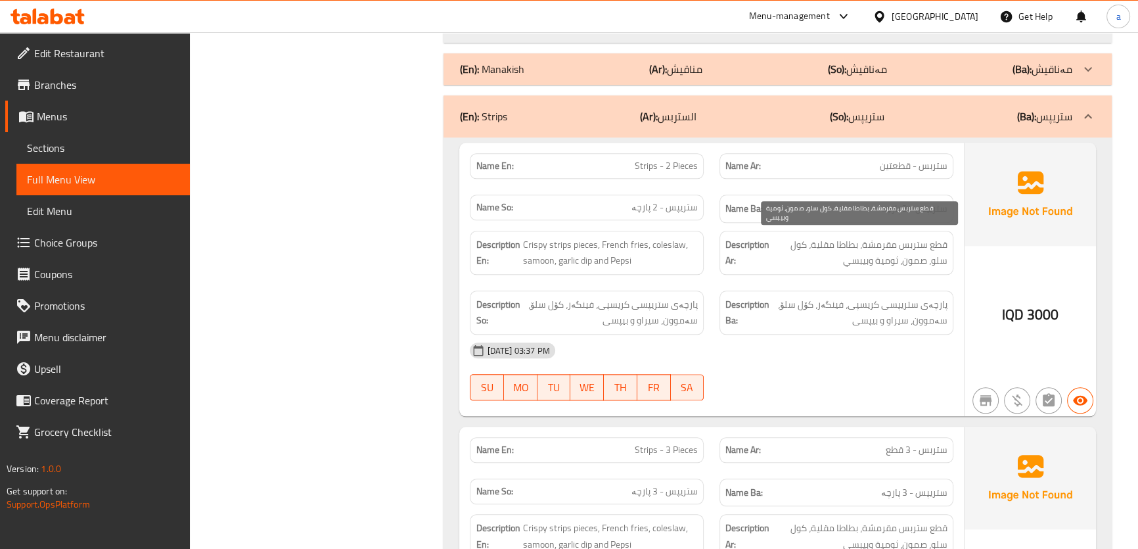
click at [913, 260] on span "قطع ستربس مقرمشة، بطاطا مقلیة، كول سلو، صمون، ثومیة وبیبسي" at bounding box center [859, 253] width 175 height 32
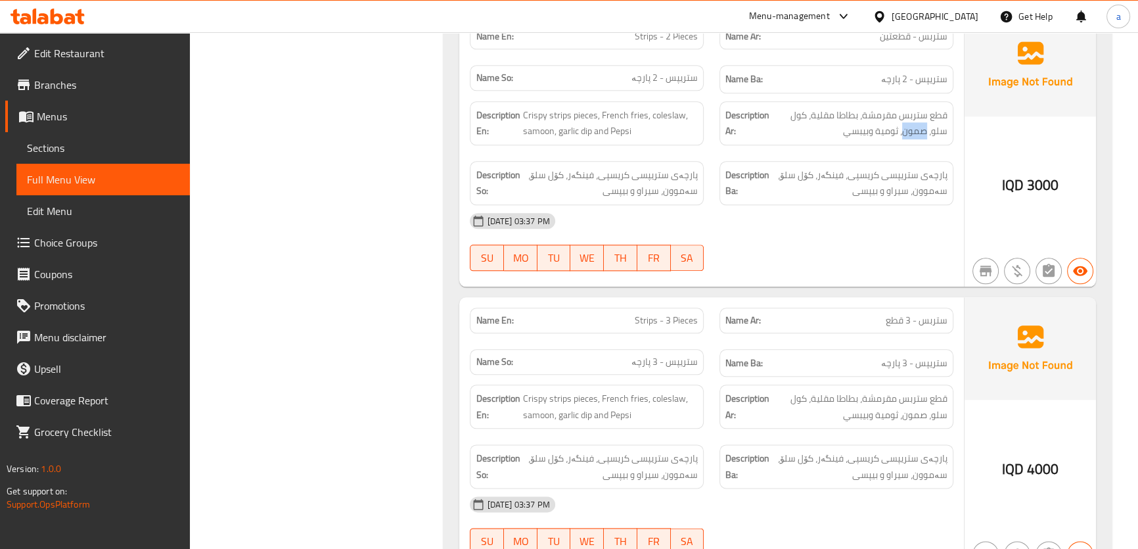
scroll to position [1982, 0]
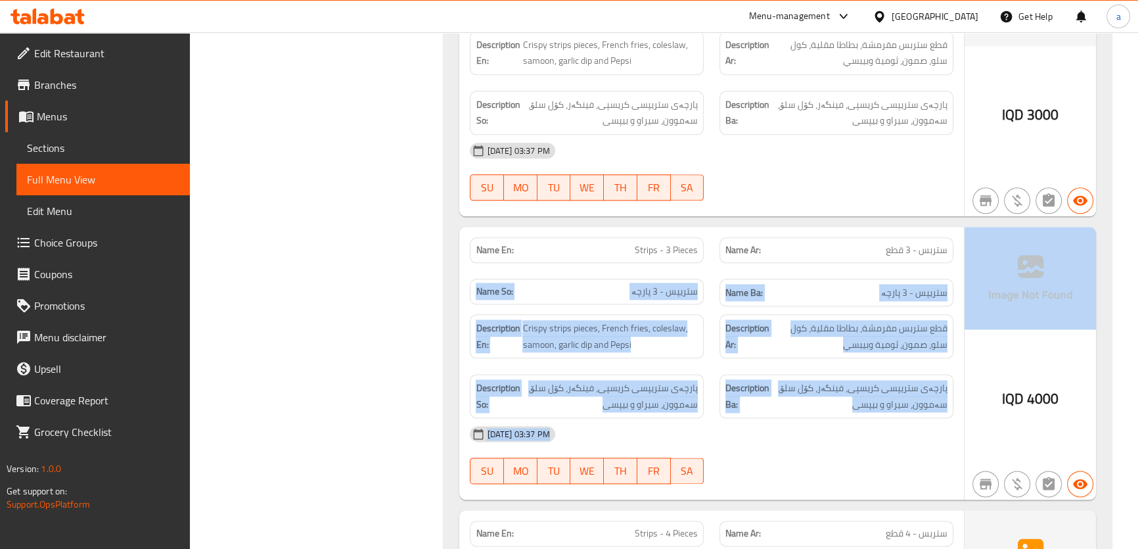
drag, startPoint x: 882, startPoint y: 246, endPoint x: 966, endPoint y: 250, distance: 84.2
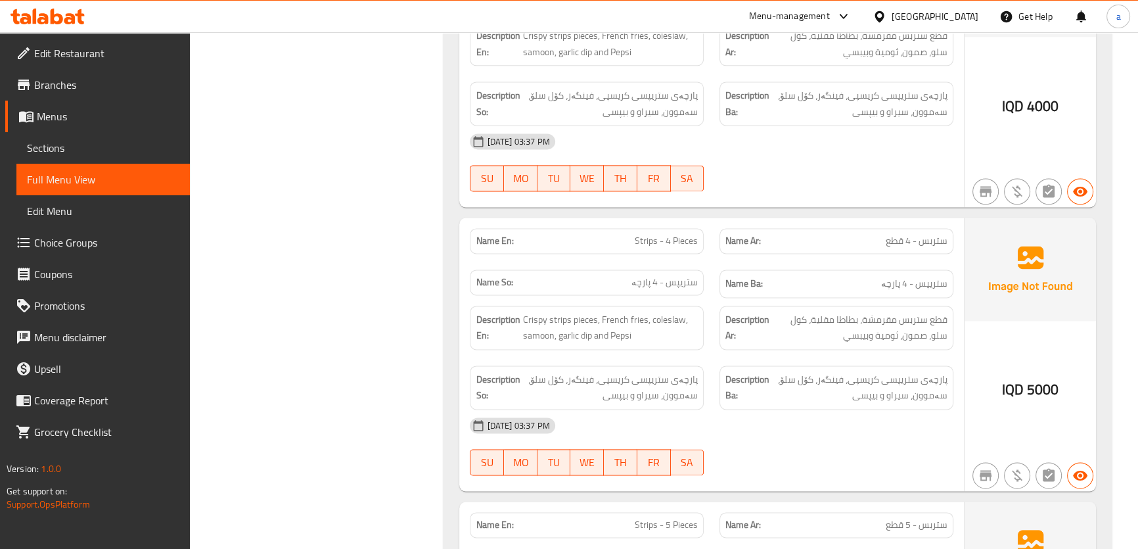
scroll to position [2281, 0]
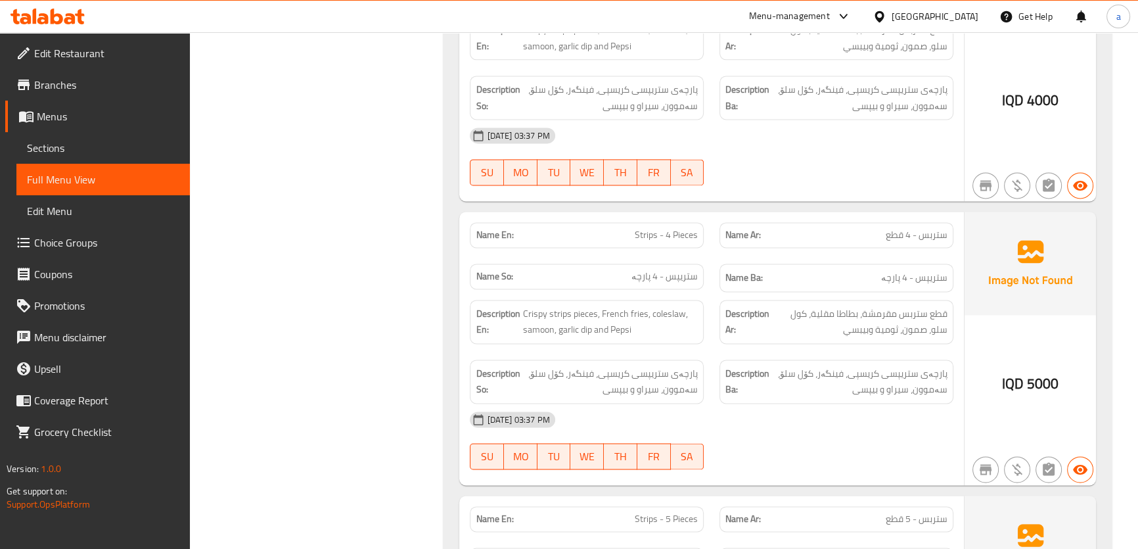
drag, startPoint x: 913, startPoint y: 272, endPoint x: 643, endPoint y: 259, distance: 270.4
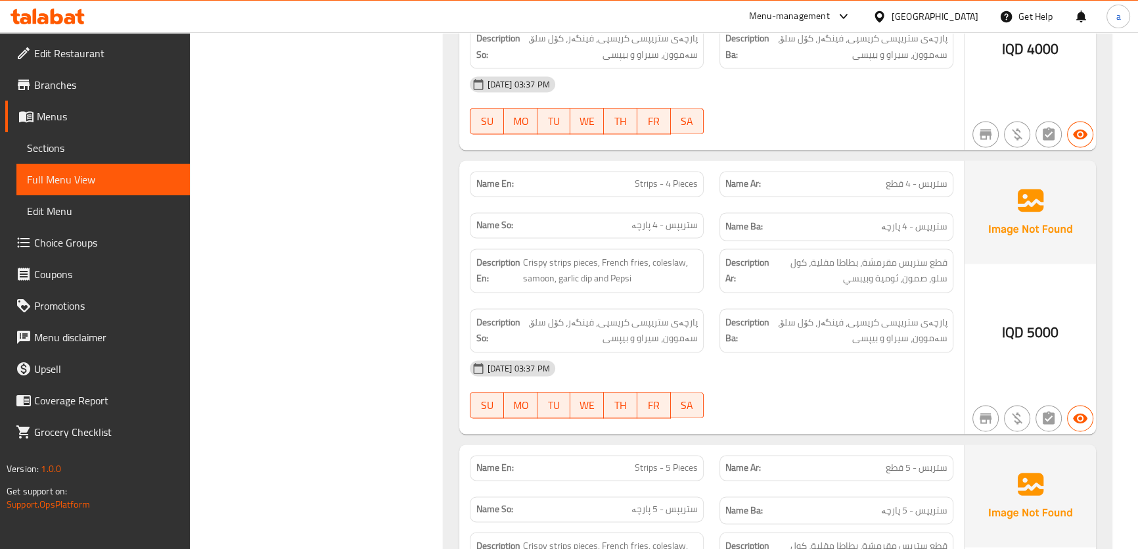
scroll to position [2480, 0]
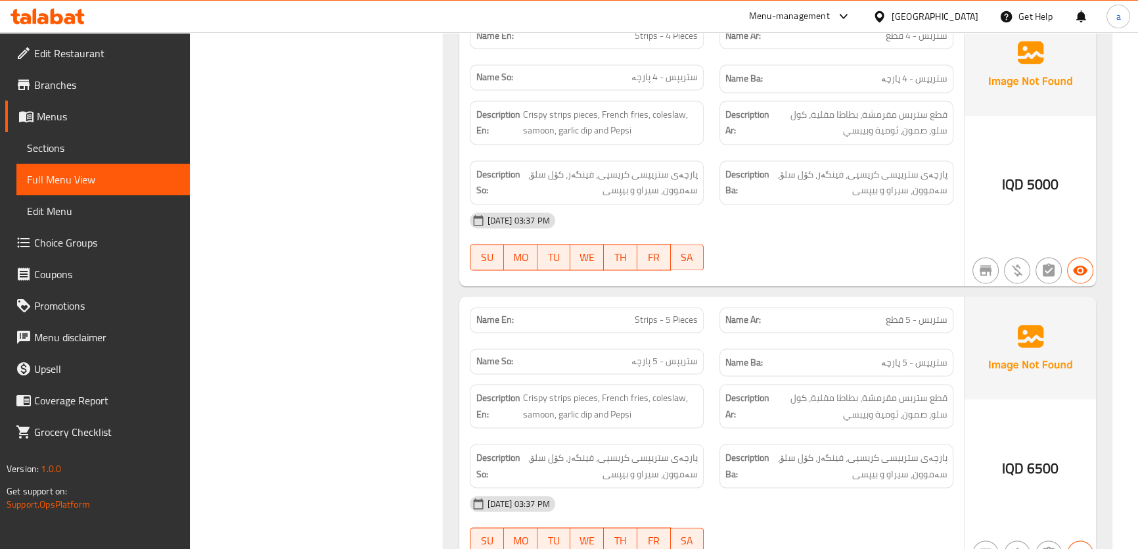
drag, startPoint x: 851, startPoint y: 344, endPoint x: 710, endPoint y: 348, distance: 141.3
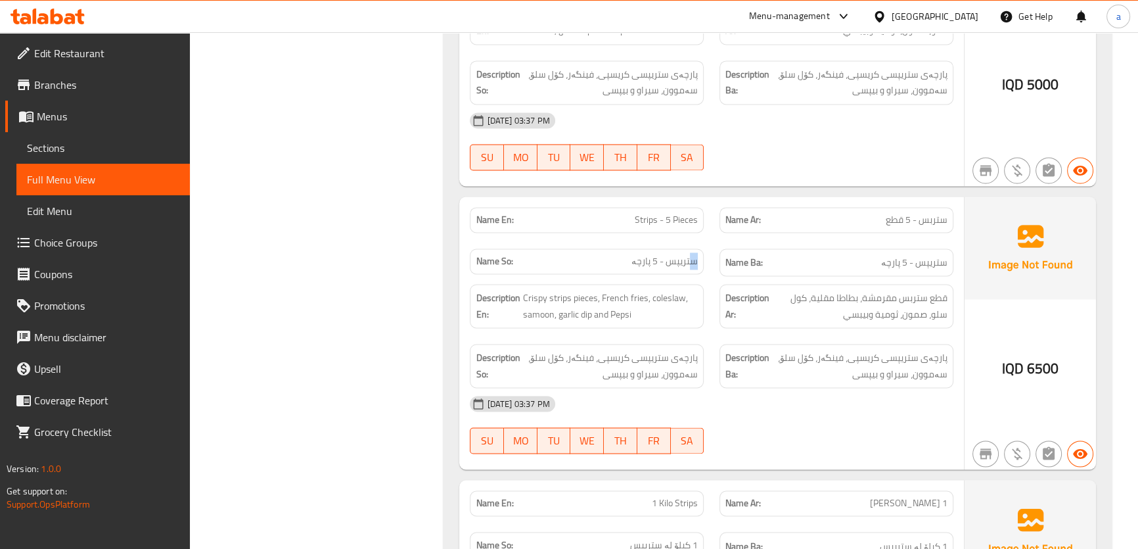
scroll to position [2779, 0]
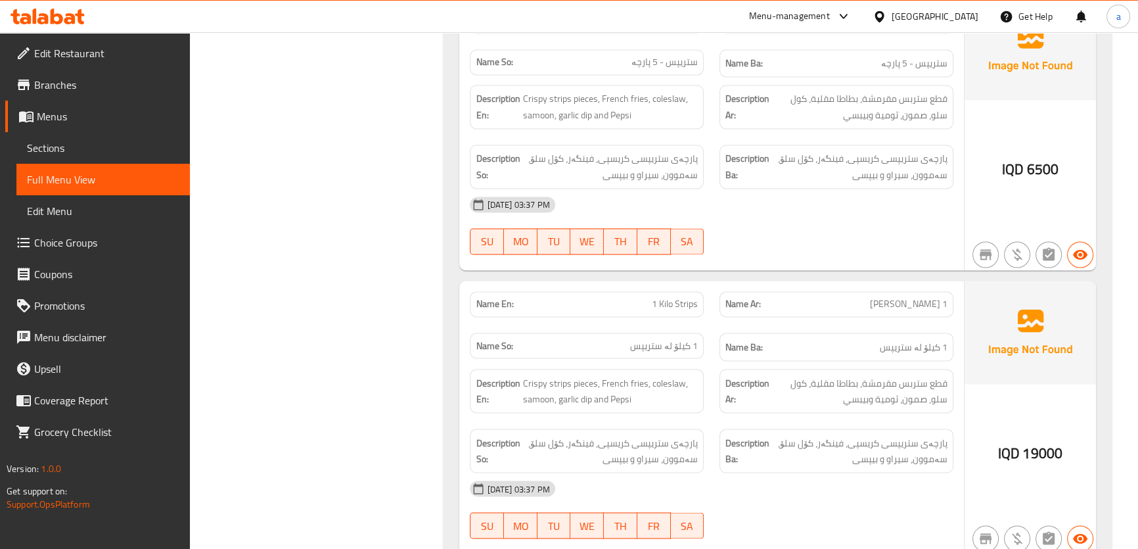
drag, startPoint x: 925, startPoint y: 306, endPoint x: 910, endPoint y: 306, distance: 15.1
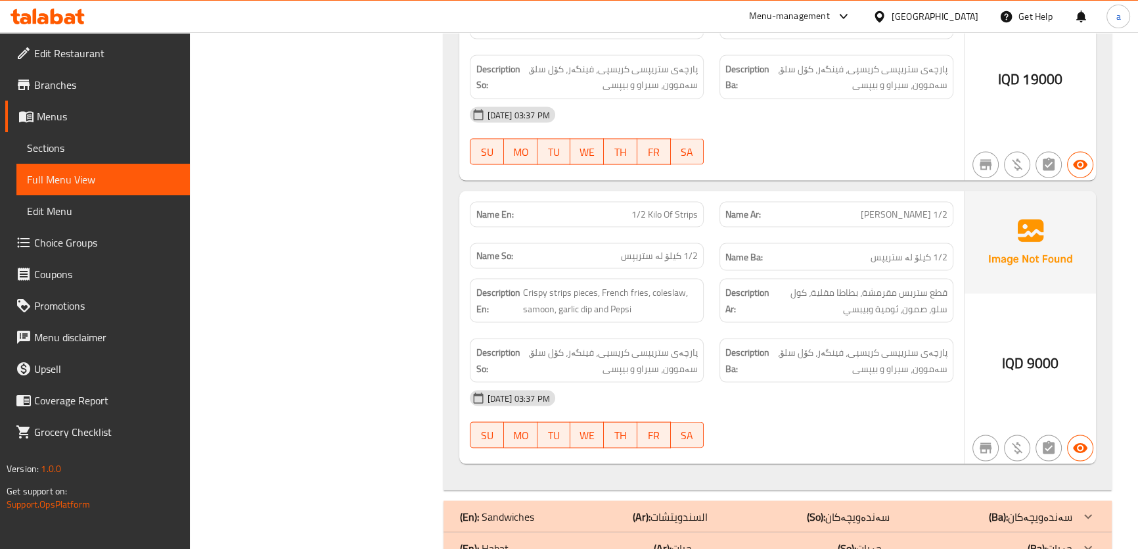
scroll to position [3177, 0]
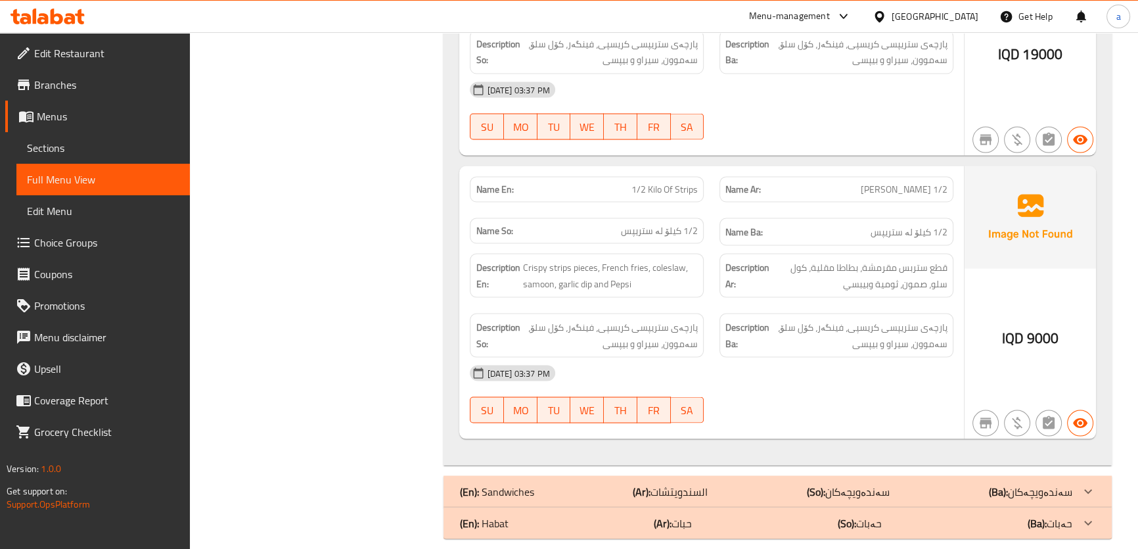
click at [683, 187] on span "1/2 Kilo Of Strips" at bounding box center [664, 190] width 66 height 14
click at [928, 232] on span "1/2 کیلۆ لە ستریپس" at bounding box center [909, 232] width 77 height 16
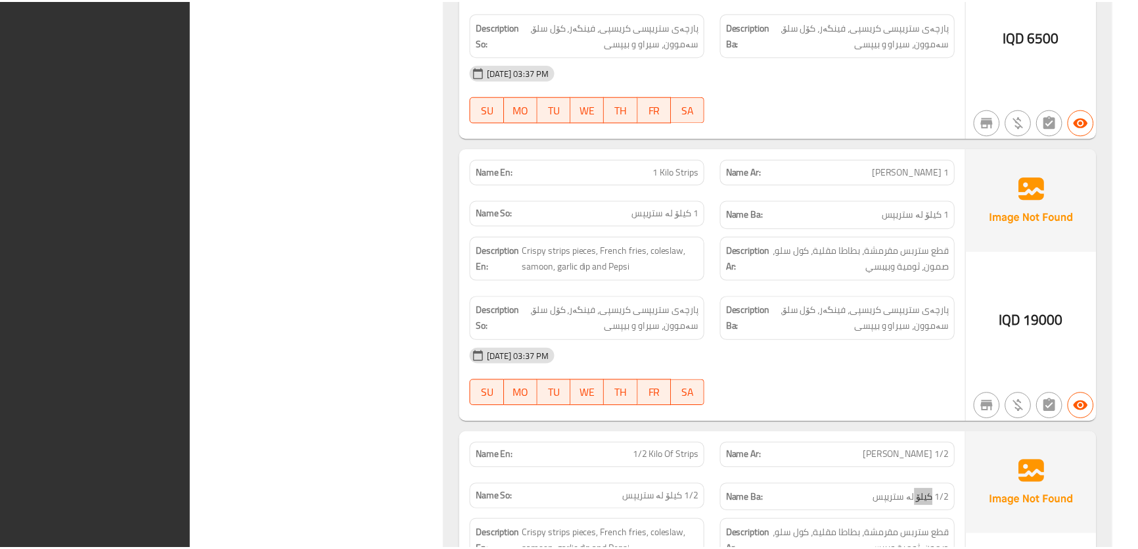
scroll to position [3187, 0]
